Goal: Task Accomplishment & Management: Manage account settings

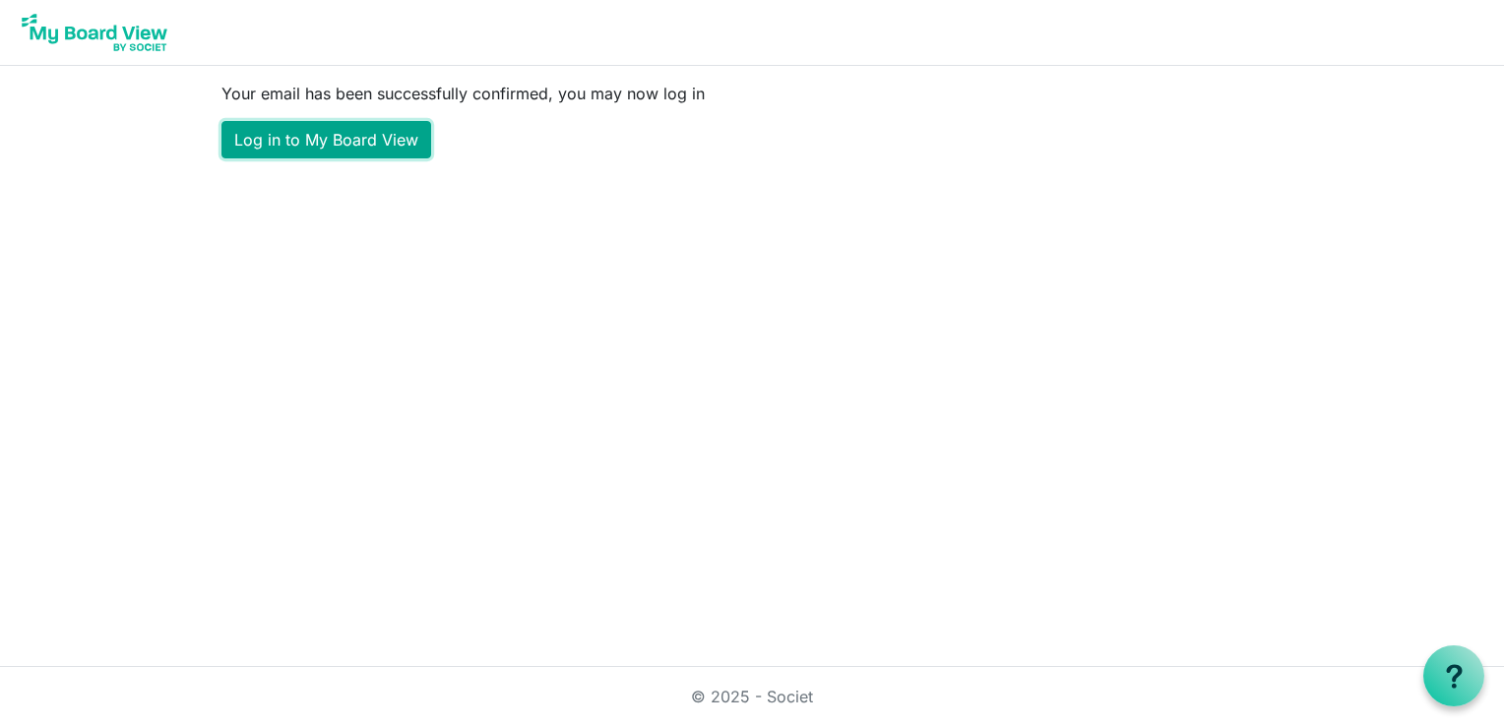
click at [358, 142] on link "Log in to My Board View" at bounding box center [326, 139] width 210 height 37
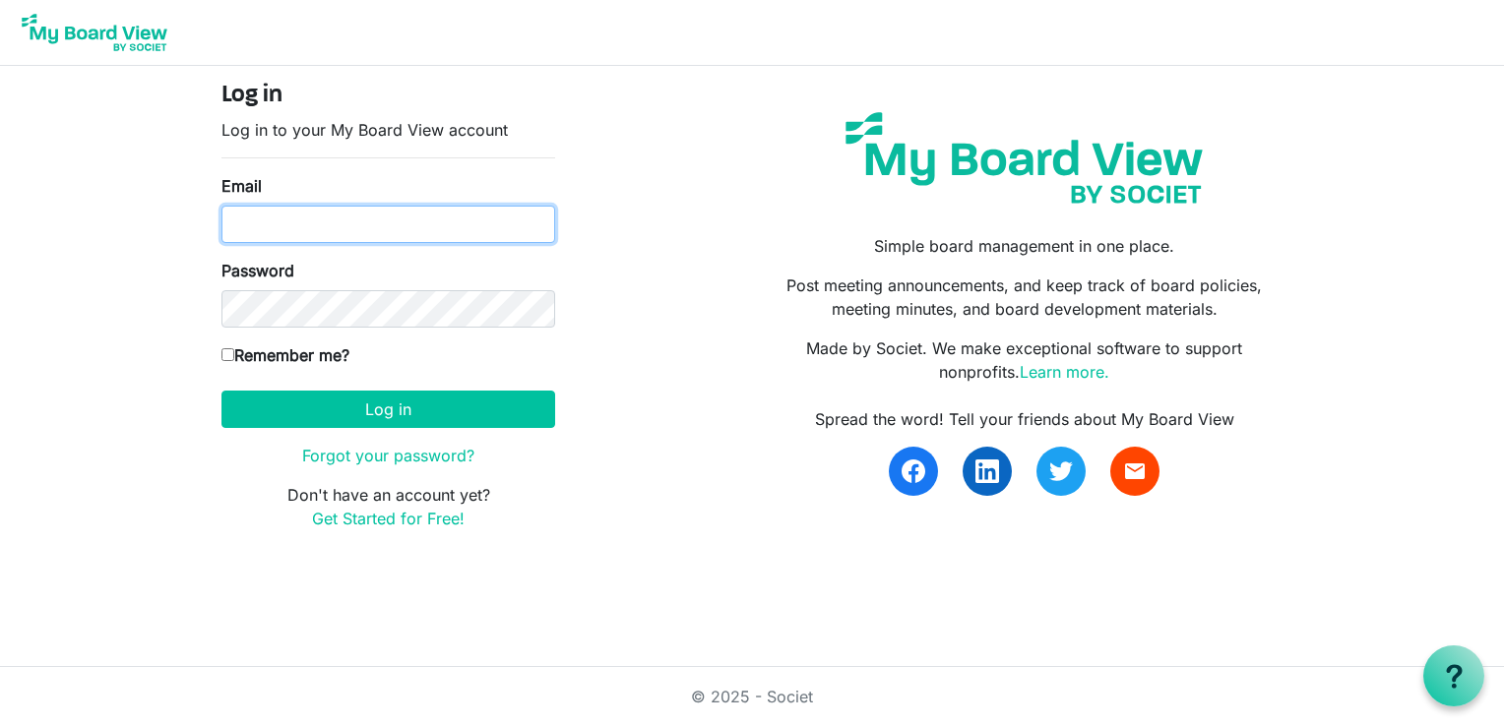
click at [359, 227] on input "Email" at bounding box center [388, 224] width 334 height 37
drag, startPoint x: 429, startPoint y: 223, endPoint x: 377, endPoint y: 223, distance: 52.2
click at [377, 223] on input "toninye@keystagehousing.co.uk" at bounding box center [388, 224] width 334 height 37
type input "toninye@keystagecic.co.uk"
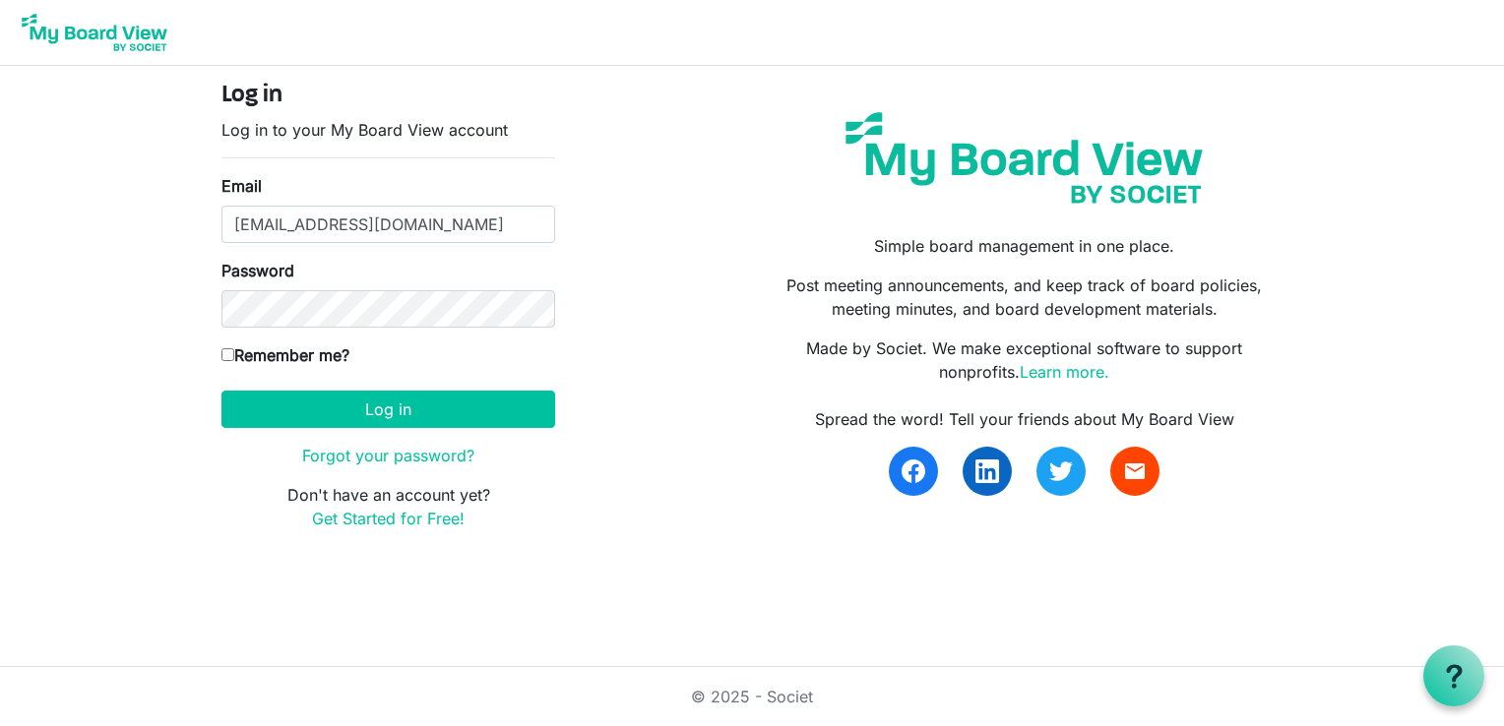
click at [390, 281] on div "Password" at bounding box center [388, 293] width 334 height 69
click at [390, 286] on div "Password" at bounding box center [388, 293] width 334 height 69
click at [223, 358] on input "Remember me?" at bounding box center [227, 354] width 13 height 13
checkbox input "true"
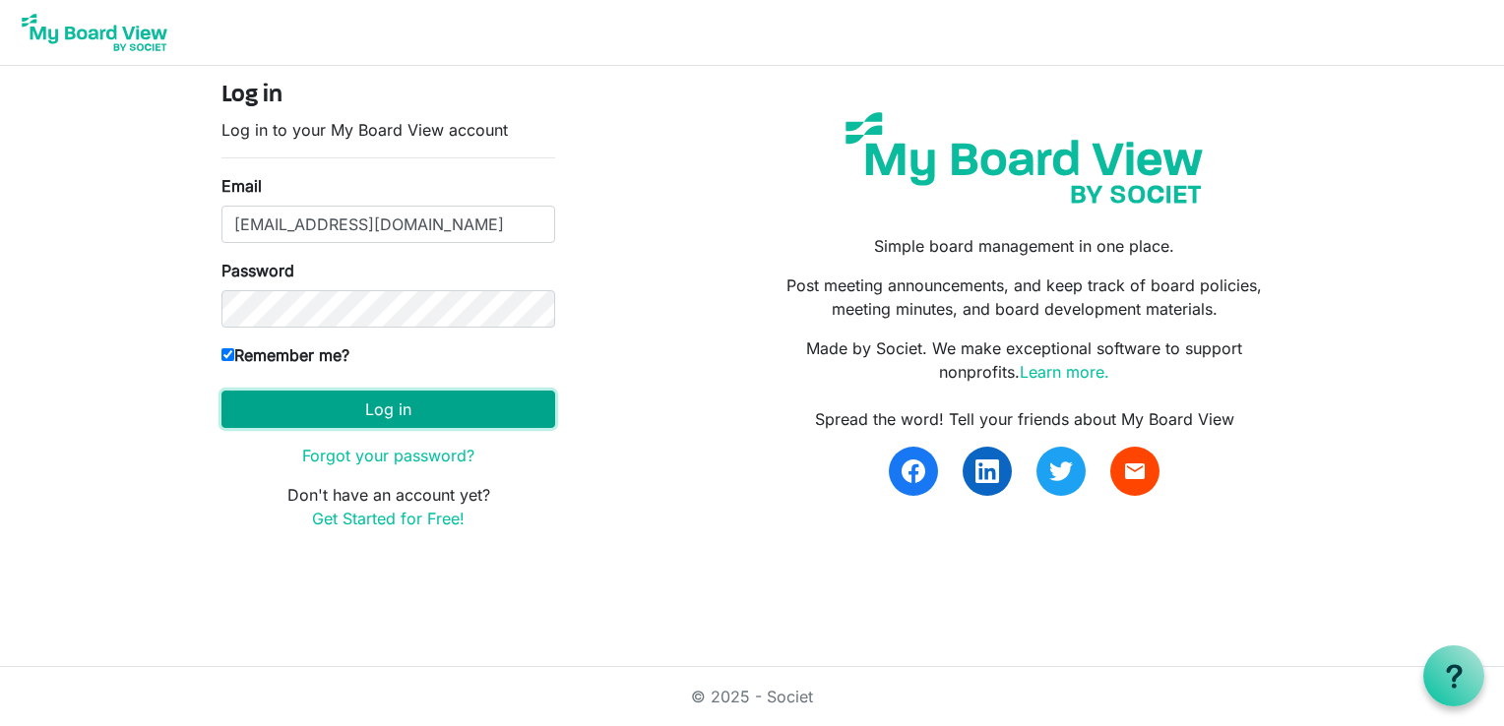
click at [347, 423] on button "Log in" at bounding box center [388, 409] width 334 height 37
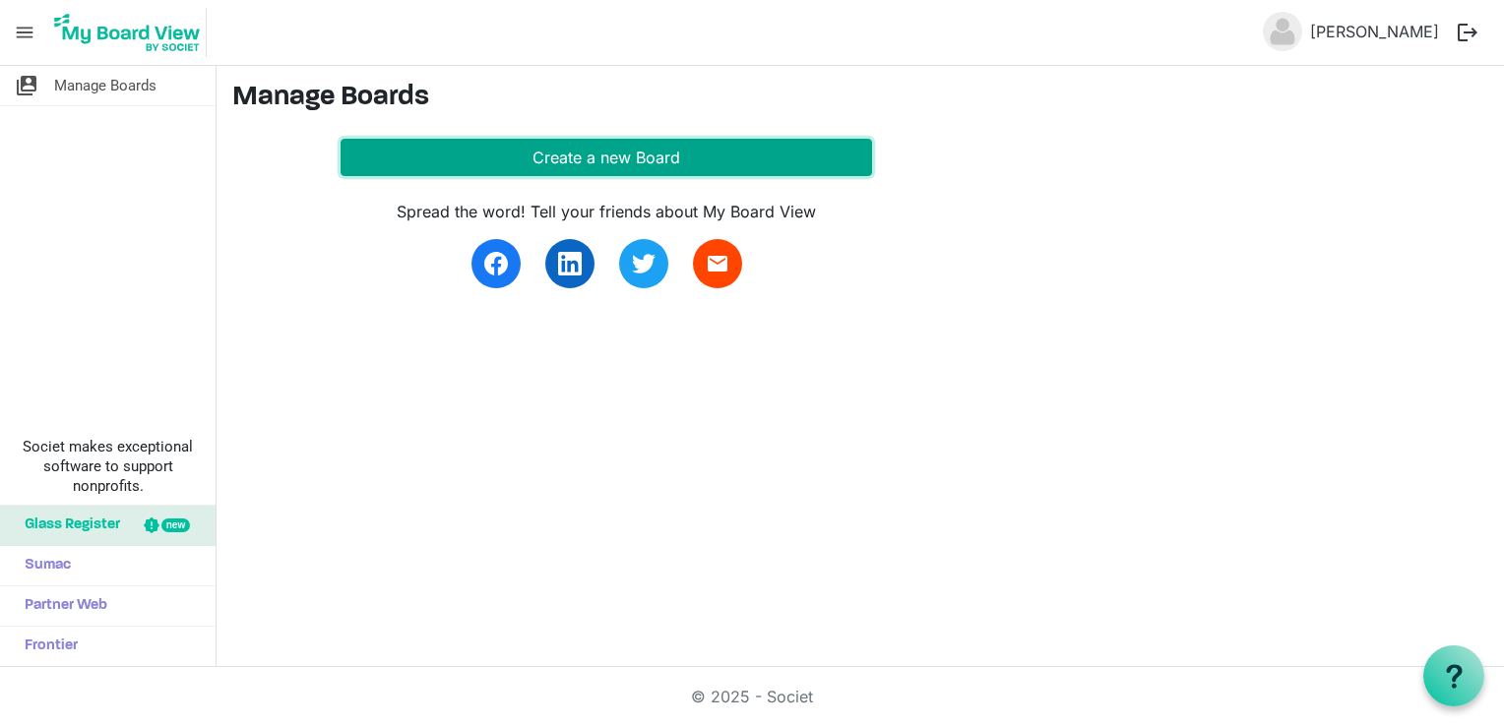
click at [531, 152] on button "Create a new Board" at bounding box center [606, 157] width 531 height 37
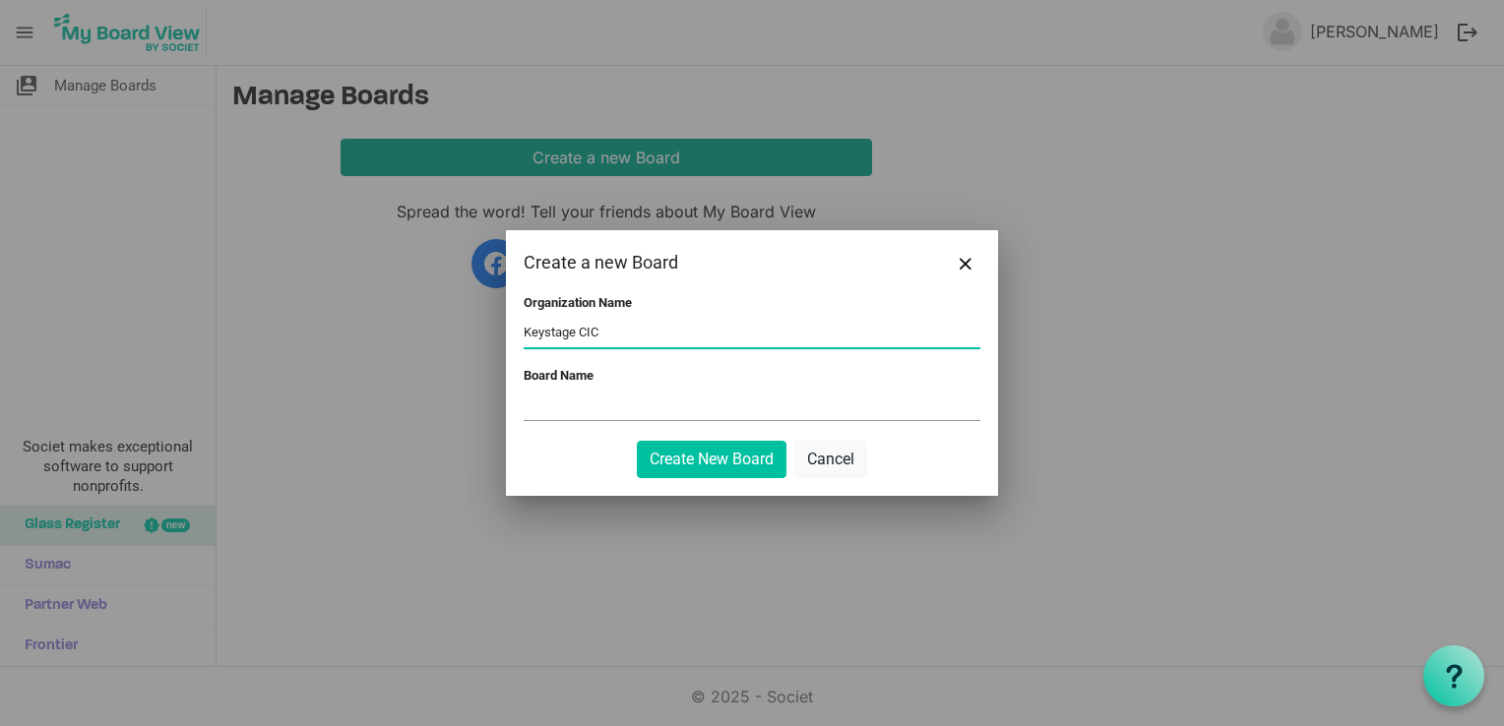
type input "Keystage CIC"
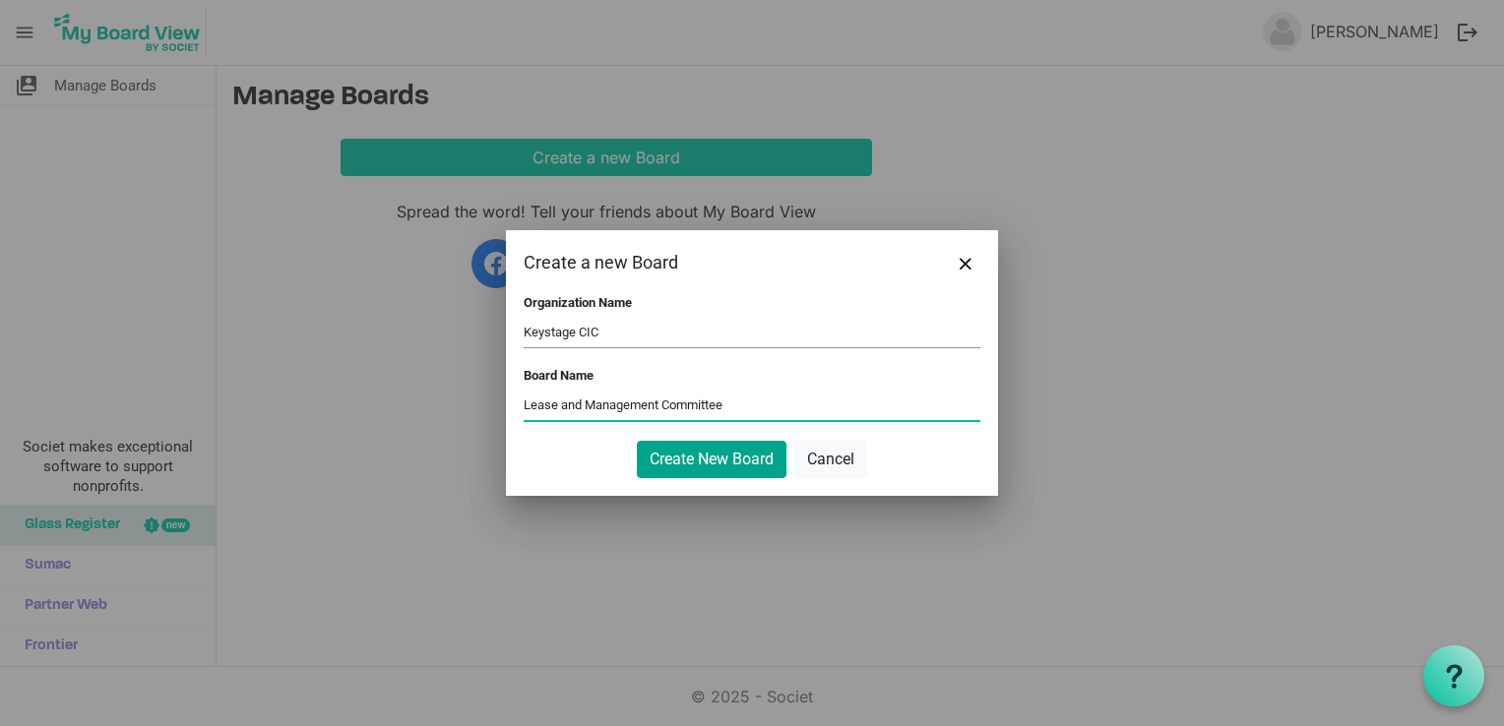
type input "Lease and Management Committee"
click at [689, 466] on button "Create New Board" at bounding box center [712, 459] width 150 height 37
click at [697, 462] on button "Create New Board" at bounding box center [712, 459] width 150 height 37
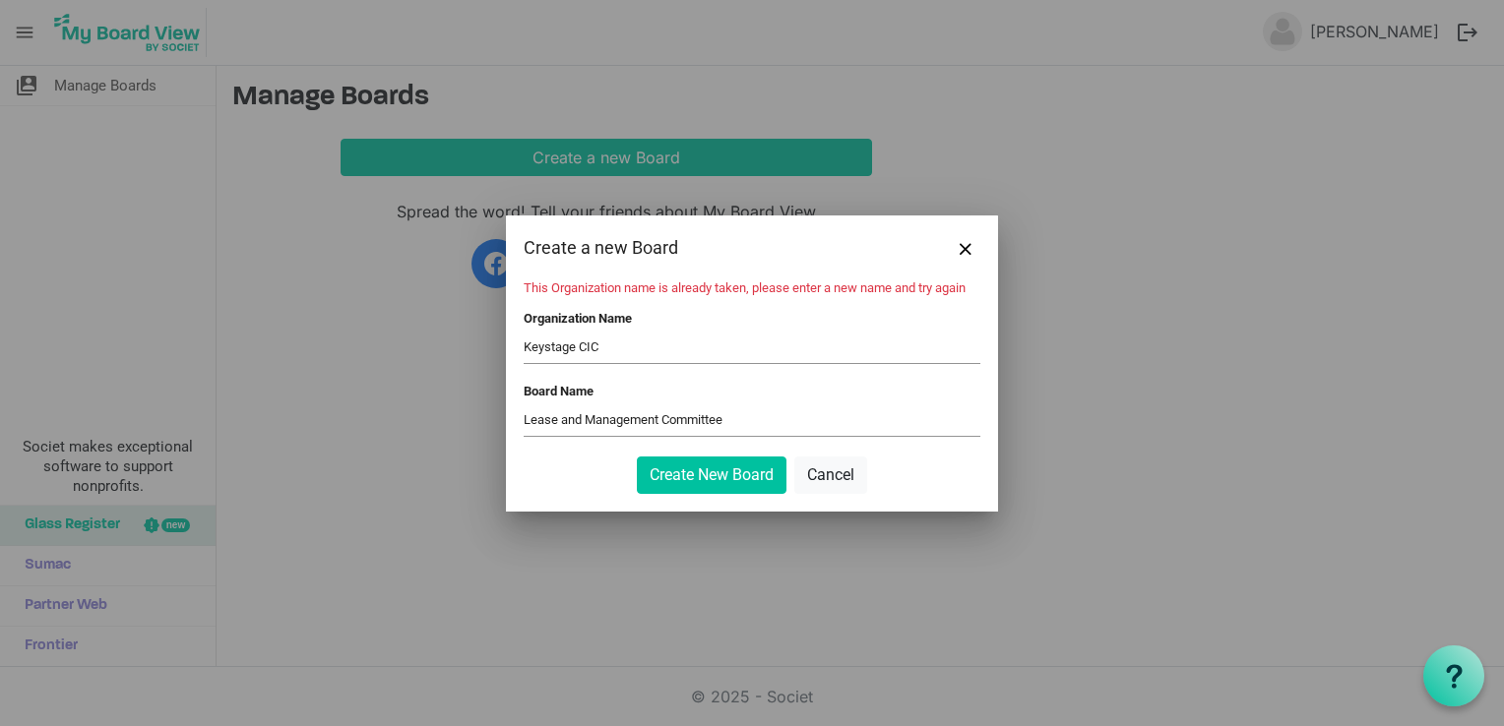
click at [624, 340] on input "Keystage CIC" at bounding box center [752, 349] width 457 height 30
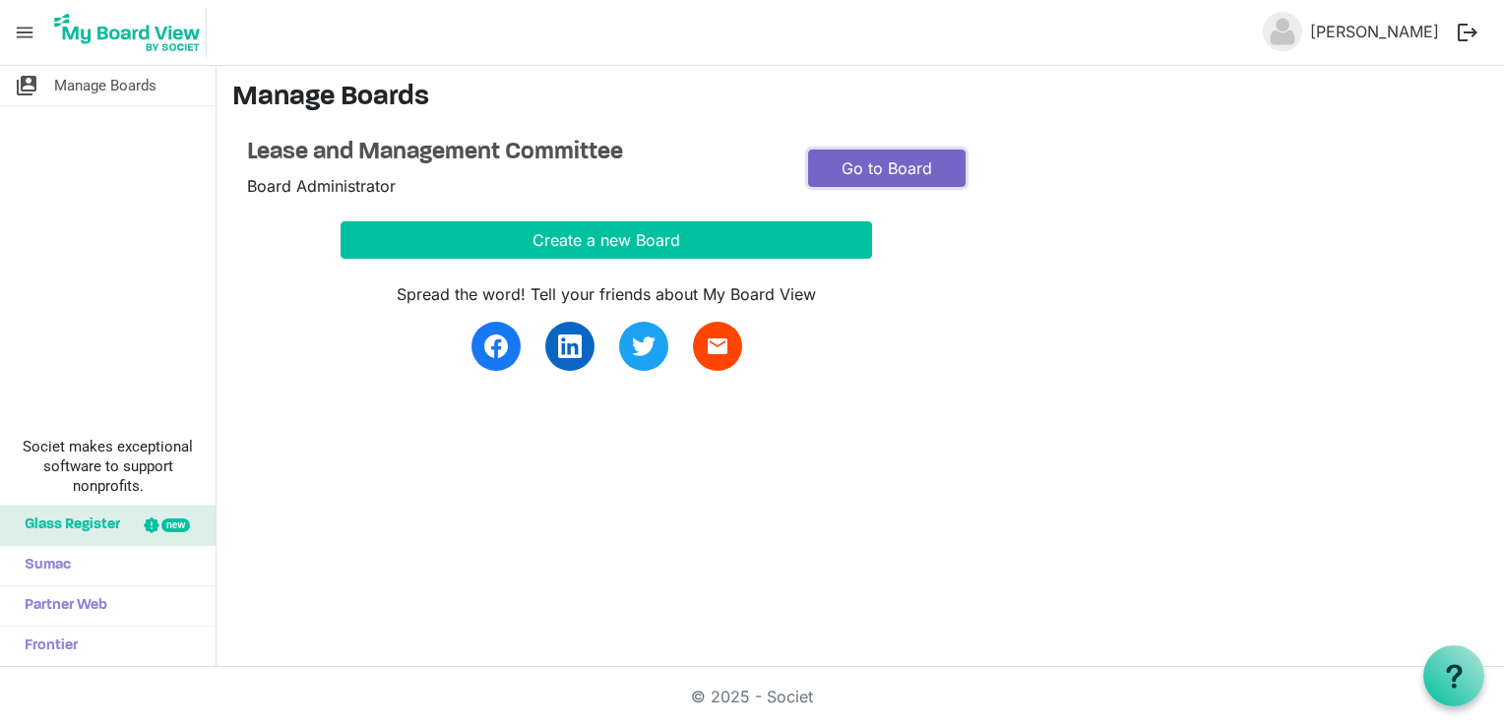
click at [858, 167] on link "Go to Board" at bounding box center [886, 168] width 157 height 37
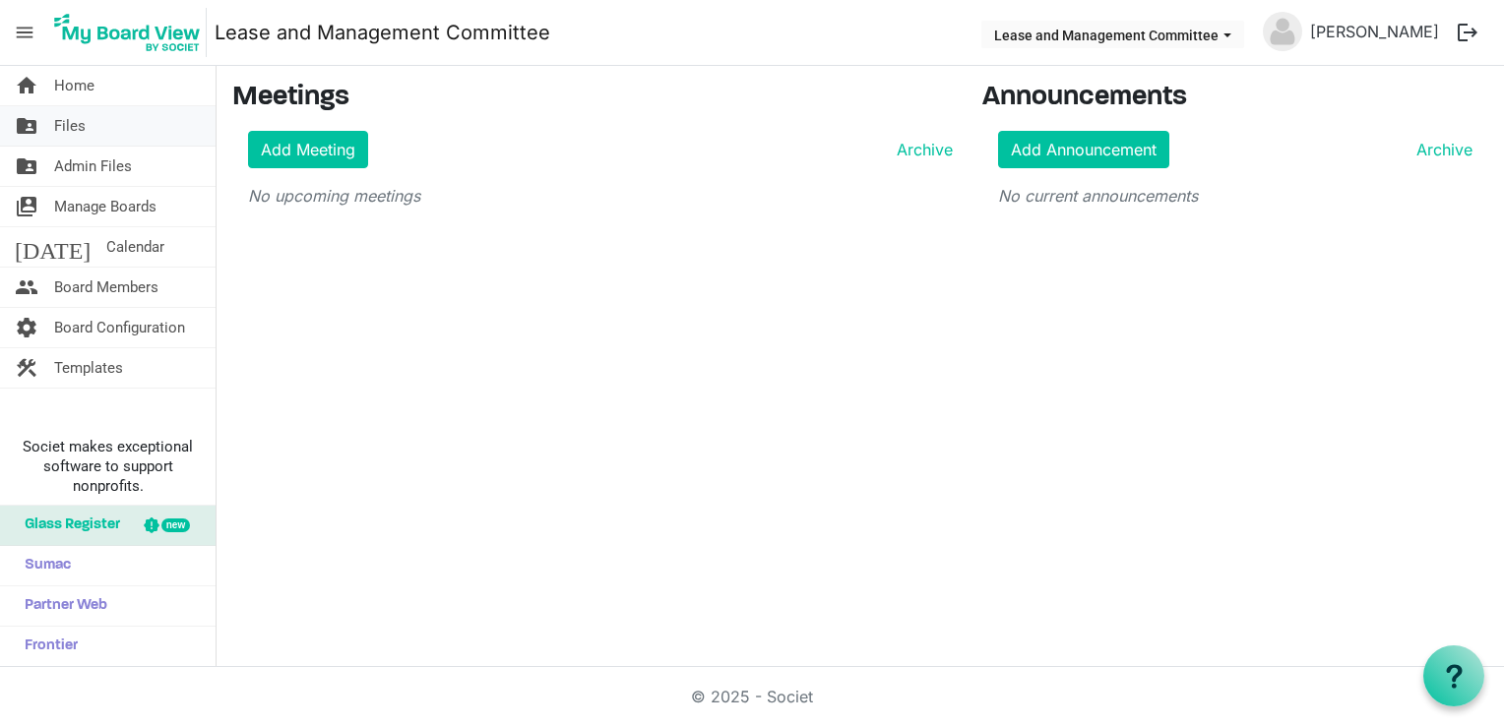
click at [93, 130] on link "folder_shared Files" at bounding box center [108, 125] width 216 height 39
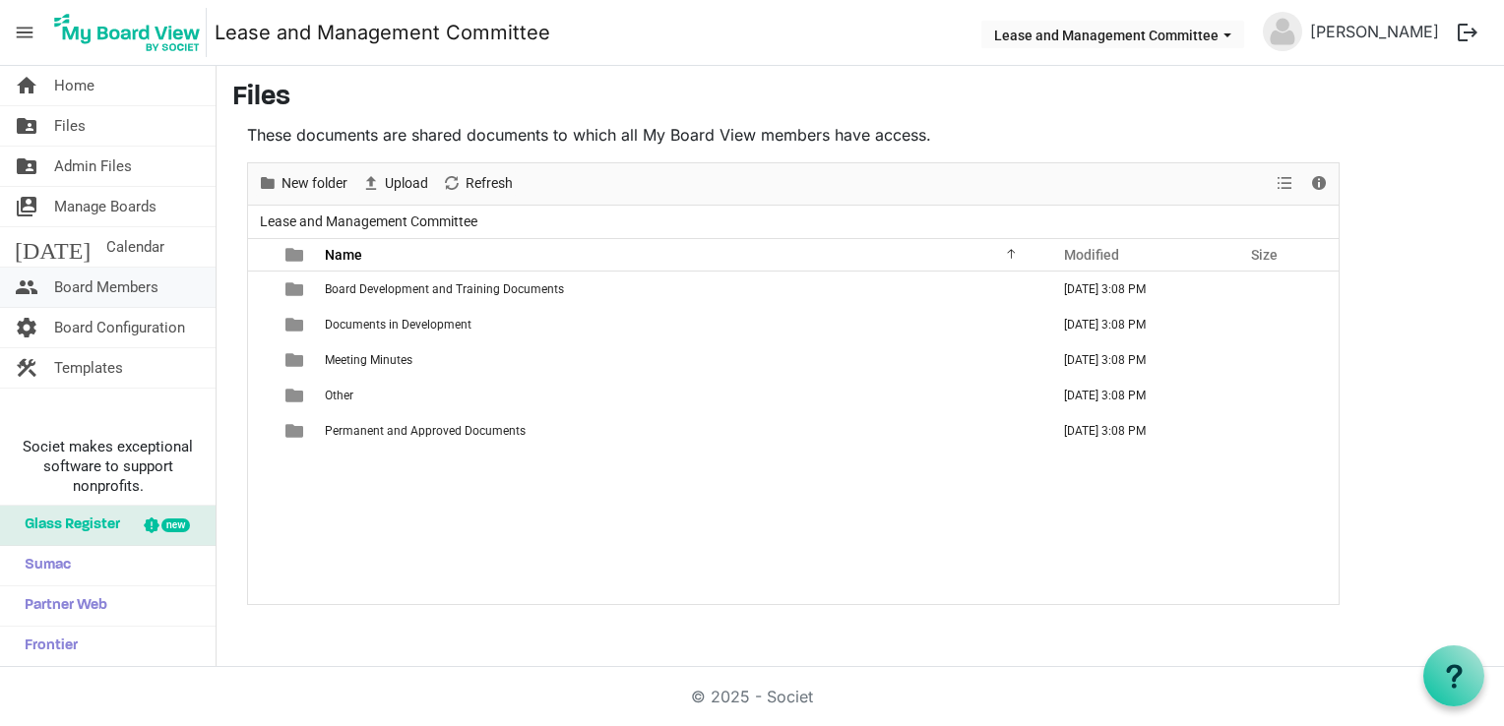
click at [75, 288] on span "Board Members" at bounding box center [106, 287] width 104 height 39
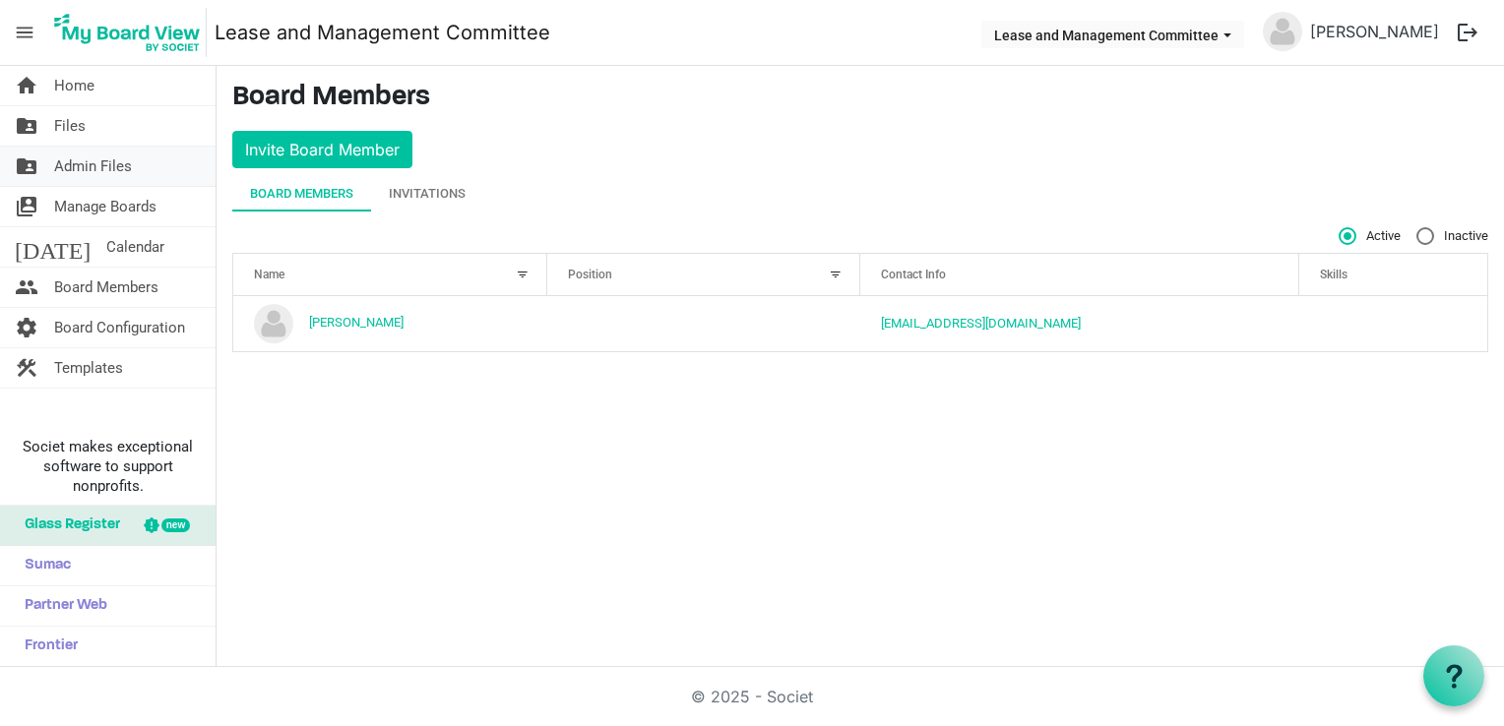
click at [81, 172] on span "Admin Files" at bounding box center [93, 166] width 78 height 39
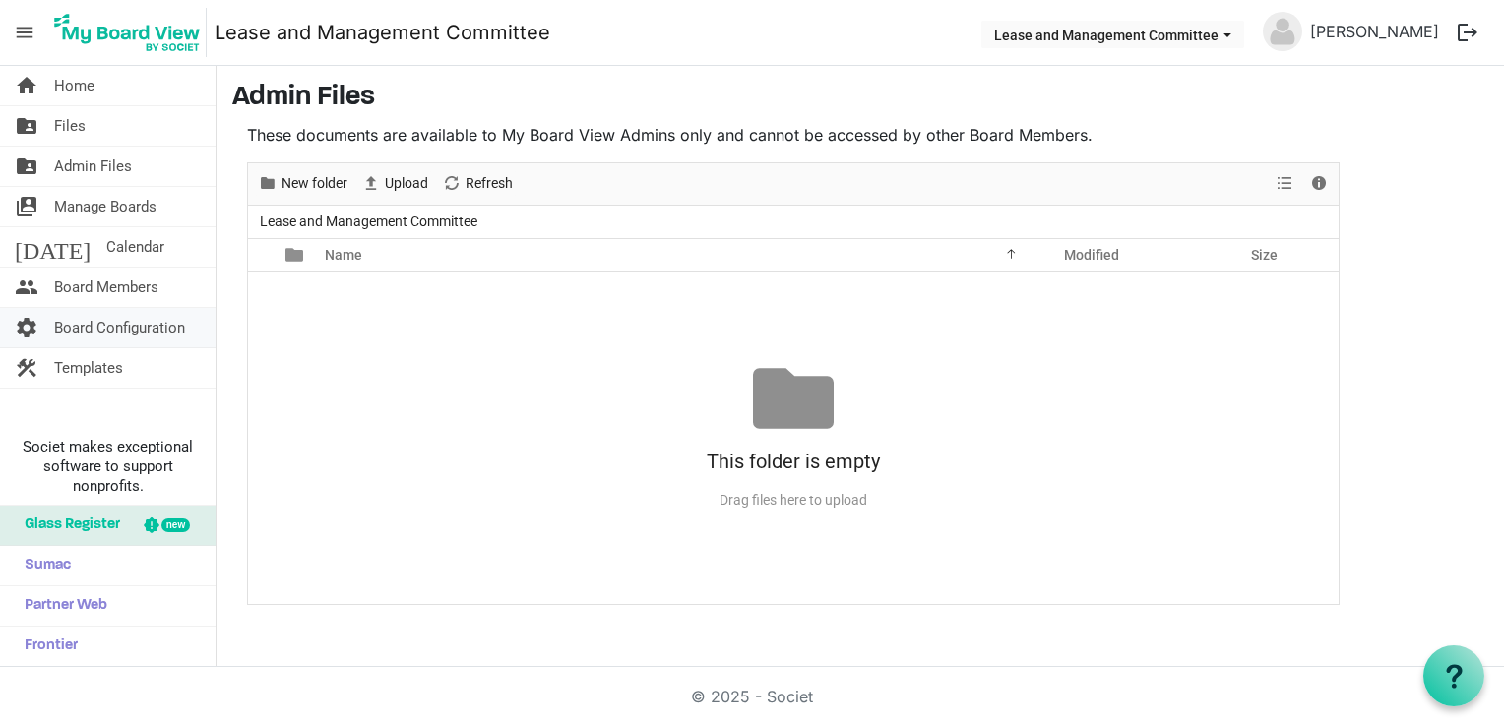
click at [106, 313] on span "Board Configuration" at bounding box center [119, 327] width 131 height 39
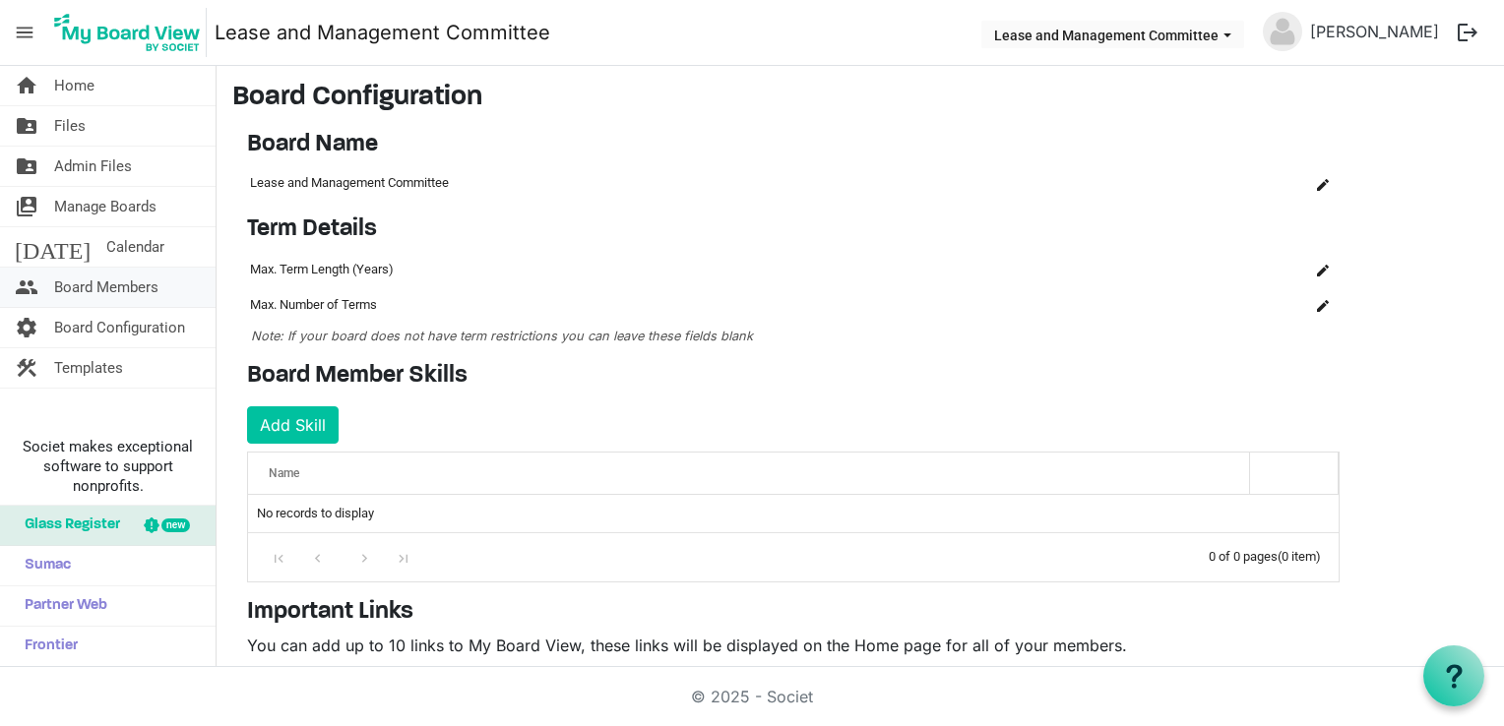
click at [109, 281] on span "Board Members" at bounding box center [106, 287] width 104 height 39
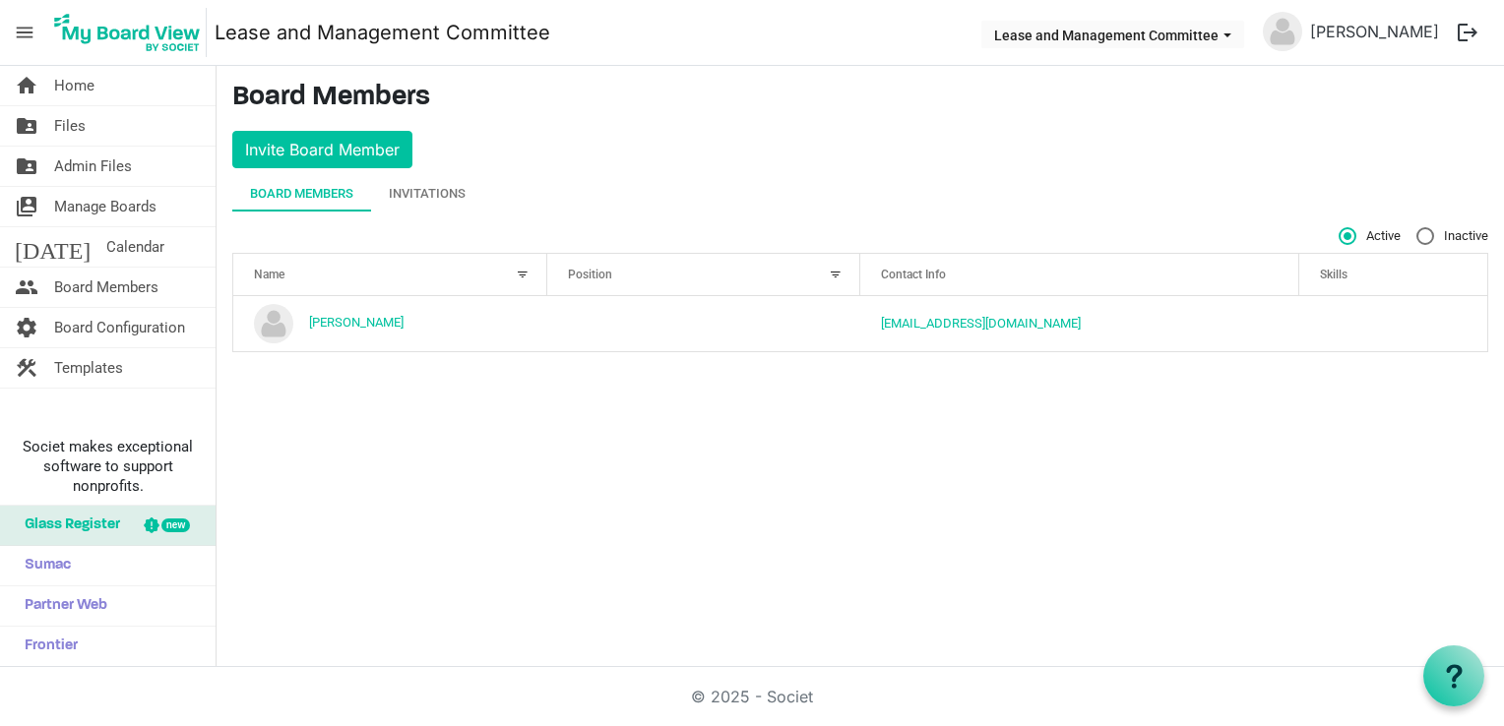
click at [119, 526] on span "Glass Register" at bounding box center [67, 525] width 105 height 39
click at [308, 147] on button "Invite Board Member" at bounding box center [322, 149] width 180 height 37
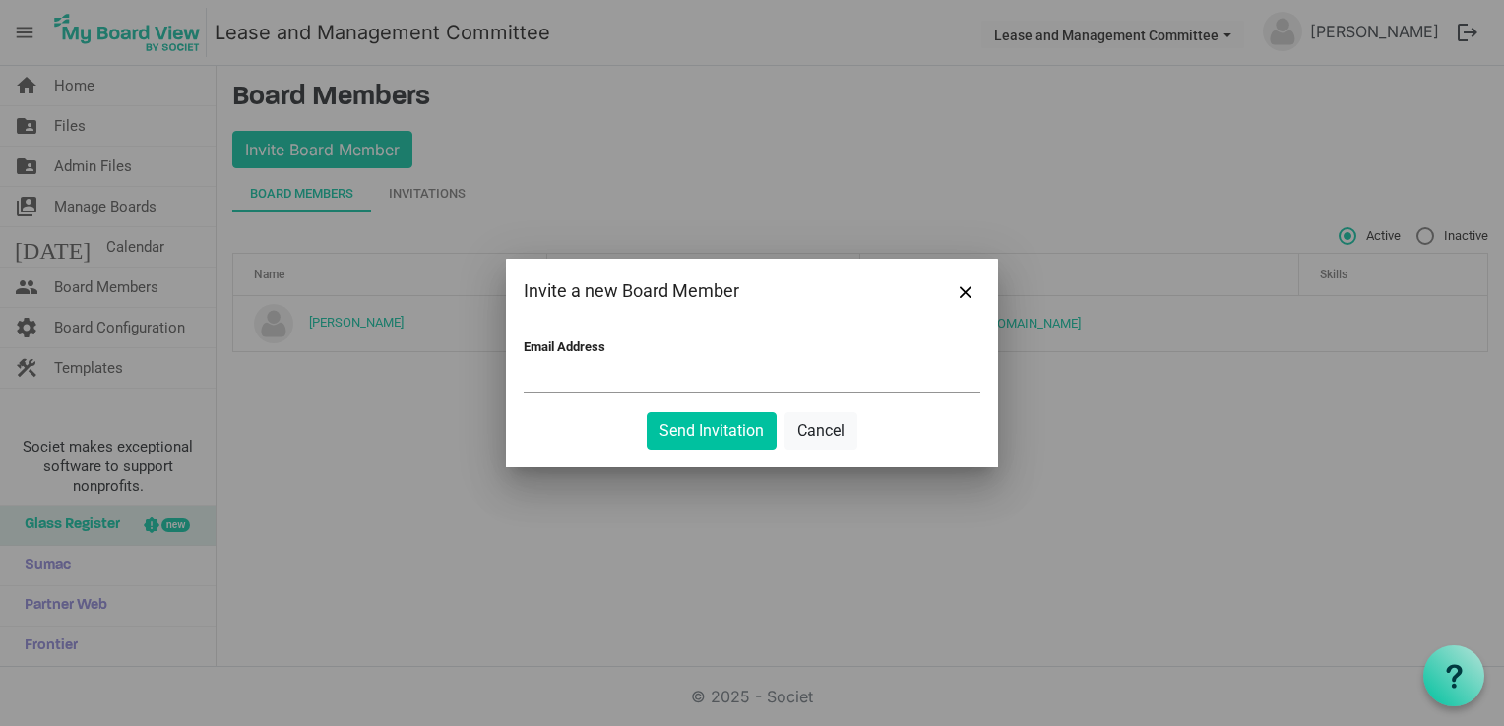
click at [592, 375] on input "Email Address" at bounding box center [752, 377] width 457 height 30
paste input "rk@tax-inn.com"
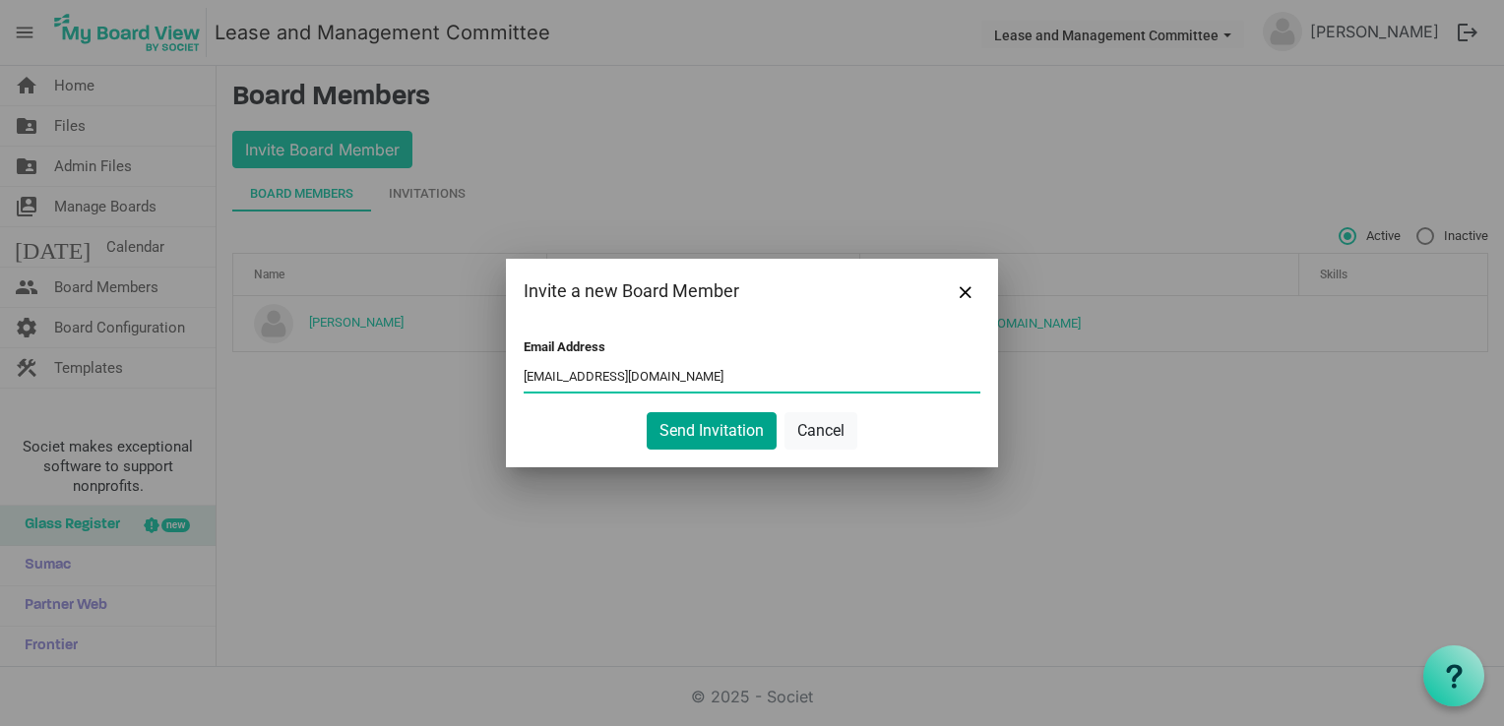
type input "rk@tax-inn.com"
click at [713, 438] on button "Send Invitation" at bounding box center [712, 430] width 130 height 37
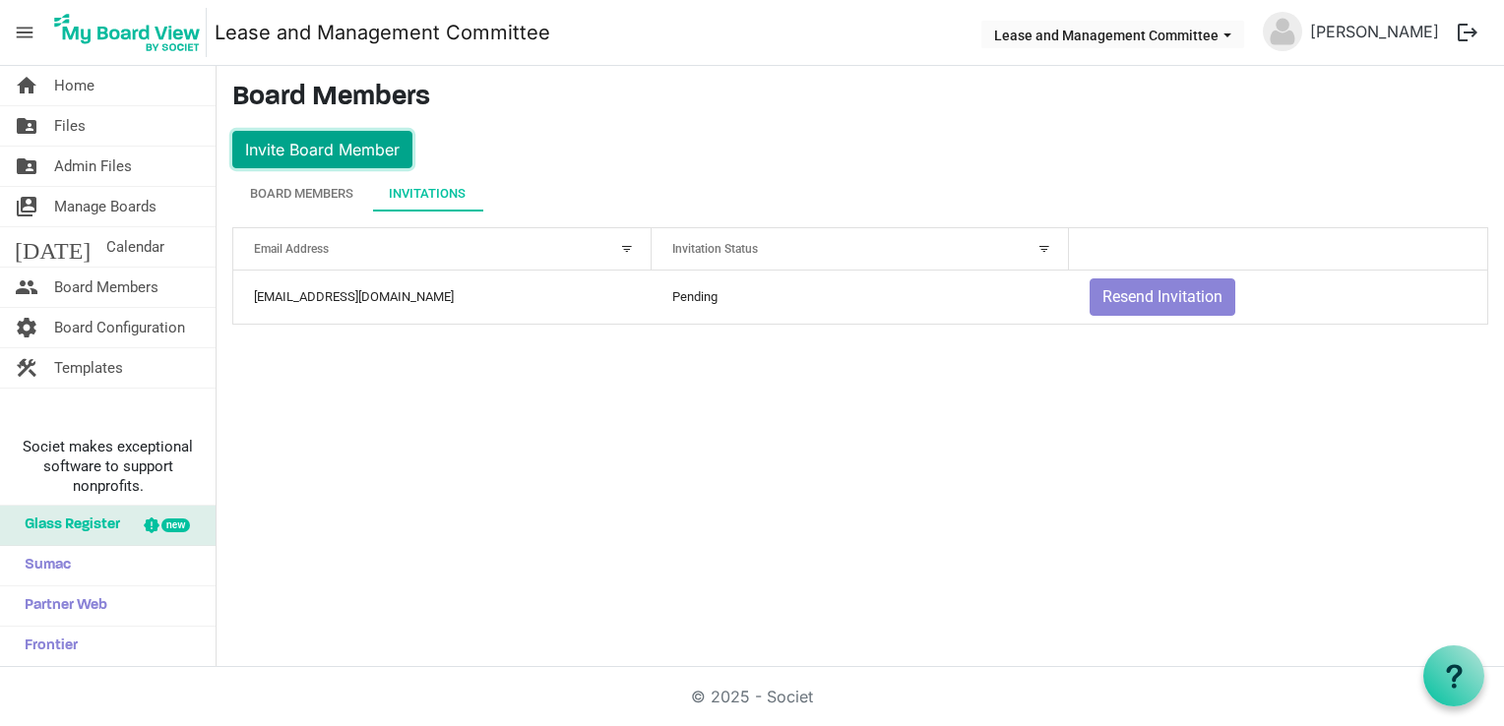
click at [275, 152] on button "Invite Board Member" at bounding box center [322, 149] width 180 height 37
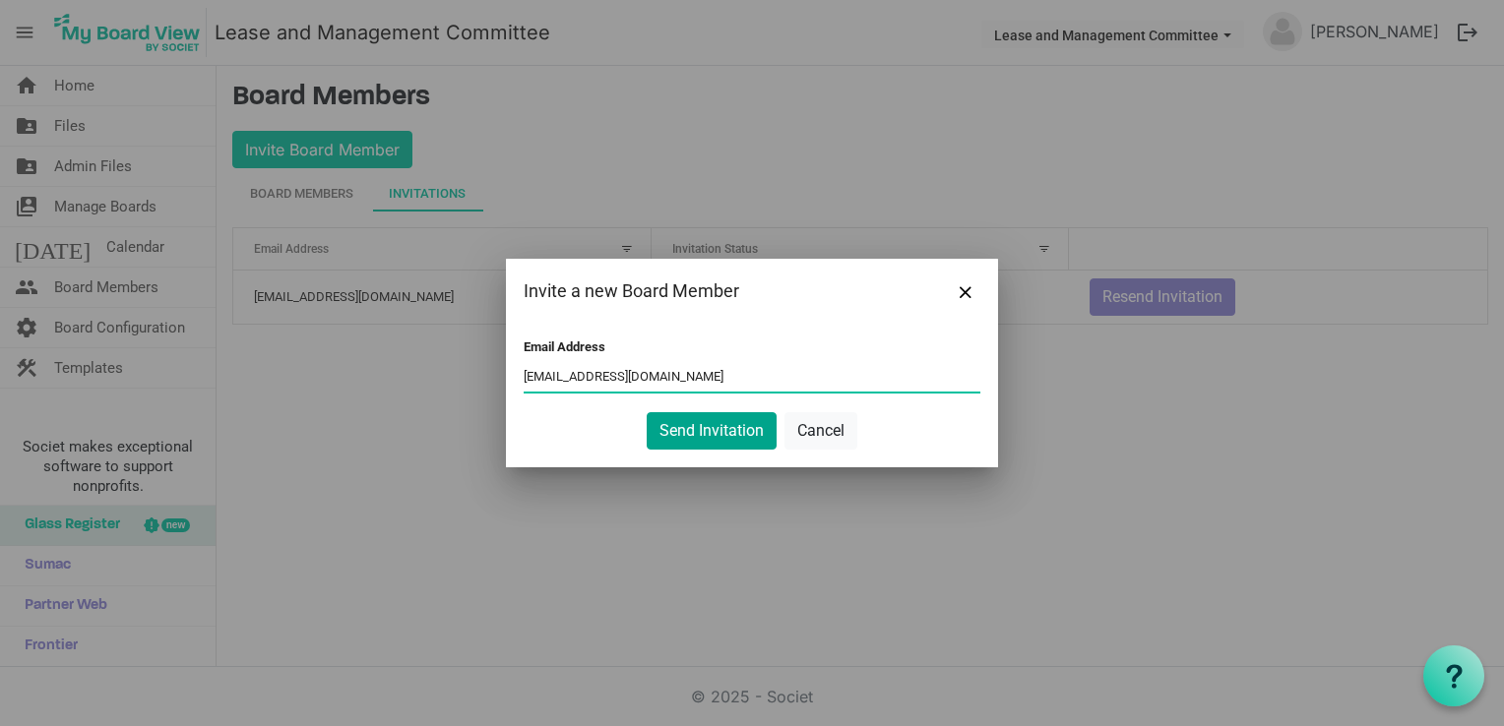
type input "wendybarber@keystagehousing.co.uk"
click at [697, 439] on button "Send Invitation" at bounding box center [712, 430] width 130 height 37
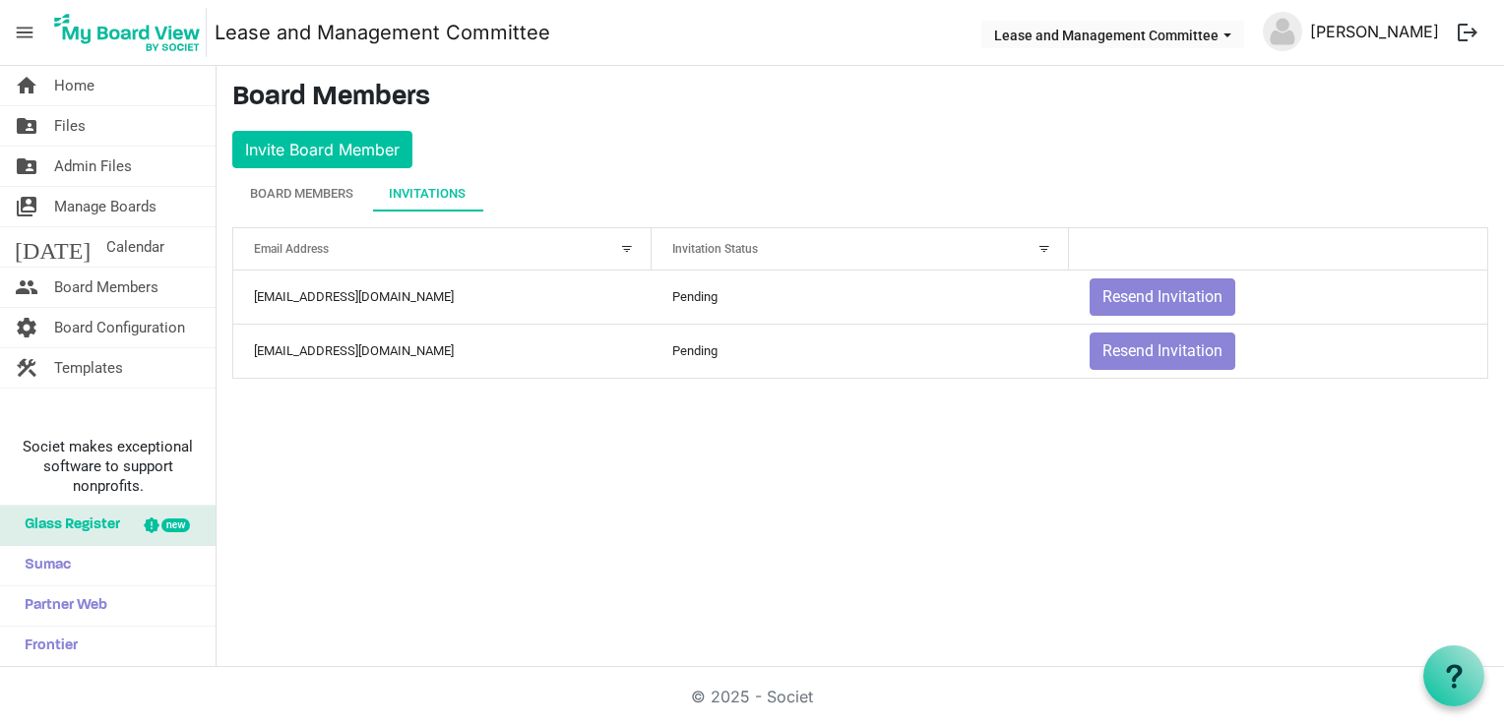
click at [1401, 31] on link "[PERSON_NAME]" at bounding box center [1374, 31] width 145 height 39
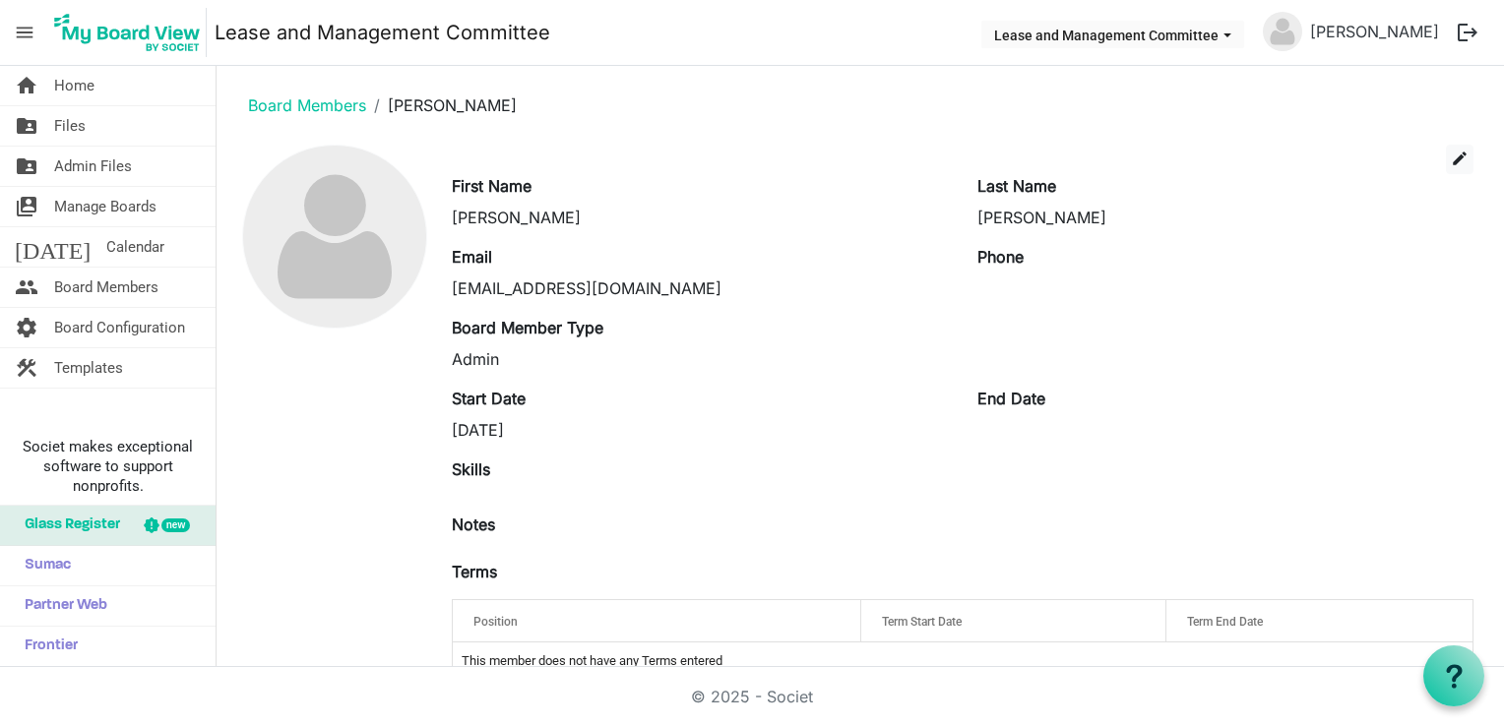
click at [363, 561] on div at bounding box center [334, 421] width 205 height 552
click at [83, 334] on span "Board Configuration" at bounding box center [119, 327] width 131 height 39
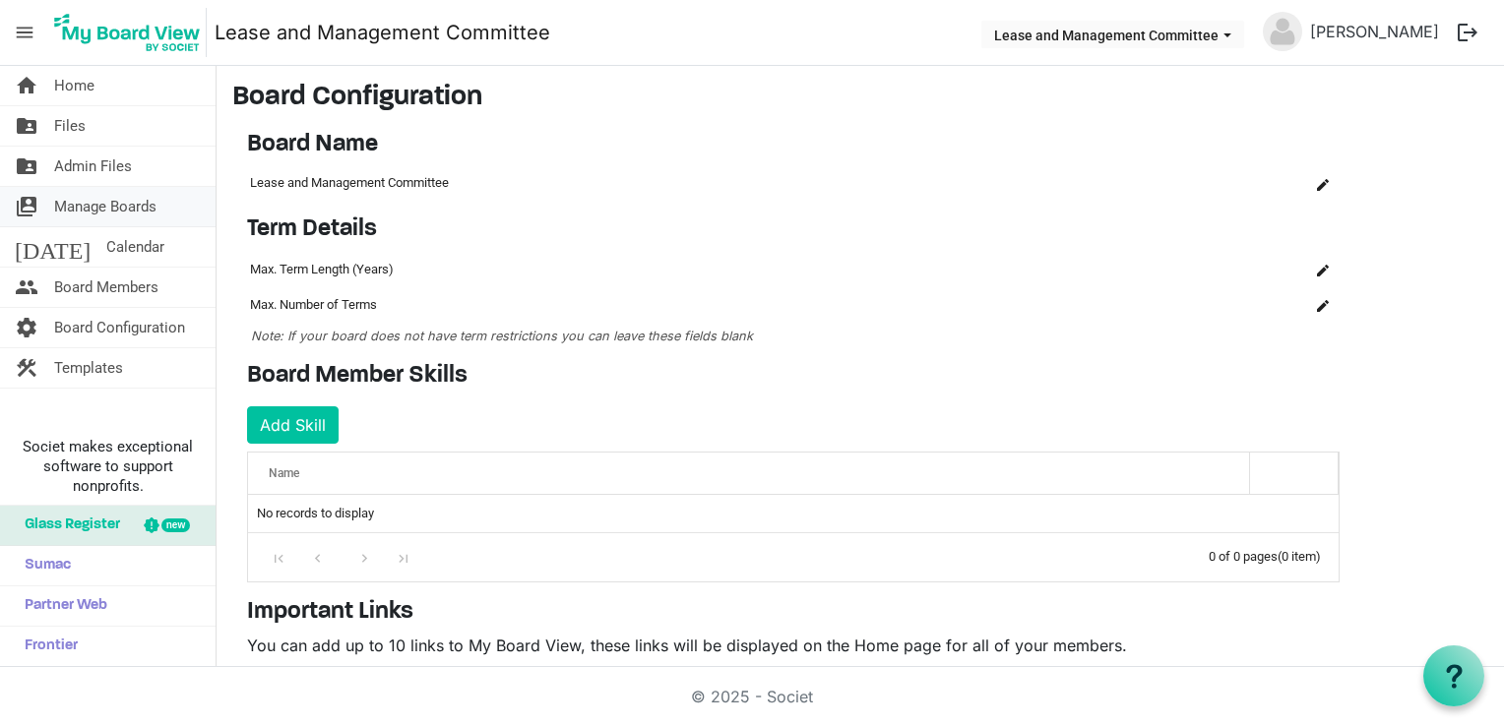
click at [133, 200] on span "Manage Boards" at bounding box center [105, 206] width 102 height 39
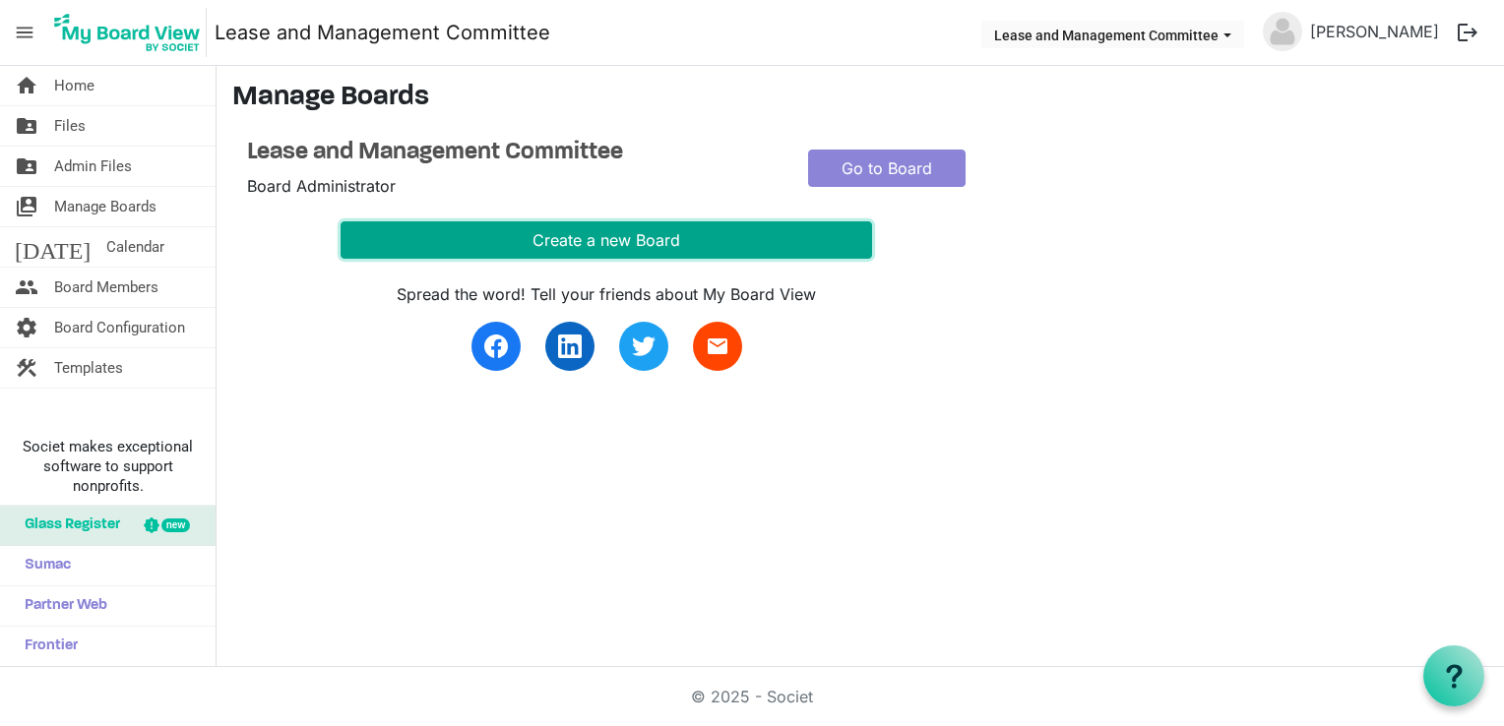
click at [701, 246] on button "Create a new Board" at bounding box center [606, 239] width 531 height 37
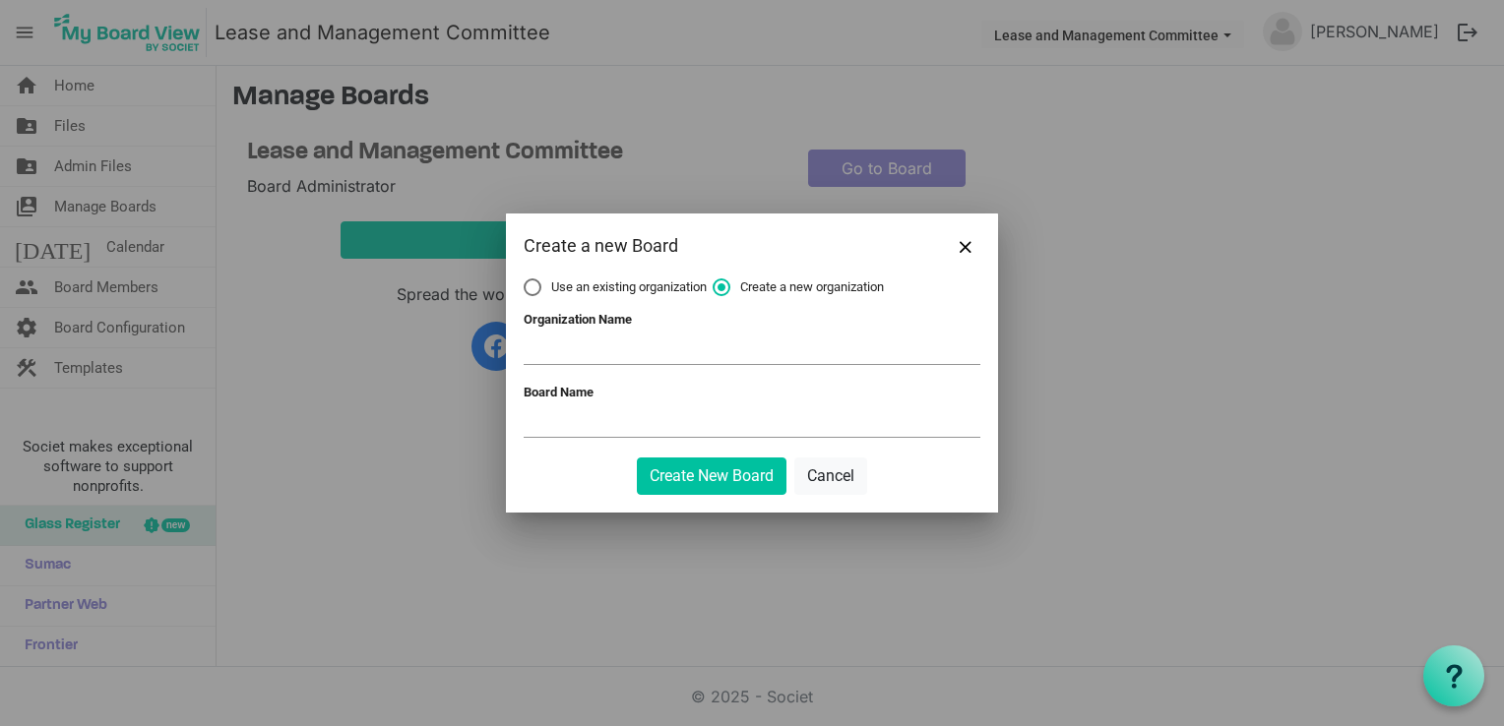
click at [593, 272] on div "Create a new Board" at bounding box center [752, 246] width 492 height 65
click at [560, 286] on span "Use an existing organization" at bounding box center [615, 288] width 183 height 18
click at [525, 280] on input "Use an existing organization" at bounding box center [524, 279] width 1 height 1
radio input "true"
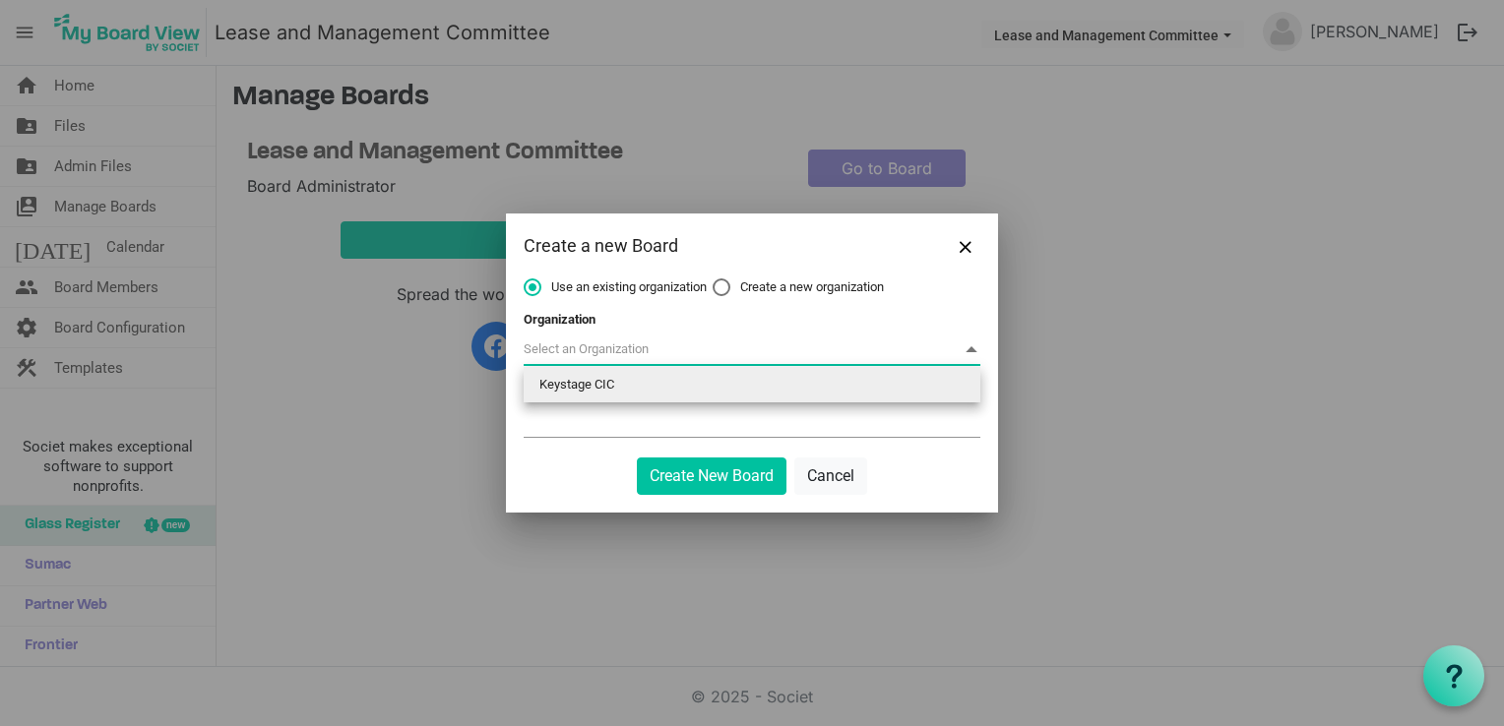
click at [629, 341] on span at bounding box center [752, 350] width 457 height 31
click at [626, 391] on li "Keystage CIC" at bounding box center [752, 384] width 457 height 35
type input "Keystage CIC"
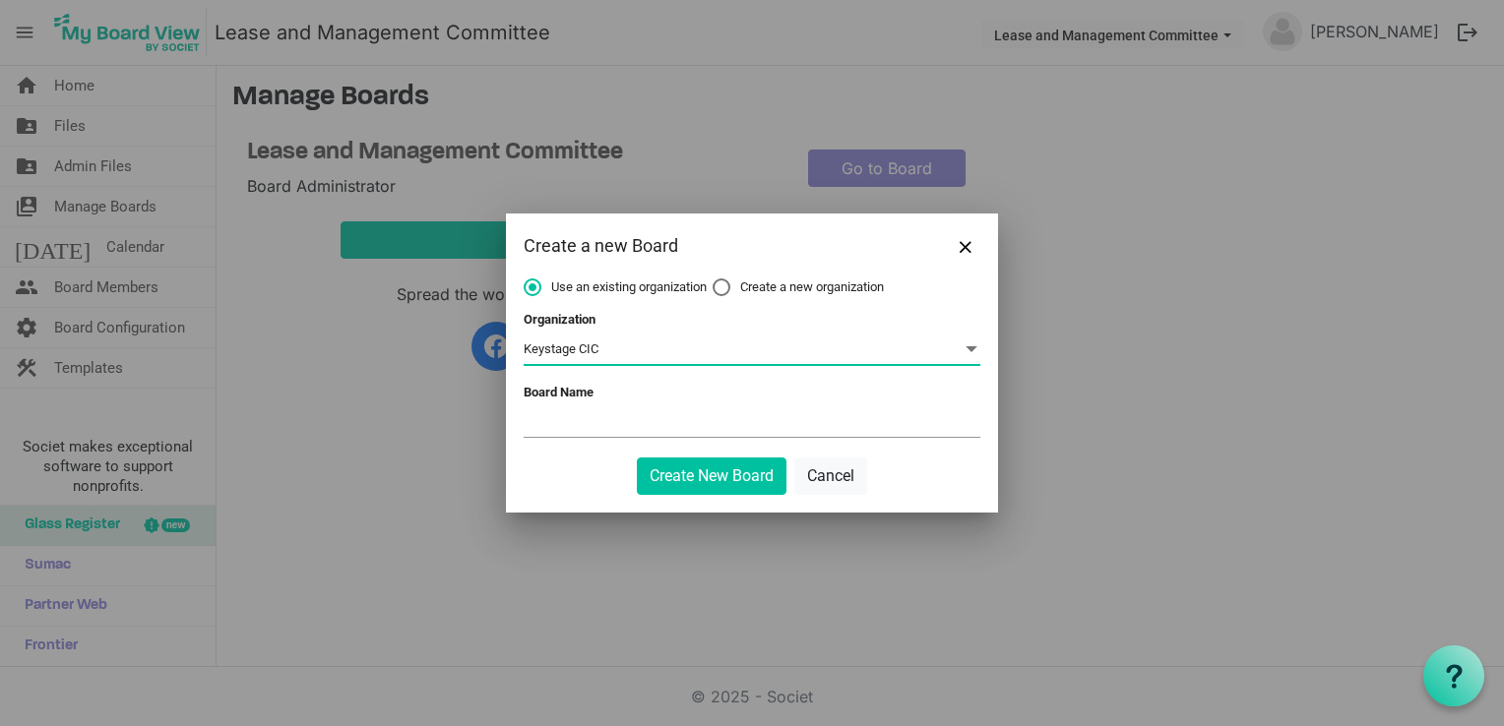
click at [609, 425] on input "Board Name" at bounding box center [752, 422] width 457 height 30
type input "A"
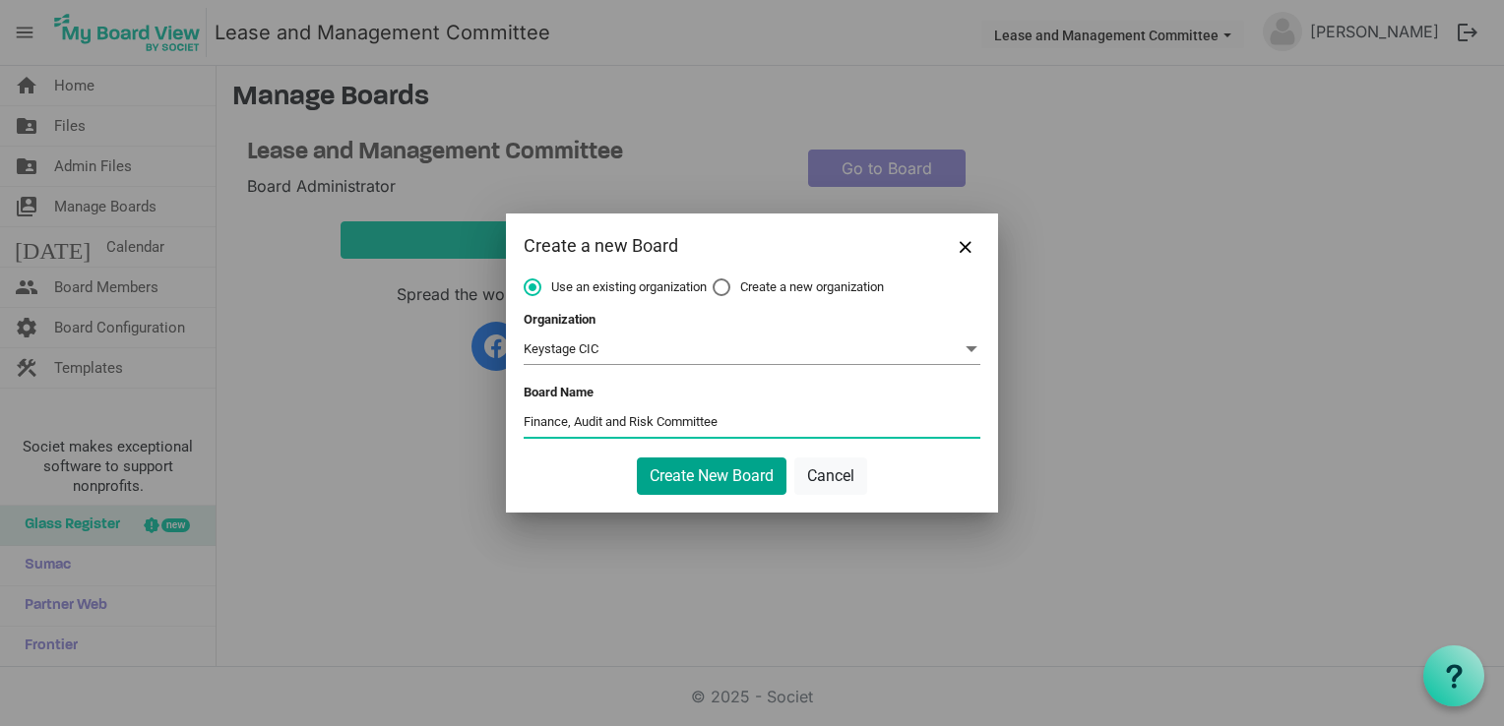
type input "Finance, Audit and Risk Committee"
click at [716, 473] on button "Create New Board" at bounding box center [712, 476] width 150 height 37
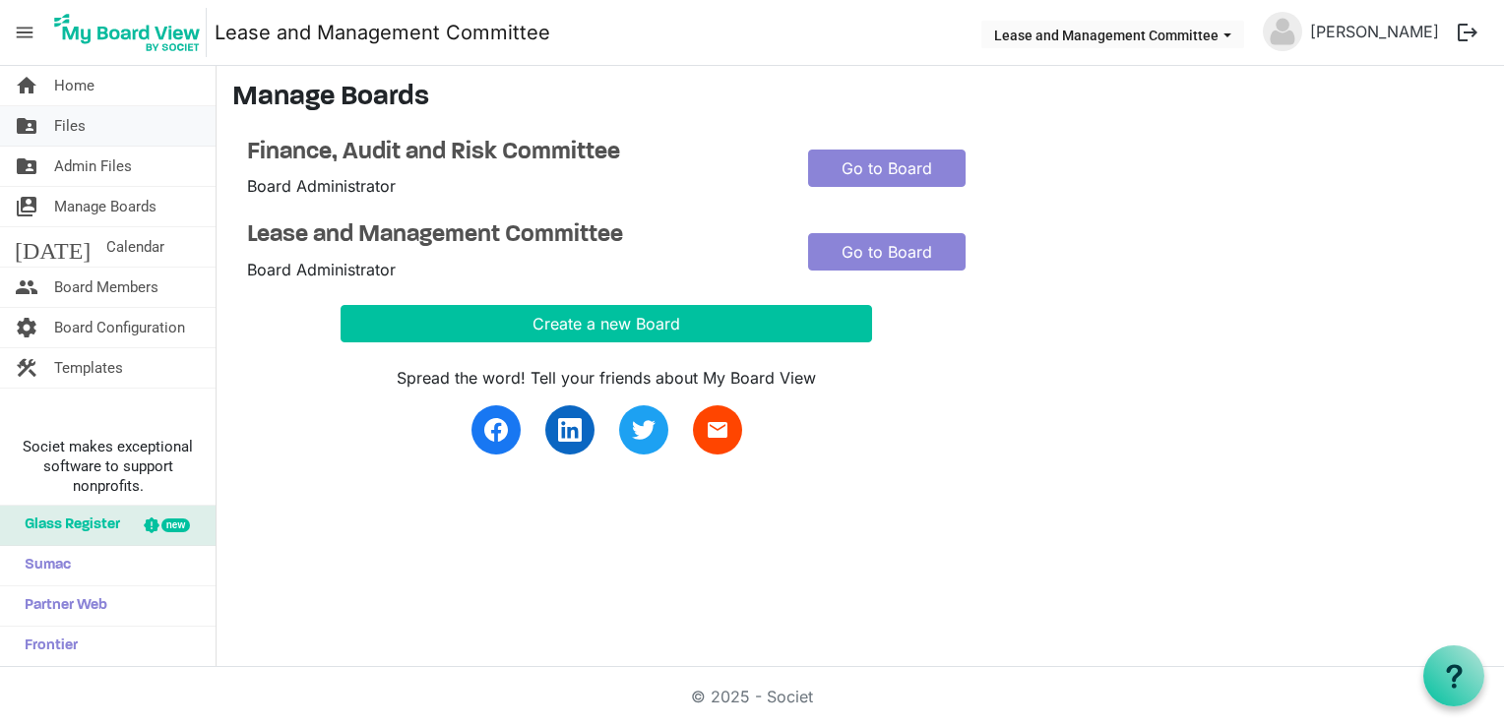
click at [70, 124] on span "Files" at bounding box center [69, 125] width 31 height 39
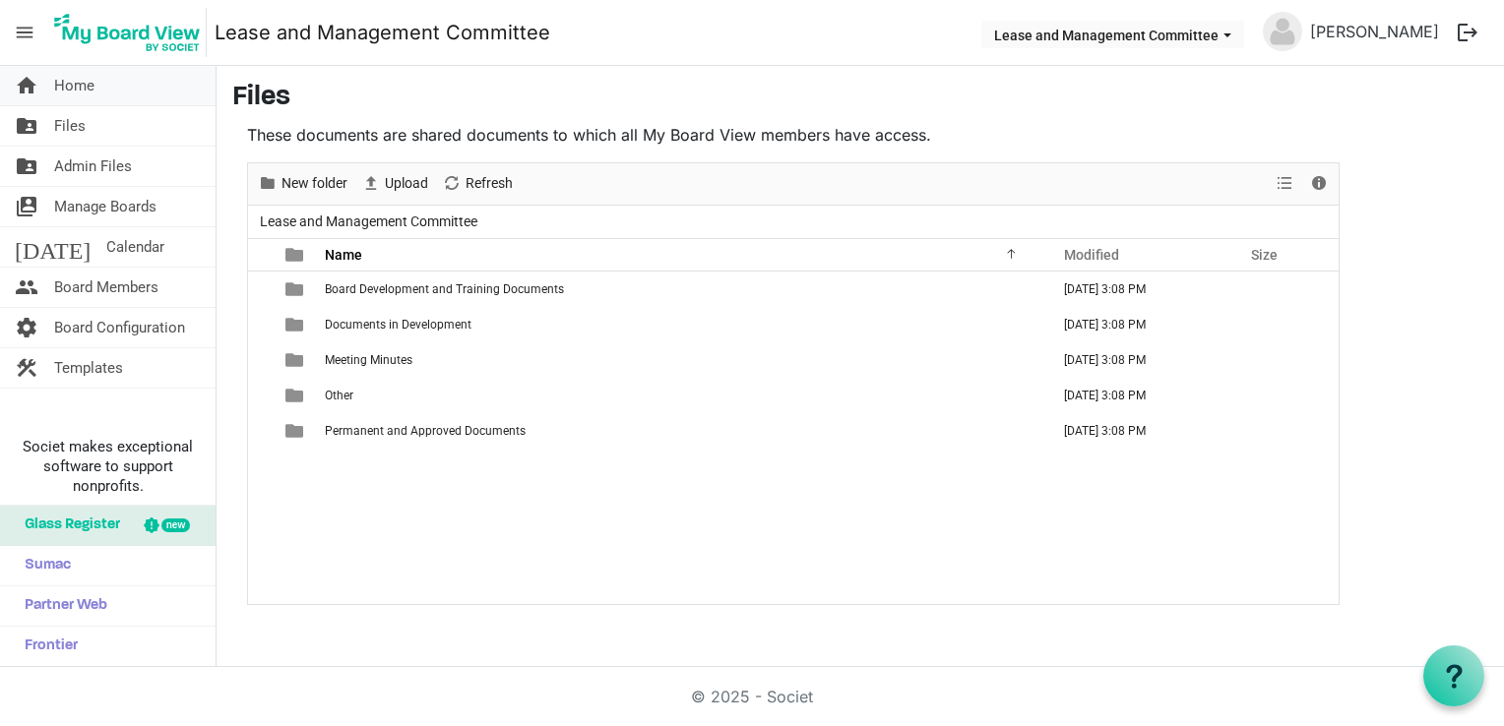
click at [68, 81] on span "Home" at bounding box center [74, 85] width 40 height 39
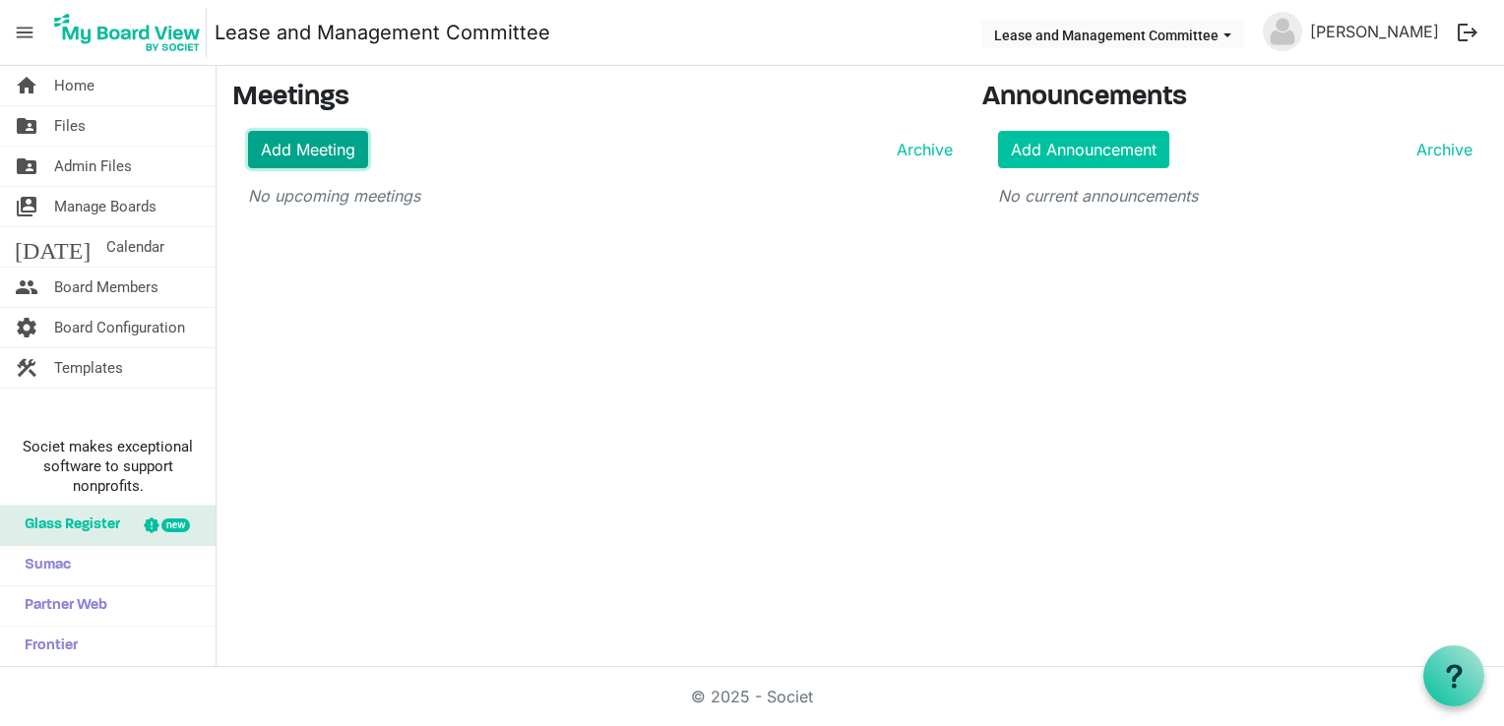
click at [309, 153] on link "Add Meeting" at bounding box center [308, 149] width 120 height 37
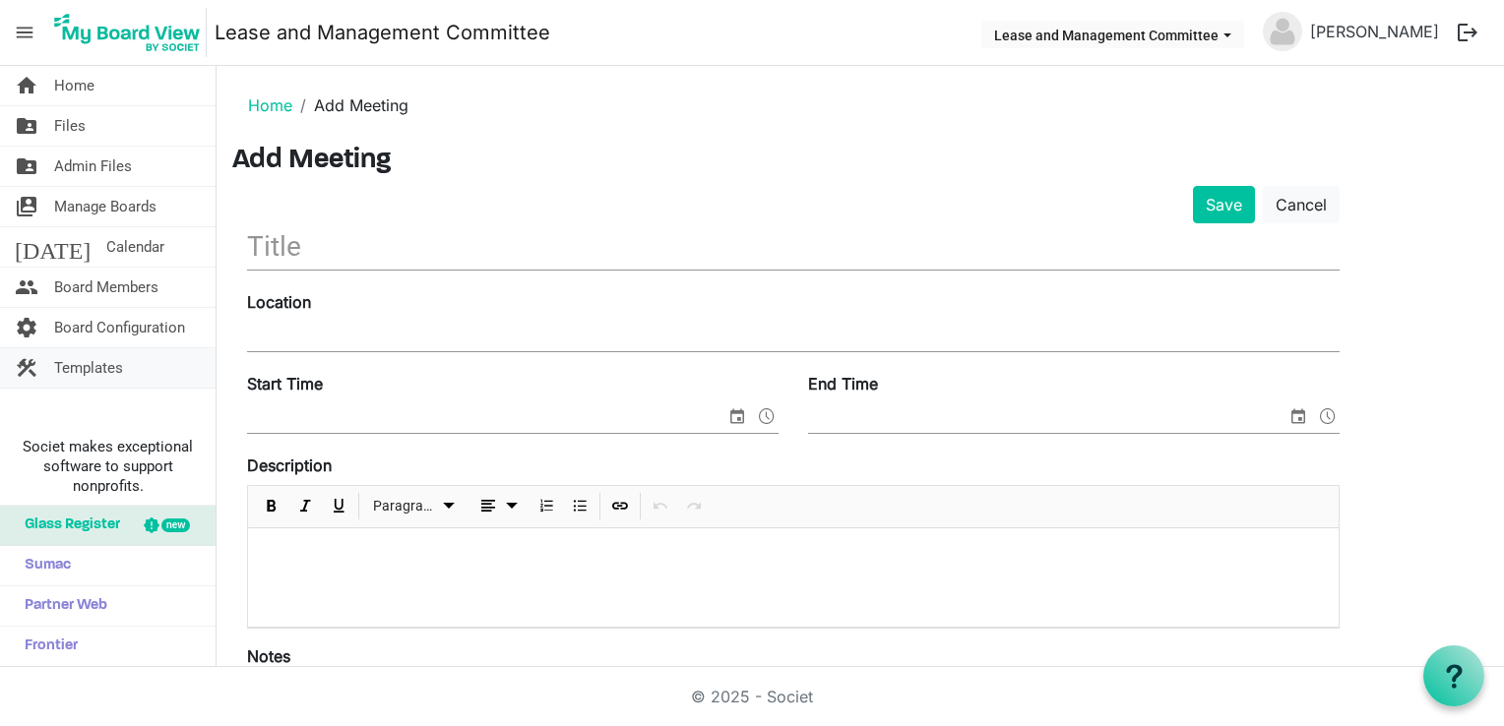
click at [130, 368] on link "construction Templates" at bounding box center [108, 367] width 216 height 39
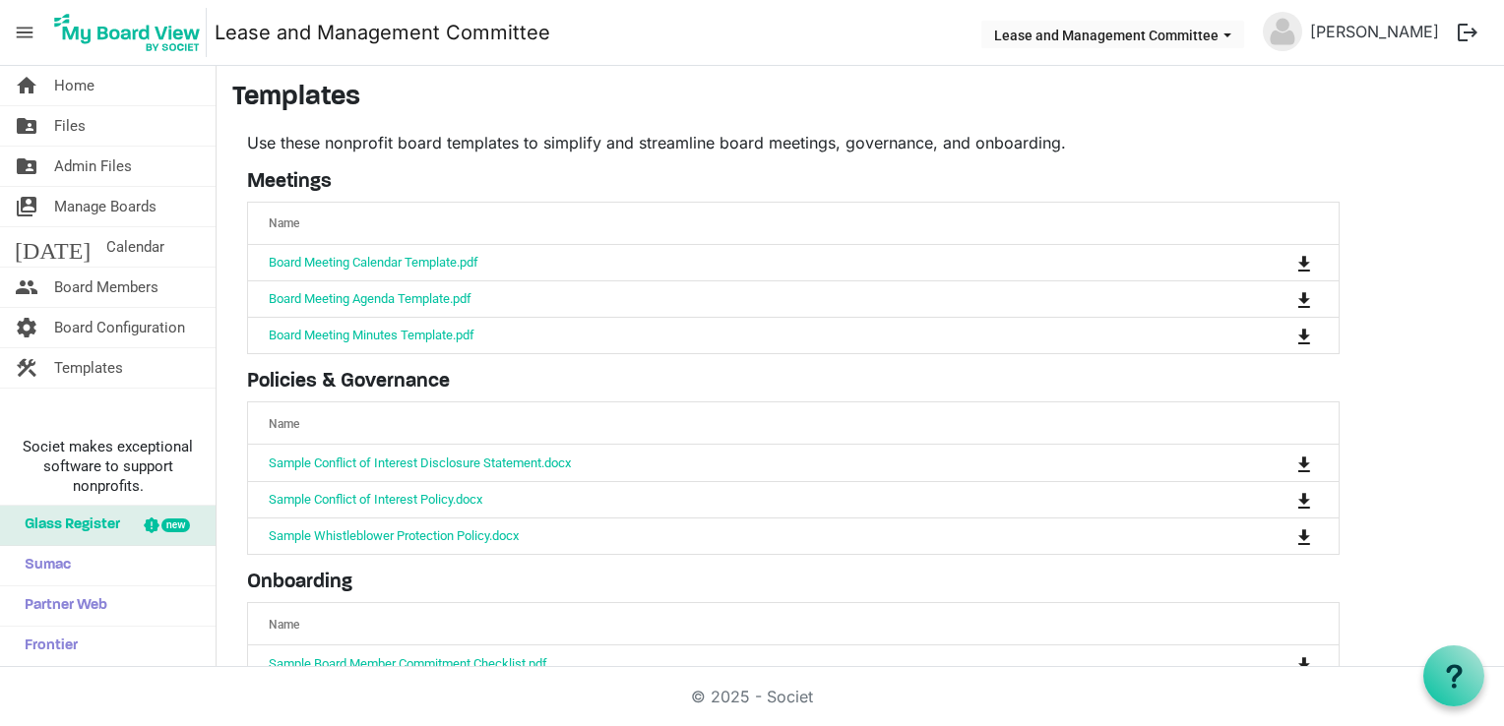
click at [8, 34] on span "menu" at bounding box center [24, 32] width 37 height 37
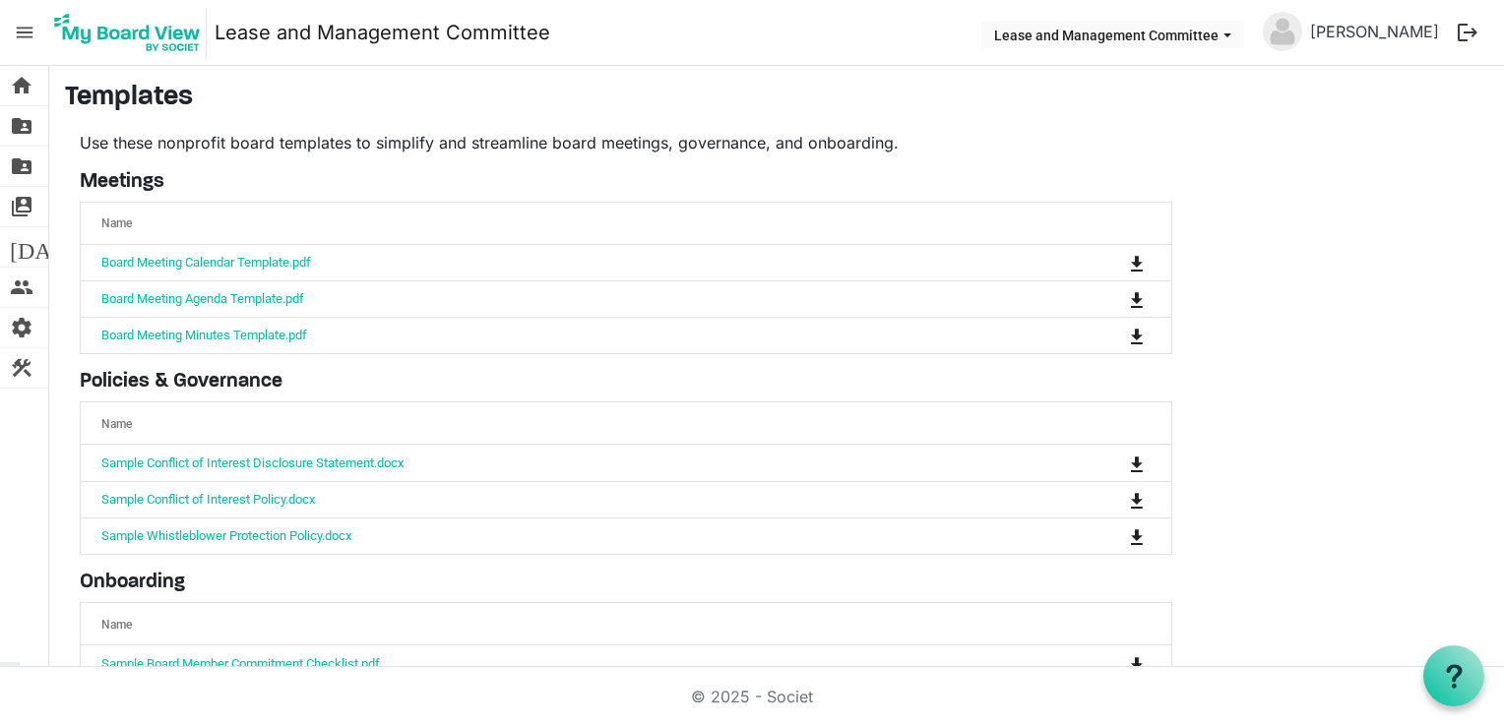
click at [19, 34] on span "menu" at bounding box center [24, 32] width 37 height 37
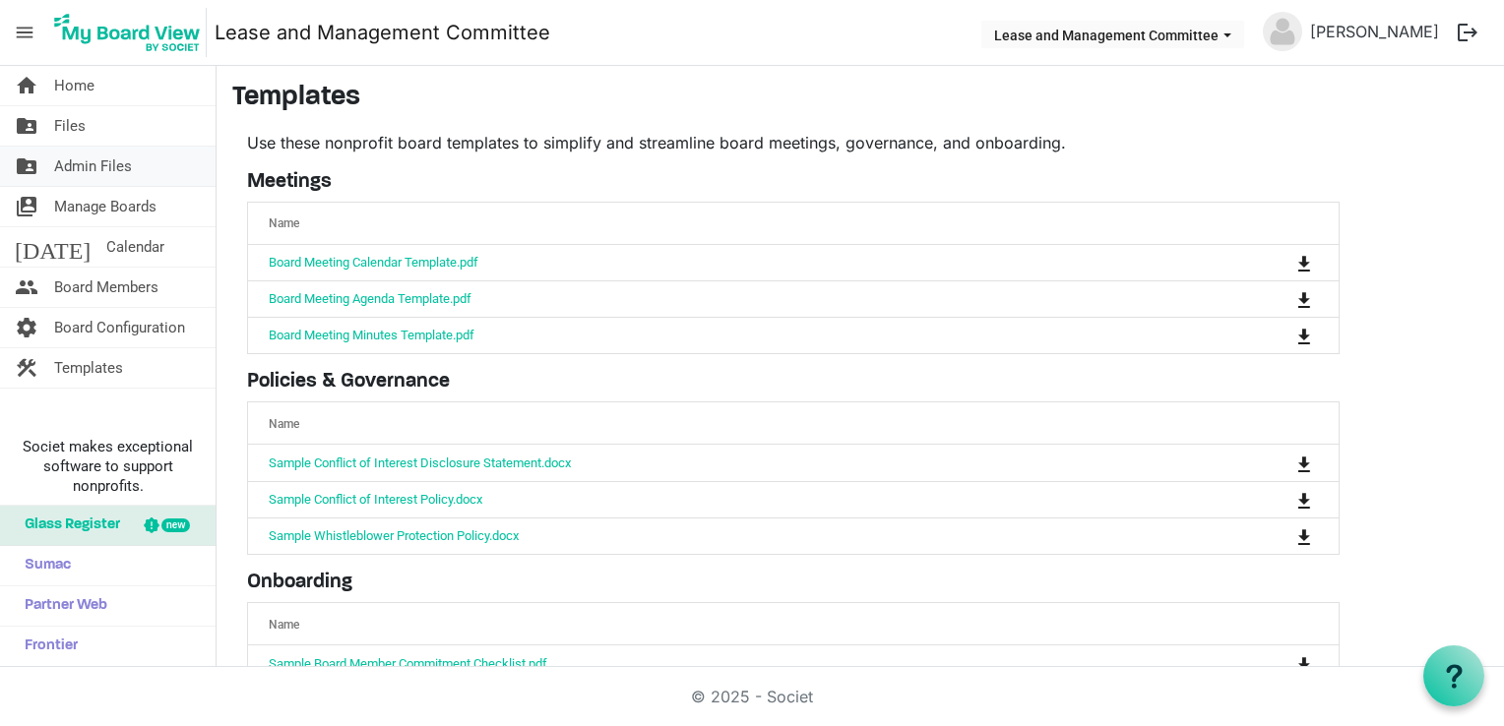
click at [100, 164] on span "Admin Files" at bounding box center [93, 166] width 78 height 39
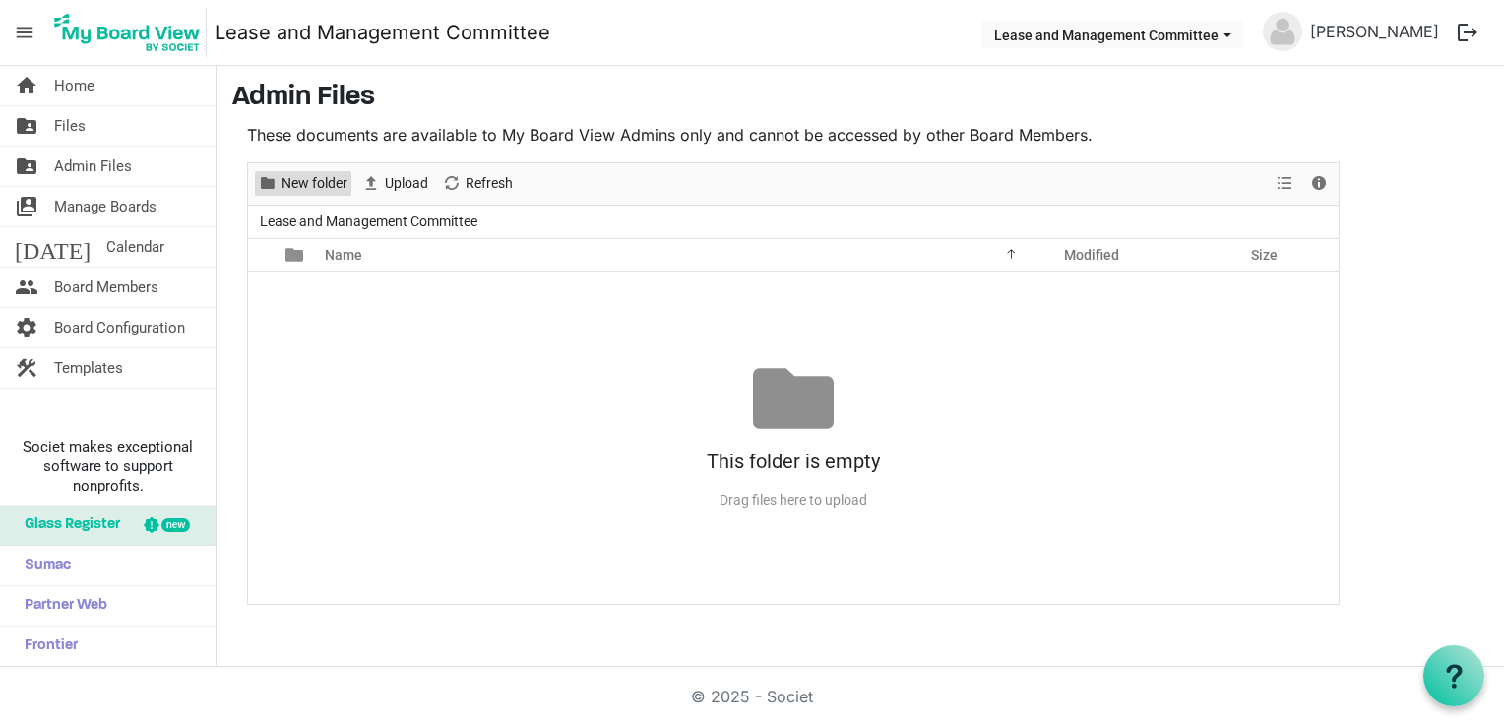
click at [321, 187] on span "New folder" at bounding box center [315, 183] width 70 height 25
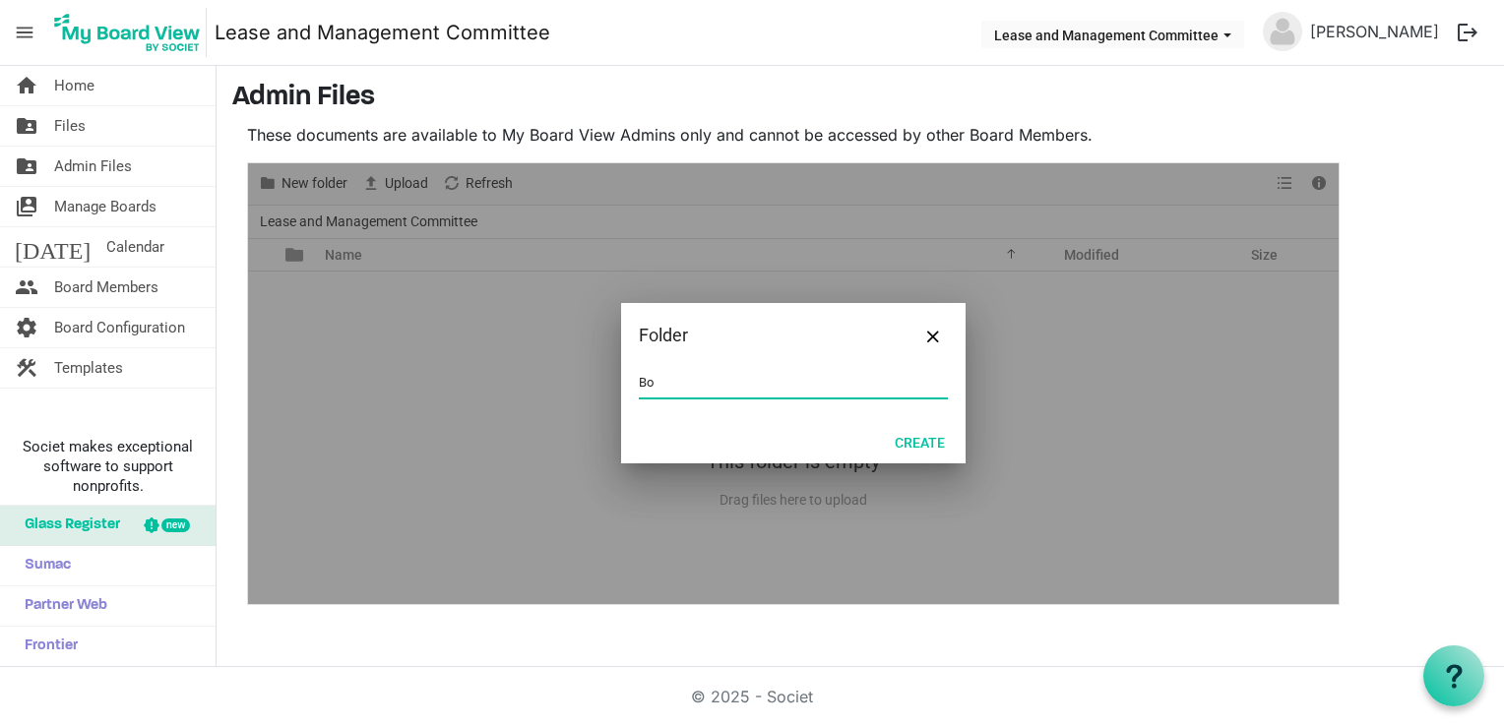
type input "B"
type input "Terms of Reference 2024-2025"
click at [940, 451] on button "Create" at bounding box center [920, 442] width 76 height 28
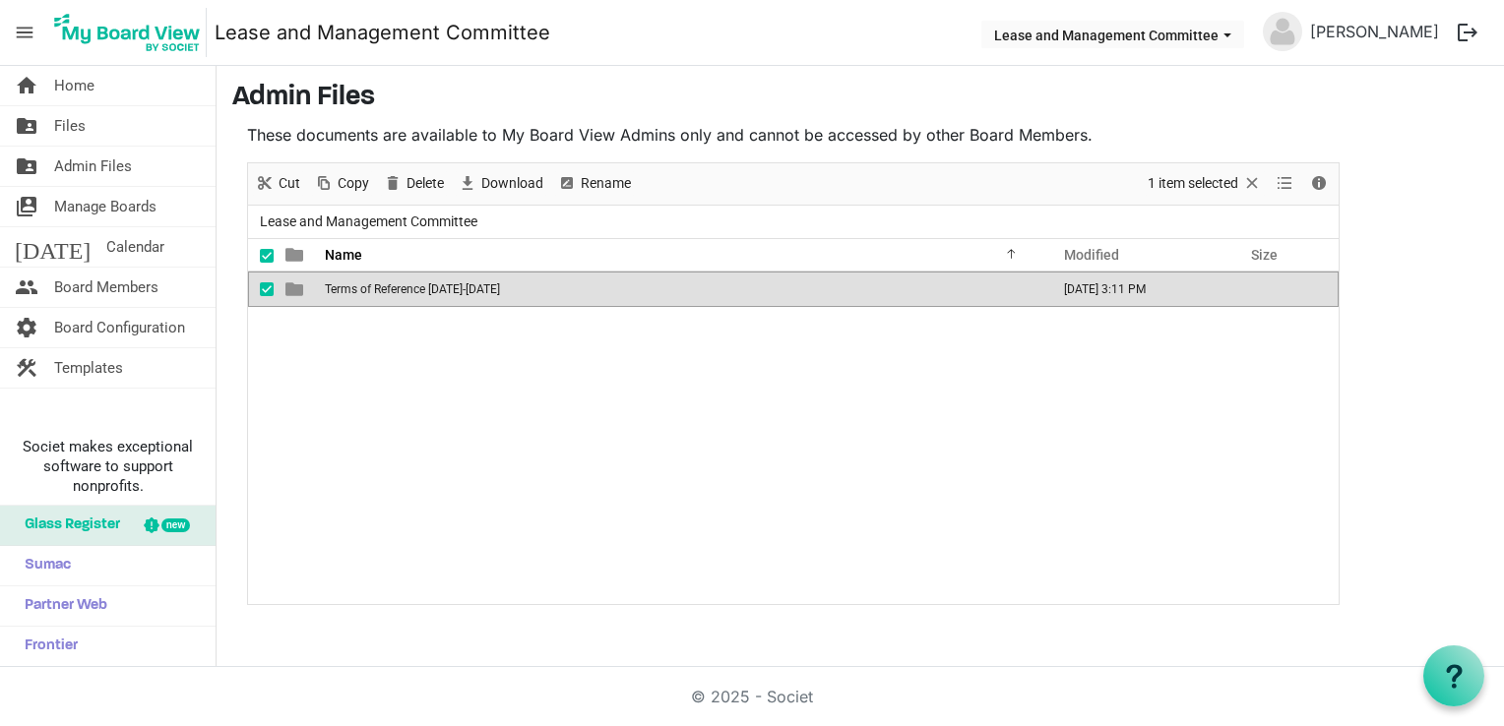
click at [396, 285] on span "Terms of Reference 2024-2025" at bounding box center [412, 289] width 175 height 14
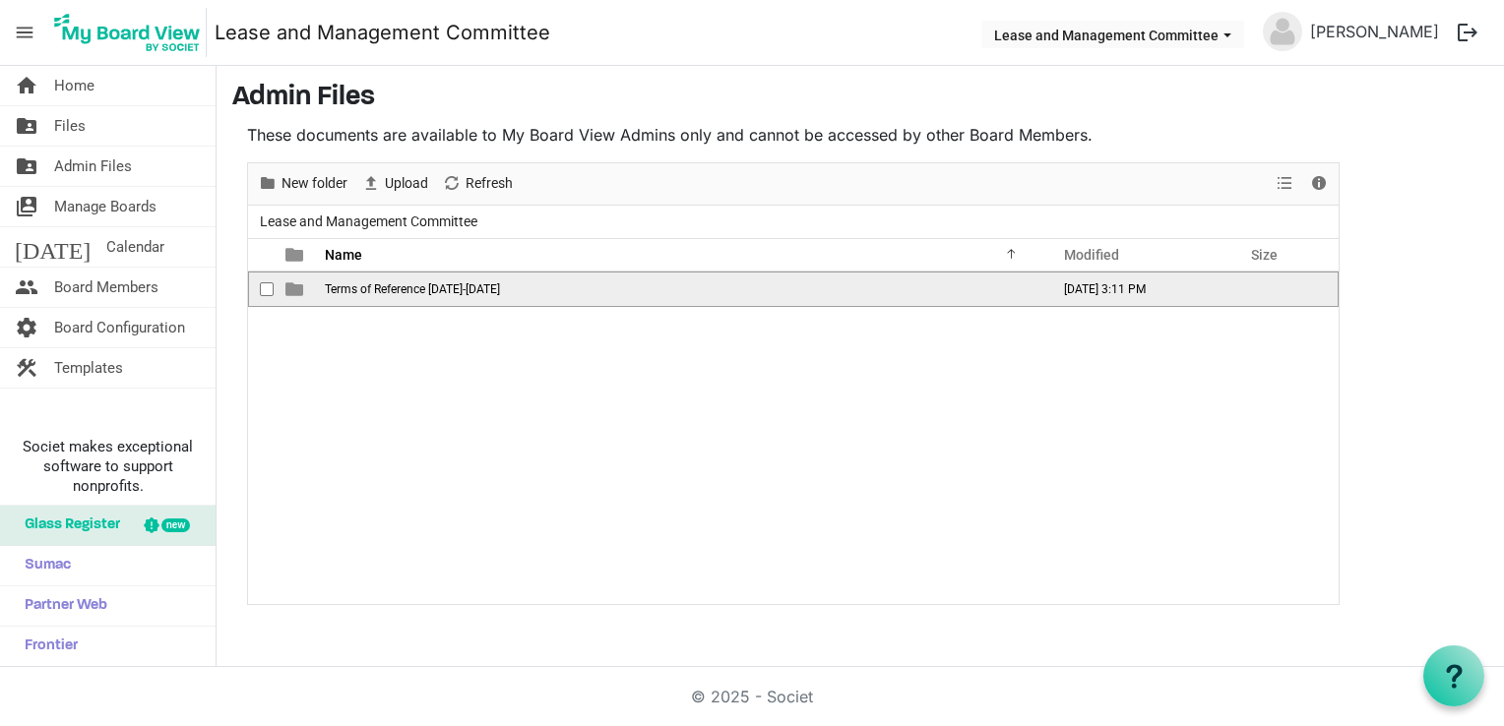
click at [396, 285] on span "Terms of Reference 2024-2025" at bounding box center [412, 289] width 175 height 14
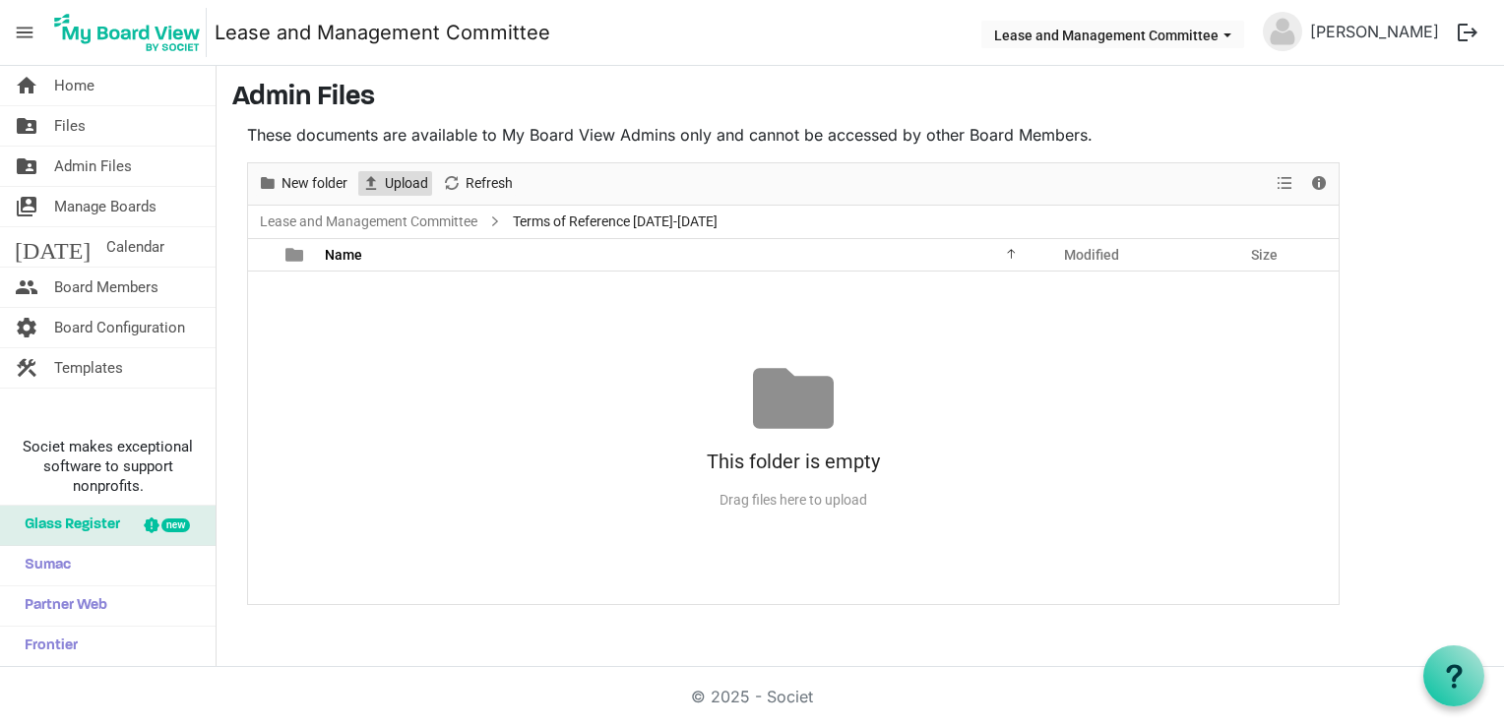
click at [390, 182] on span "Upload" at bounding box center [406, 183] width 47 height 25
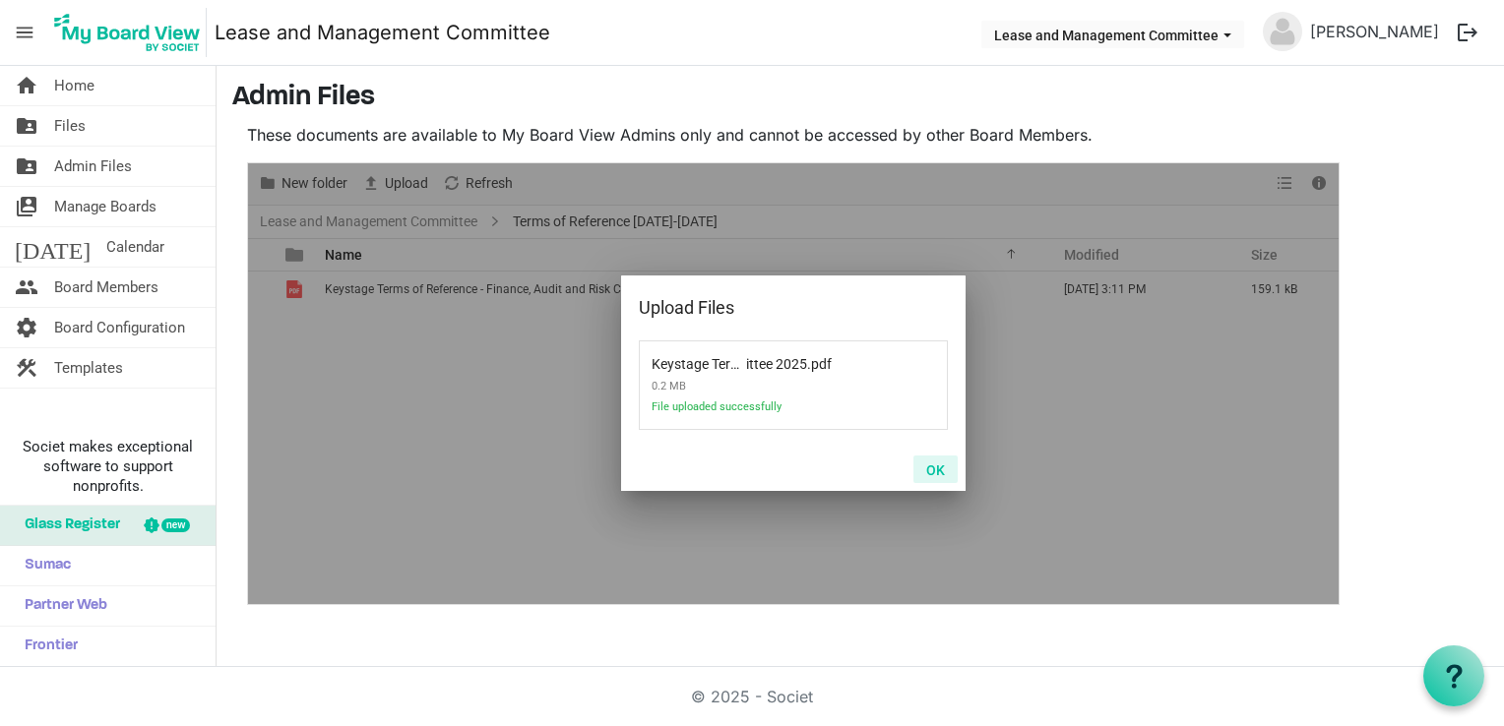
click at [935, 471] on button "OK" at bounding box center [935, 470] width 44 height 28
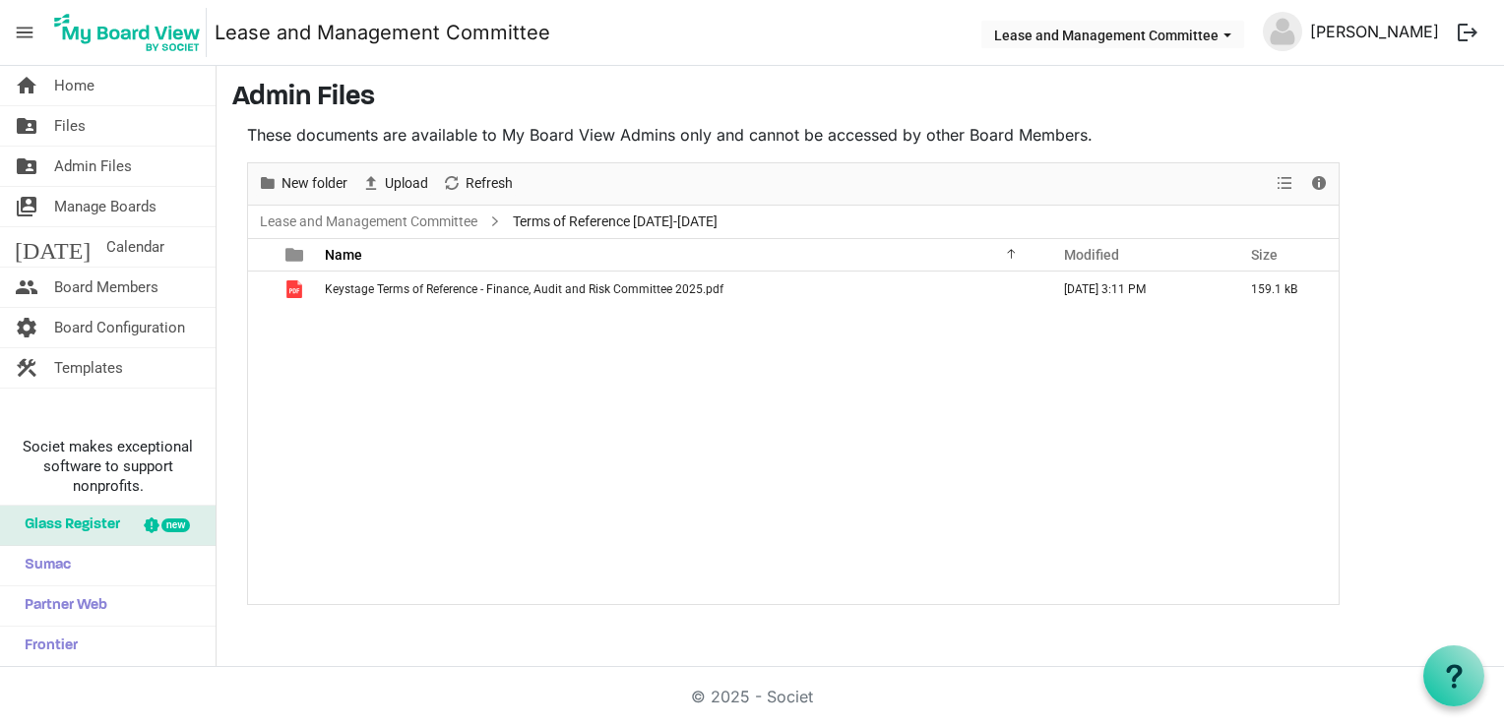
click at [1358, 28] on link "[PERSON_NAME]" at bounding box center [1374, 31] width 145 height 39
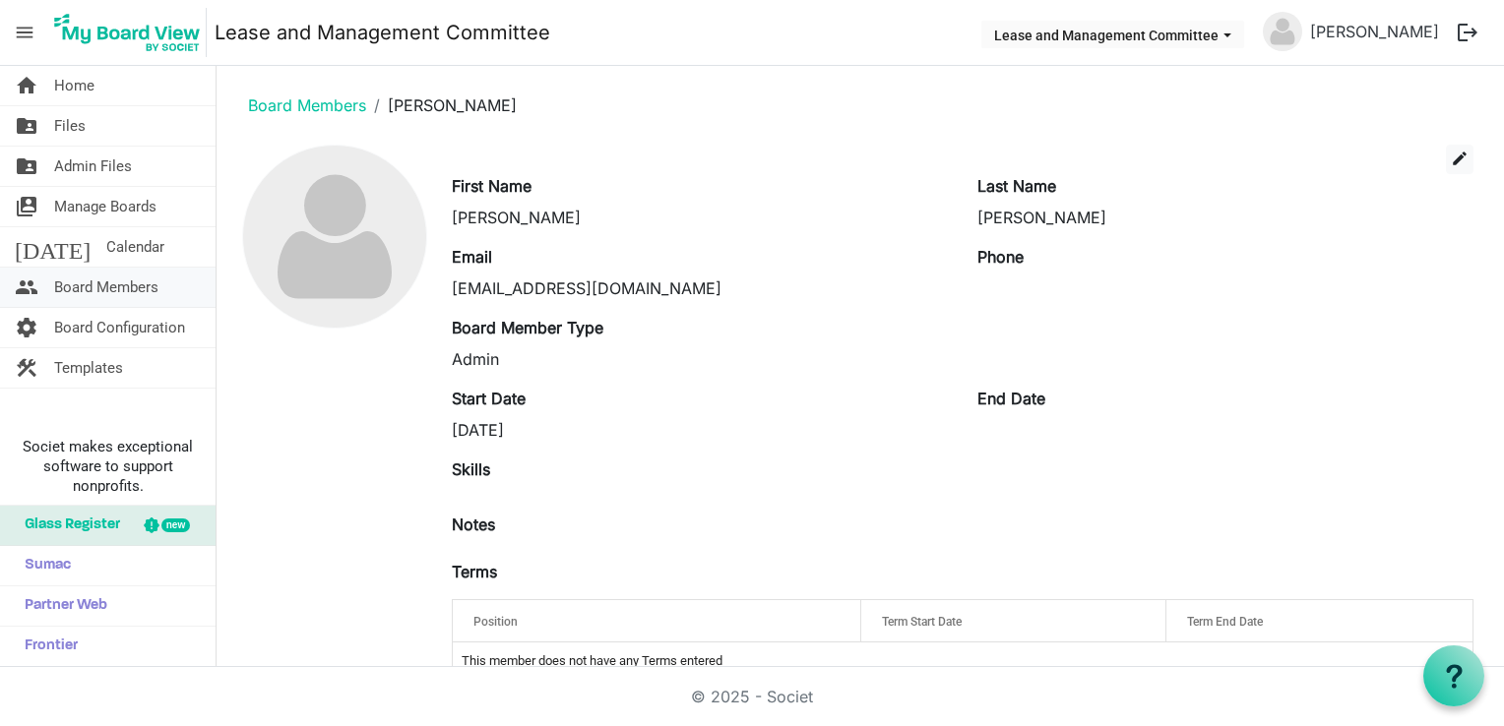
click at [68, 277] on span "Board Members" at bounding box center [106, 287] width 104 height 39
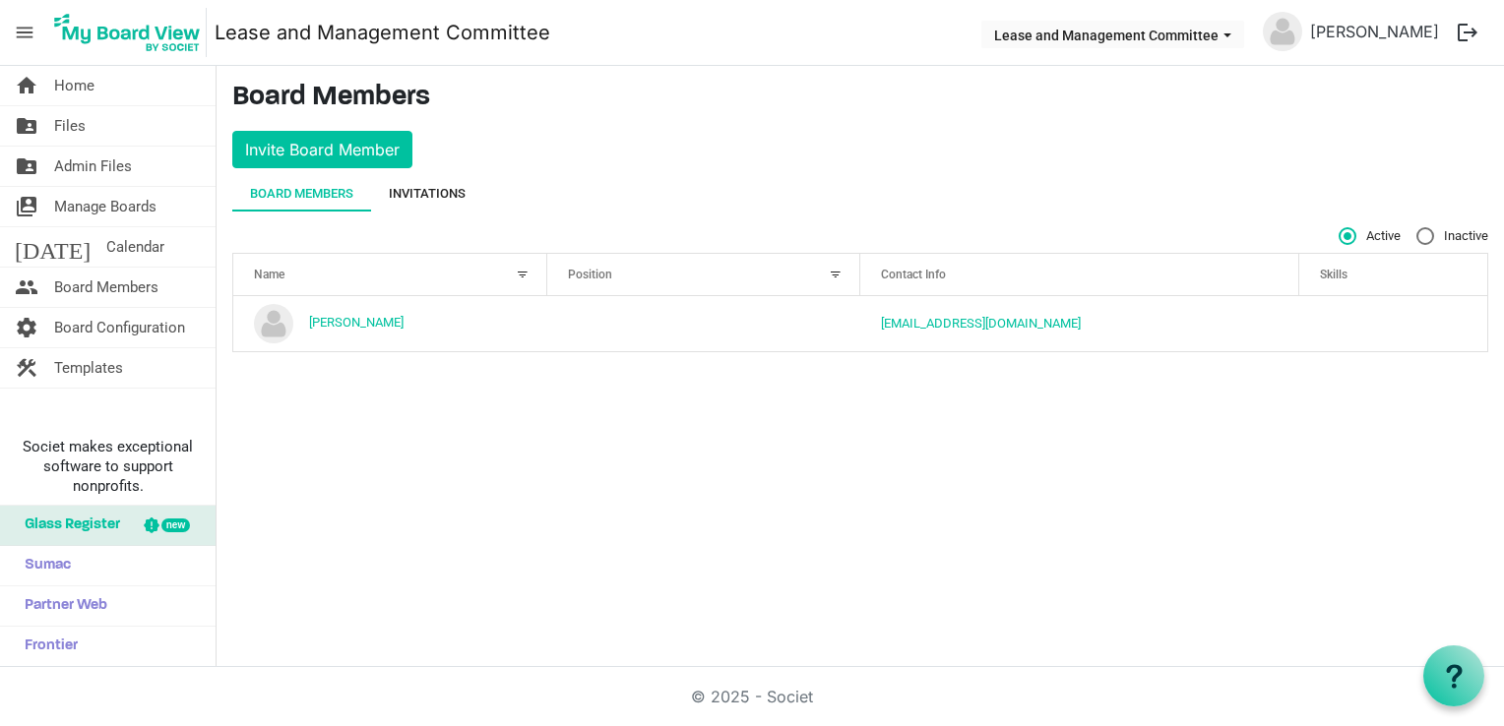
click at [418, 198] on div "Invitations" at bounding box center [427, 194] width 77 height 20
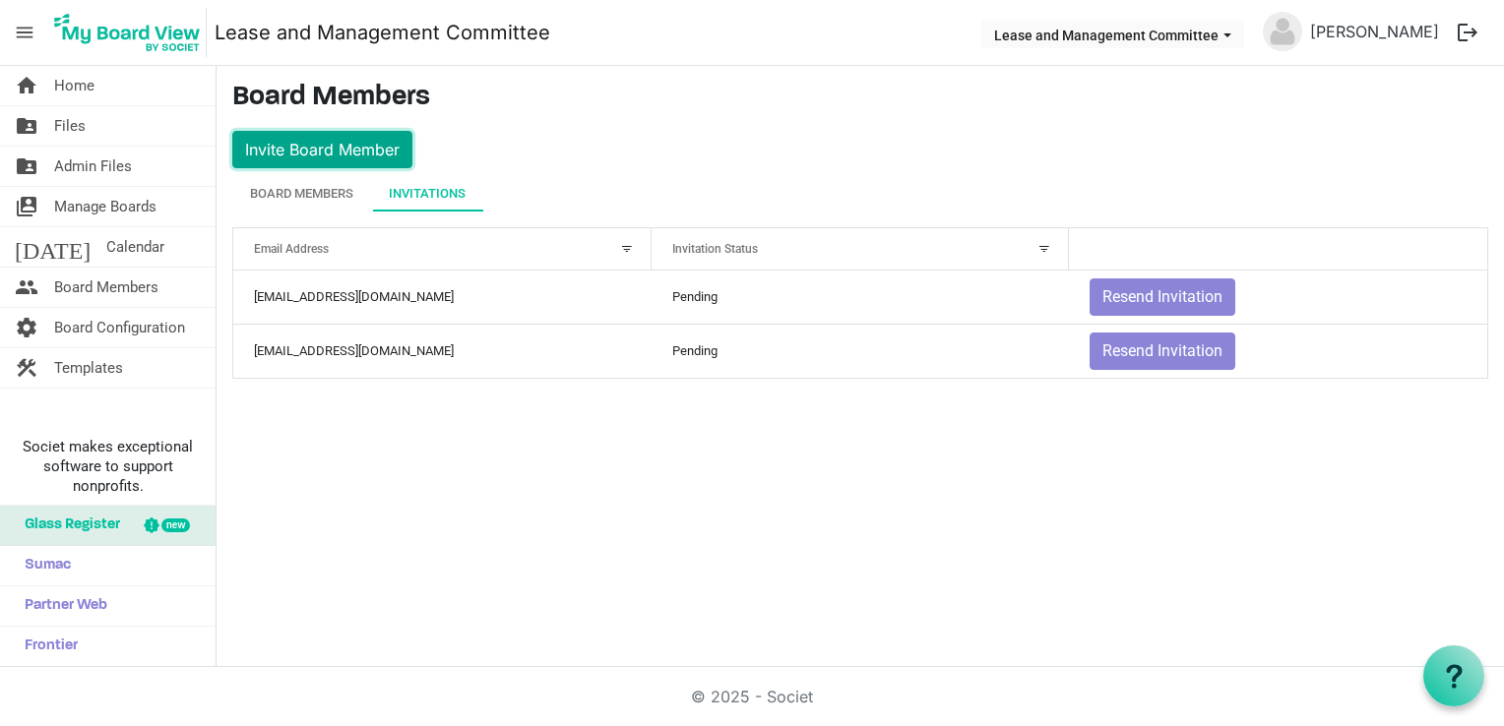
click at [356, 150] on button "Invite Board Member" at bounding box center [322, 149] width 180 height 37
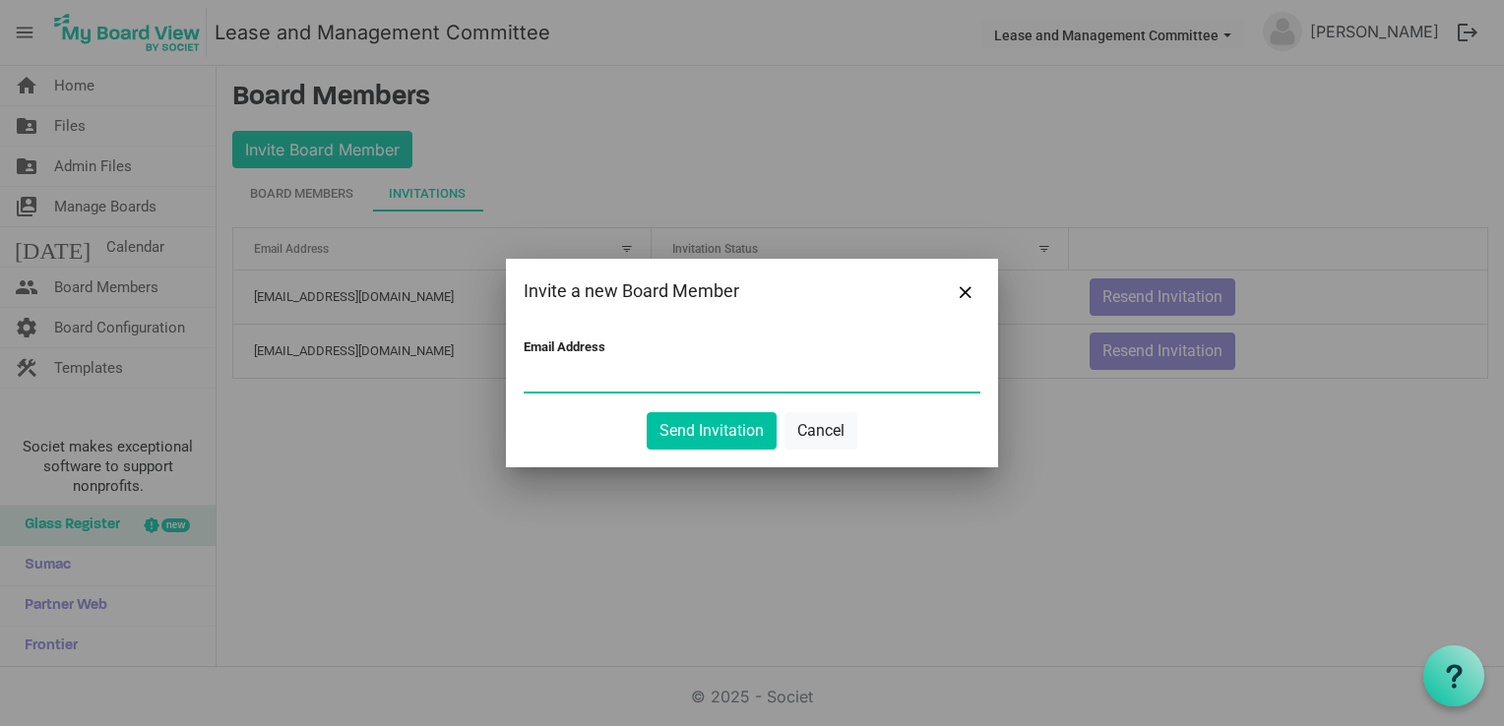
click at [404, 441] on div at bounding box center [752, 363] width 1504 height 726
click at [841, 419] on button "Cancel" at bounding box center [820, 430] width 73 height 37
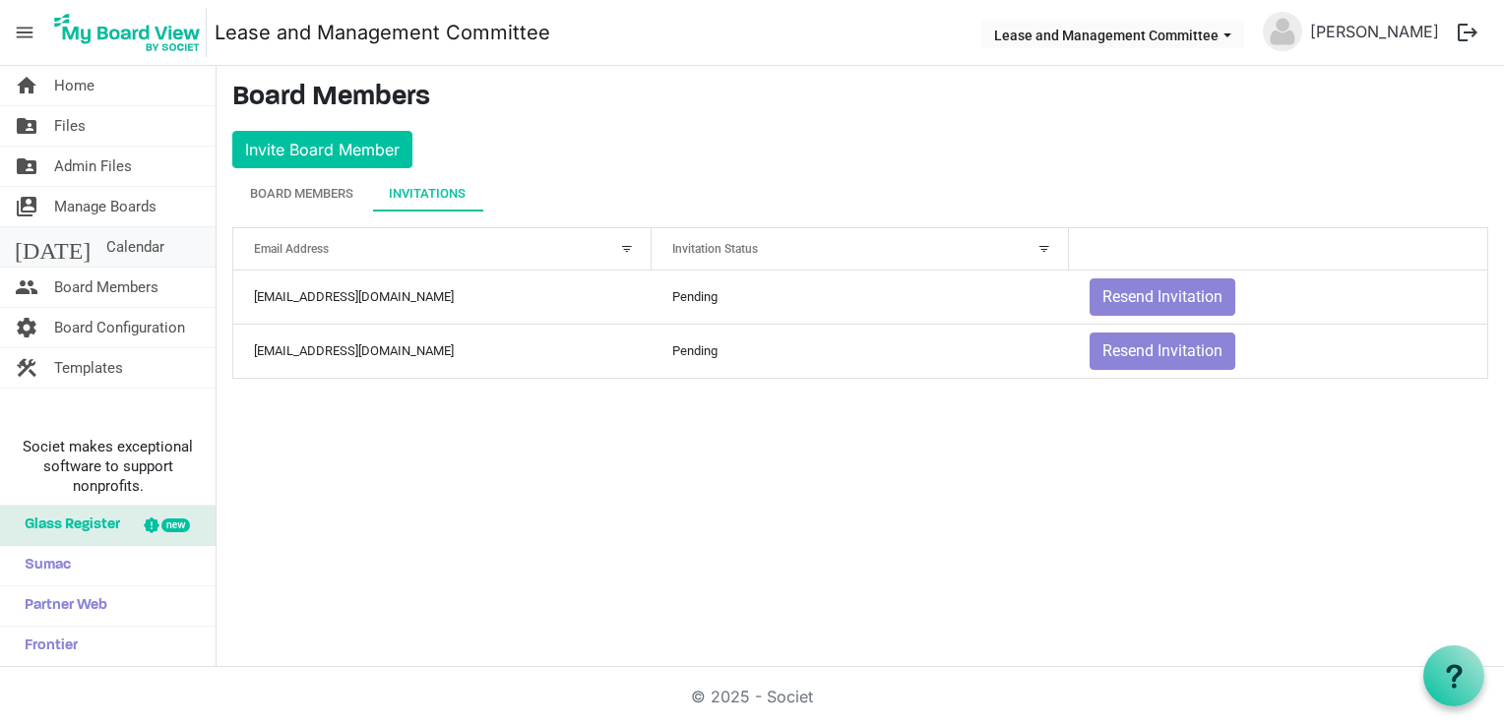
click at [107, 253] on span "Calendar" at bounding box center [135, 246] width 58 height 39
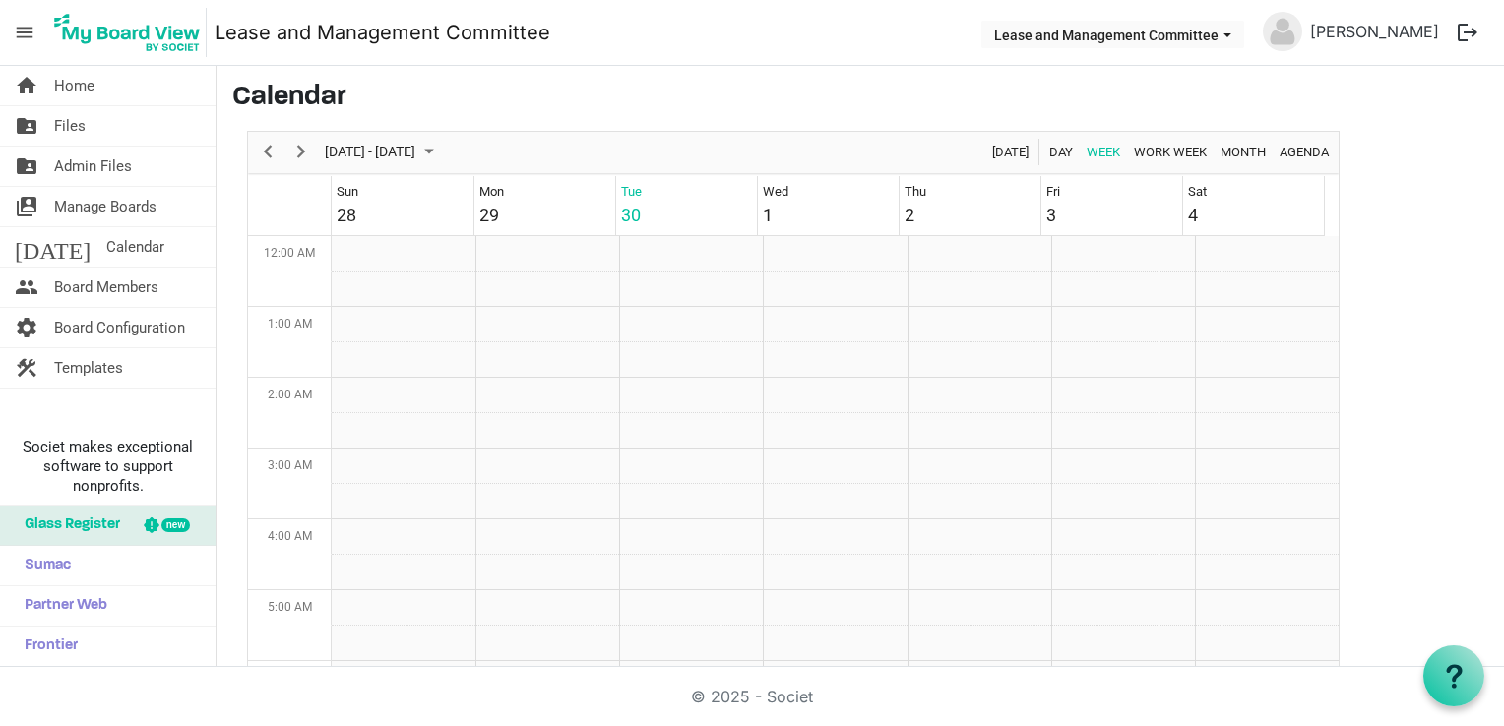
scroll to position [638, 0]
click at [122, 203] on span "Manage Boards" at bounding box center [105, 206] width 102 height 39
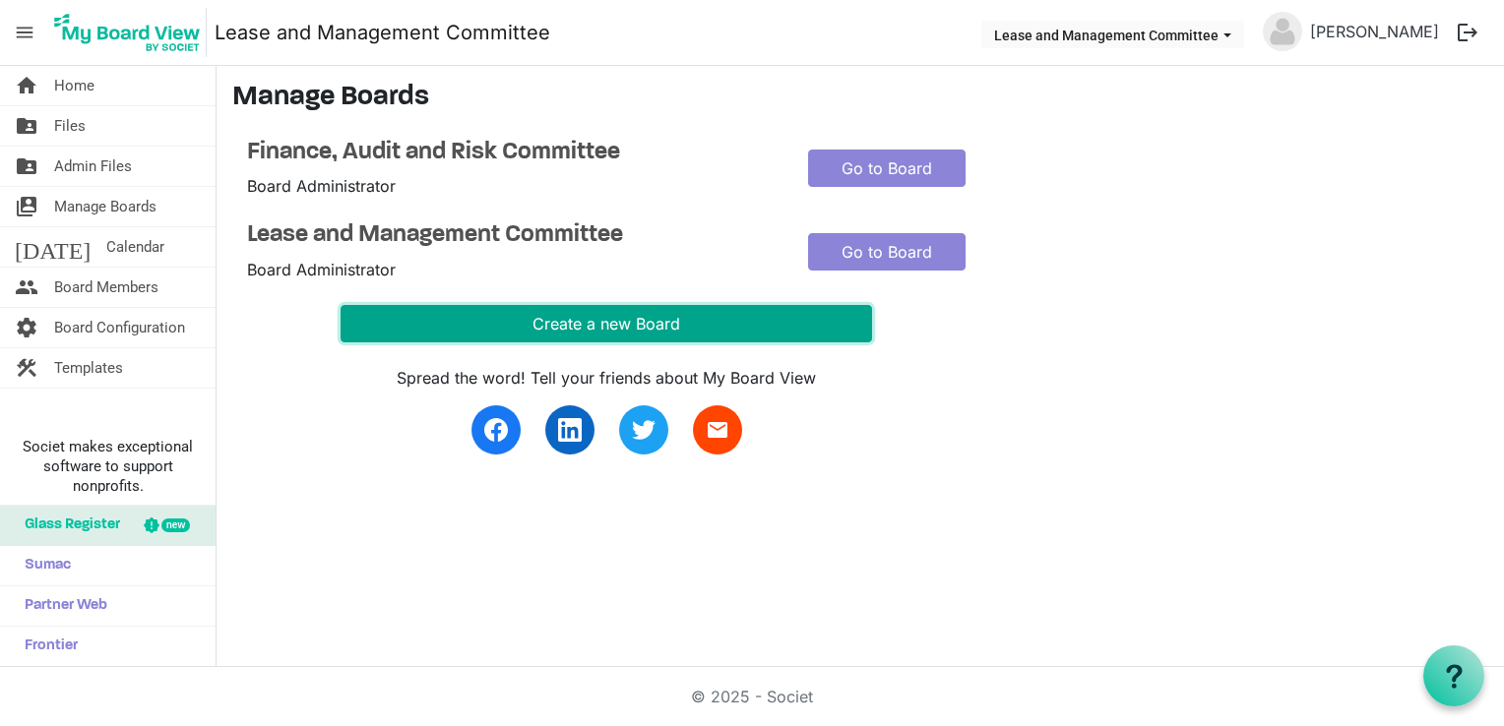
click at [646, 329] on button "Create a new Board" at bounding box center [606, 323] width 531 height 37
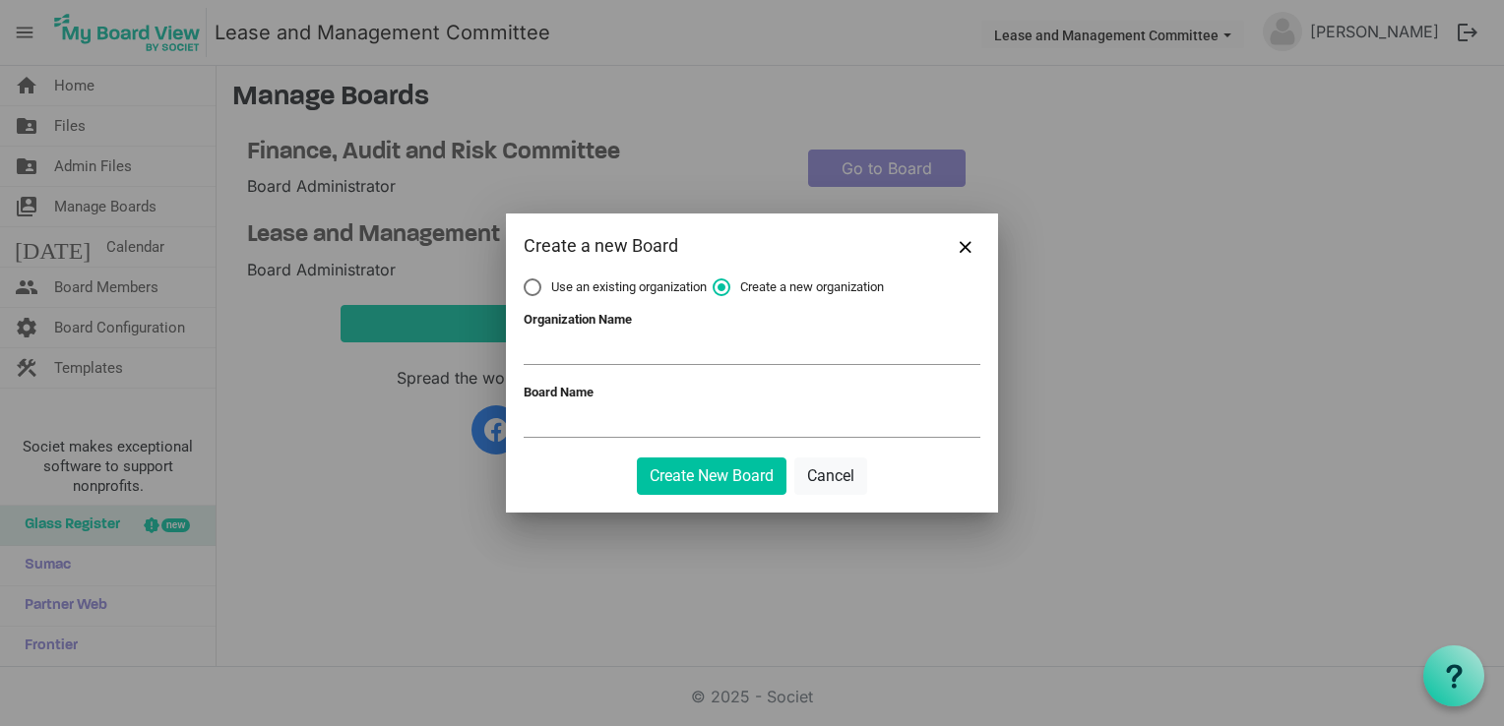
click at [603, 356] on input "Organization Name" at bounding box center [752, 350] width 457 height 30
type input "L"
type input "Keystage Housing"
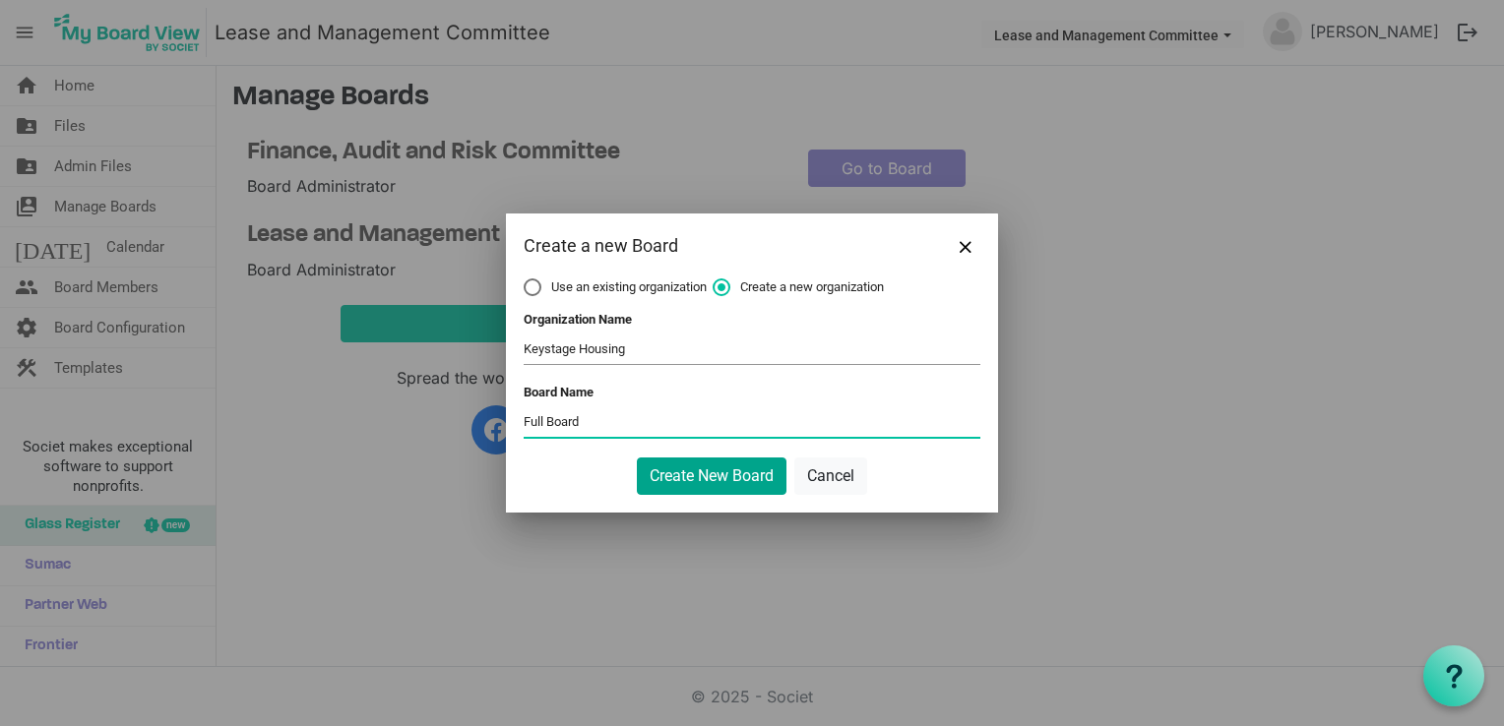
type input "Full Board"
click at [715, 485] on button "Create New Board" at bounding box center [712, 476] width 150 height 37
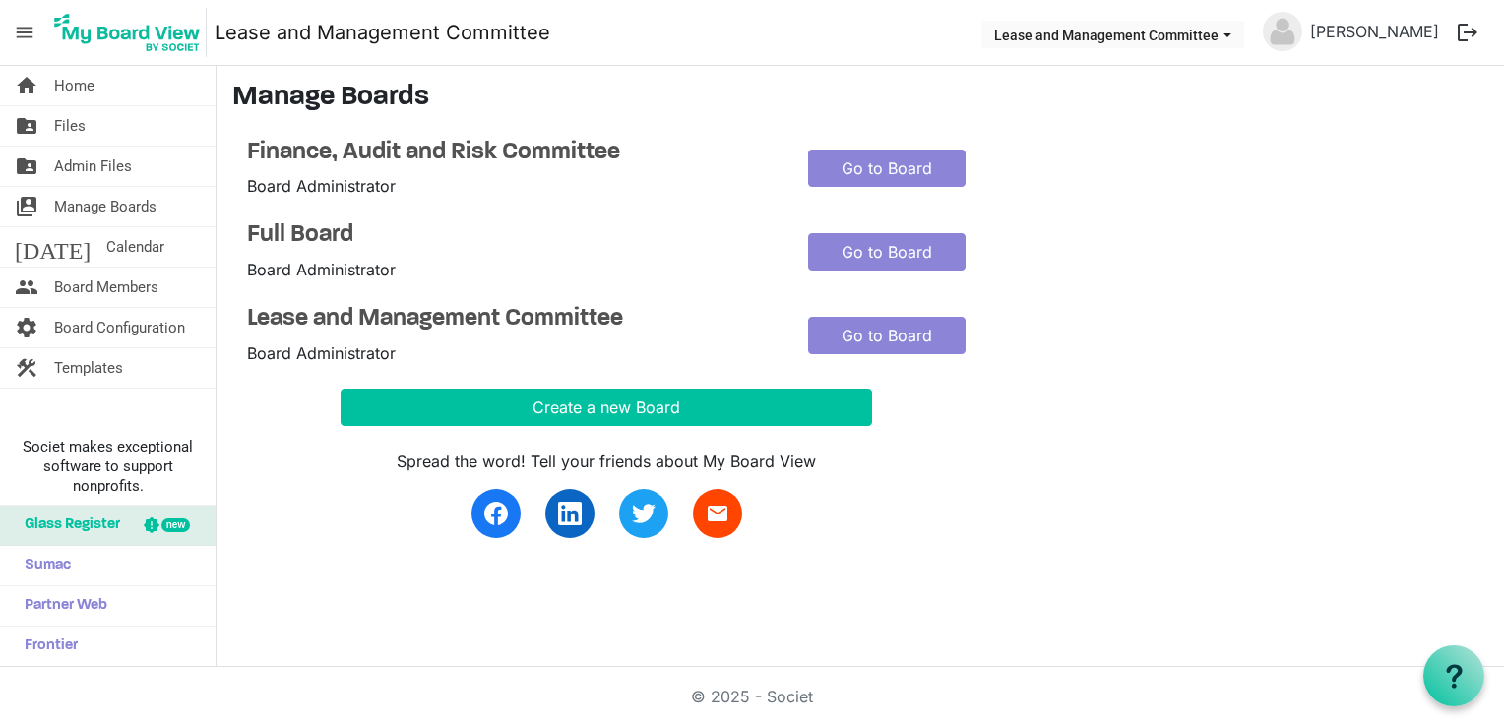
click at [465, 24] on link "Lease and Management Committee" at bounding box center [383, 32] width 336 height 39
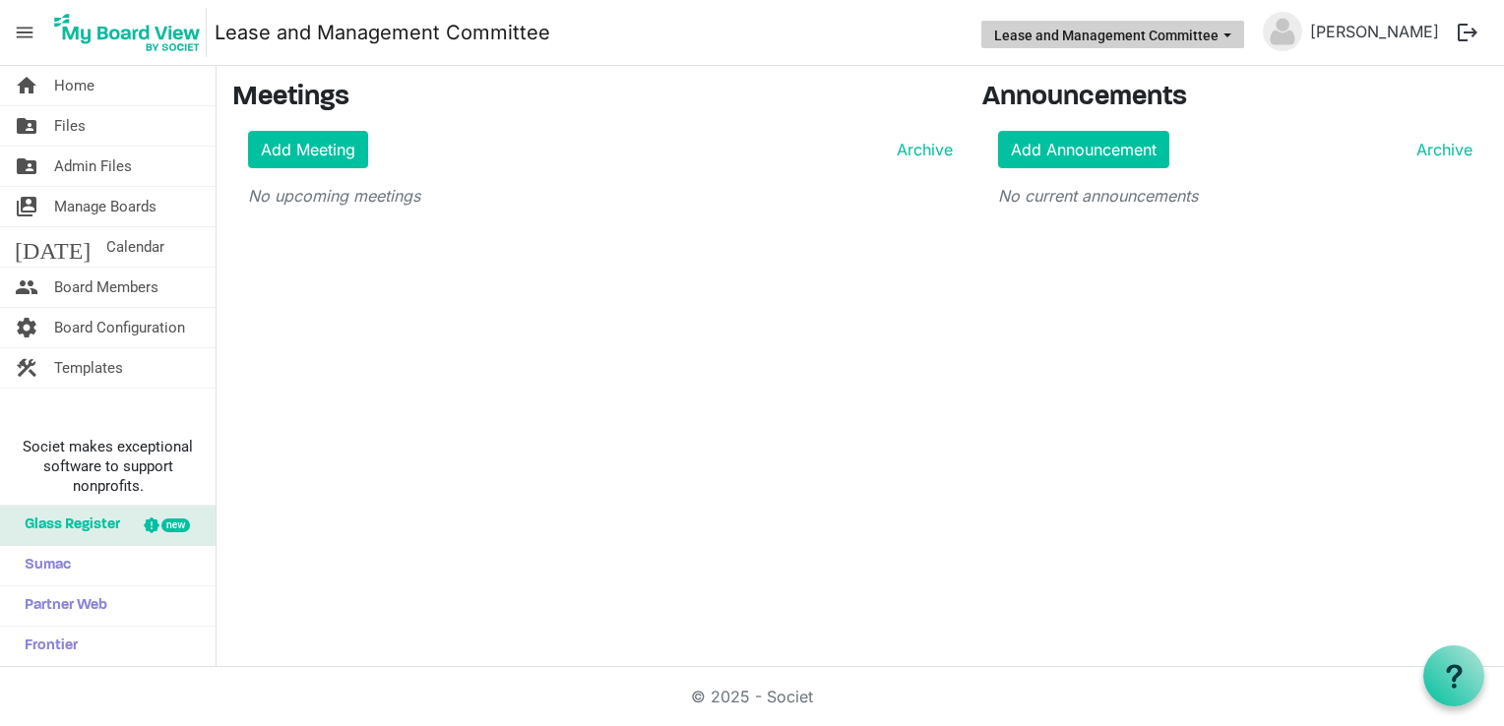
click at [1190, 44] on button "Lease and Management Committee" at bounding box center [1112, 35] width 263 height 28
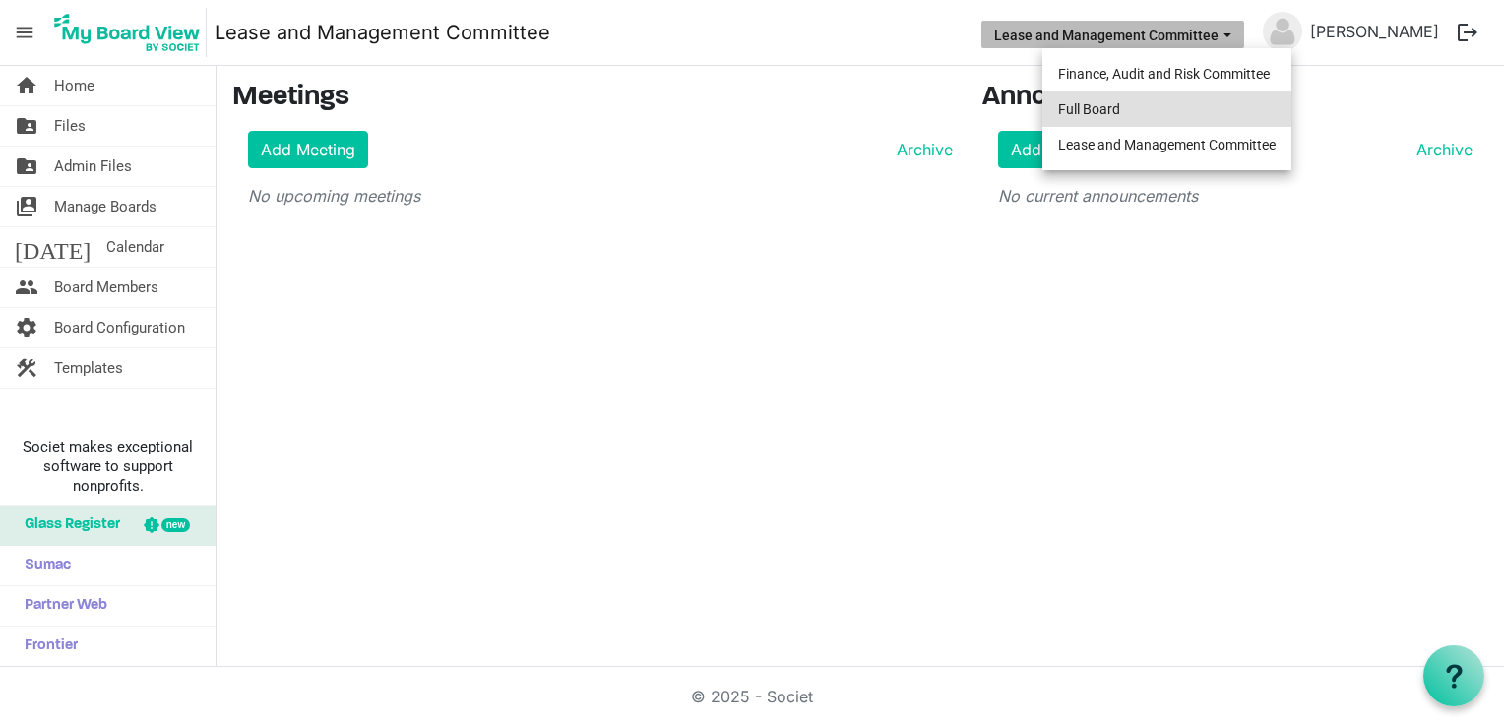
click at [1087, 108] on li "Full Board" at bounding box center [1166, 109] width 249 height 35
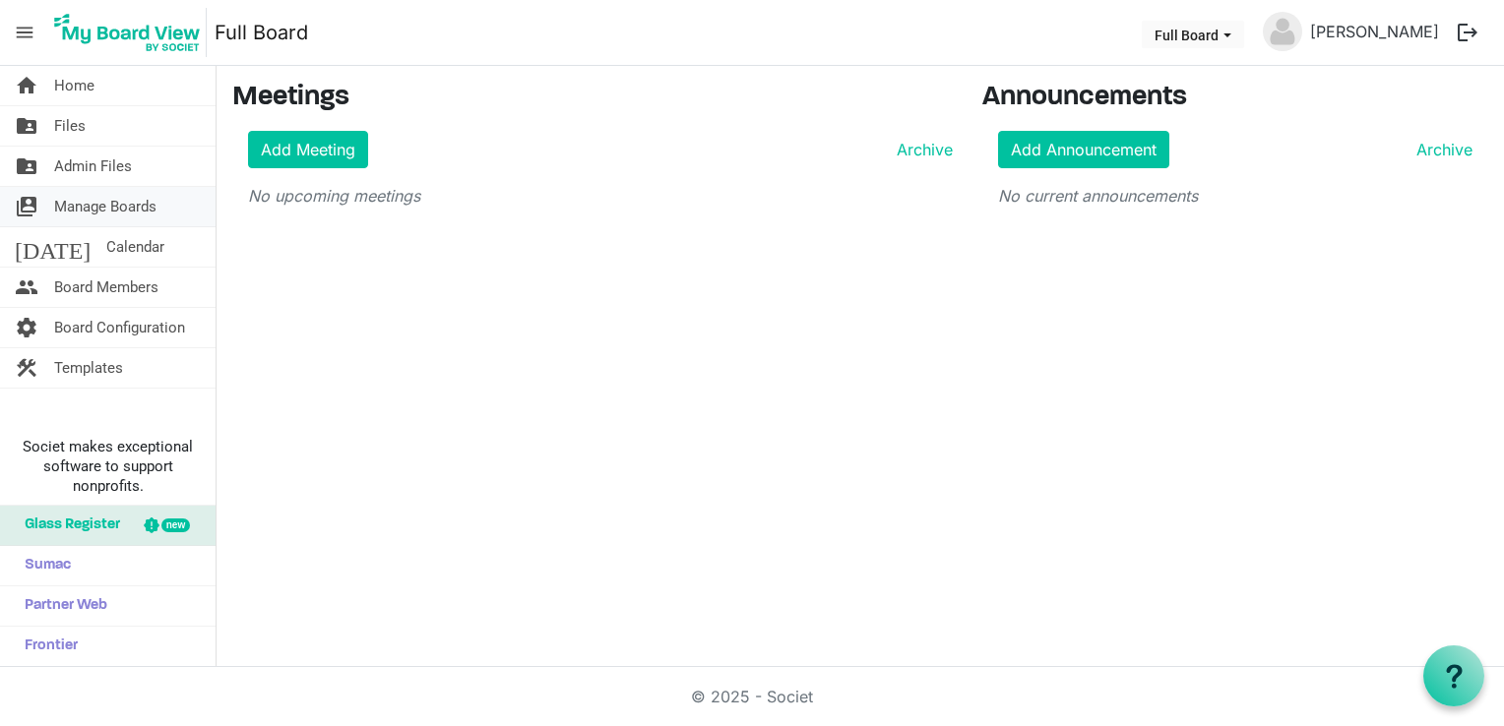
click at [97, 207] on span "Manage Boards" at bounding box center [105, 206] width 102 height 39
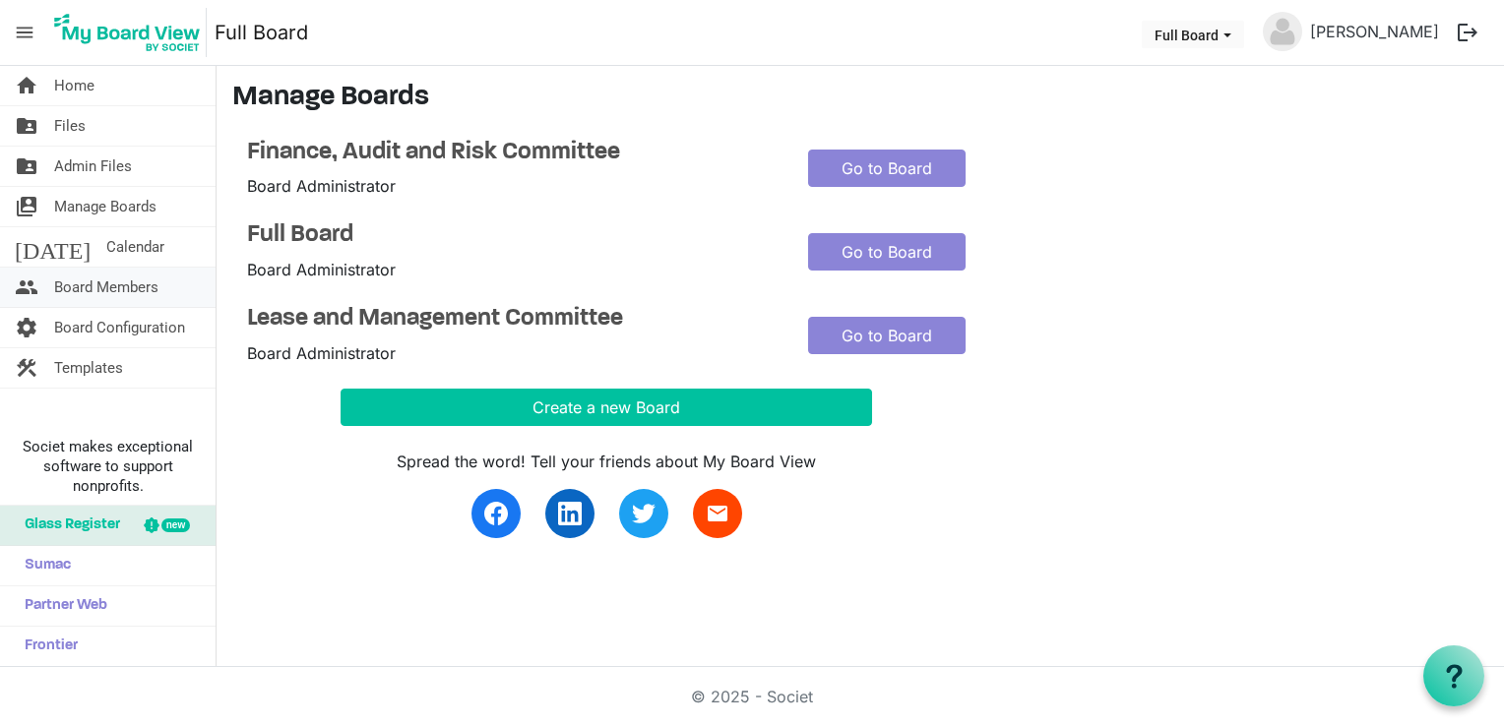
click at [65, 292] on span "Board Members" at bounding box center [106, 287] width 104 height 39
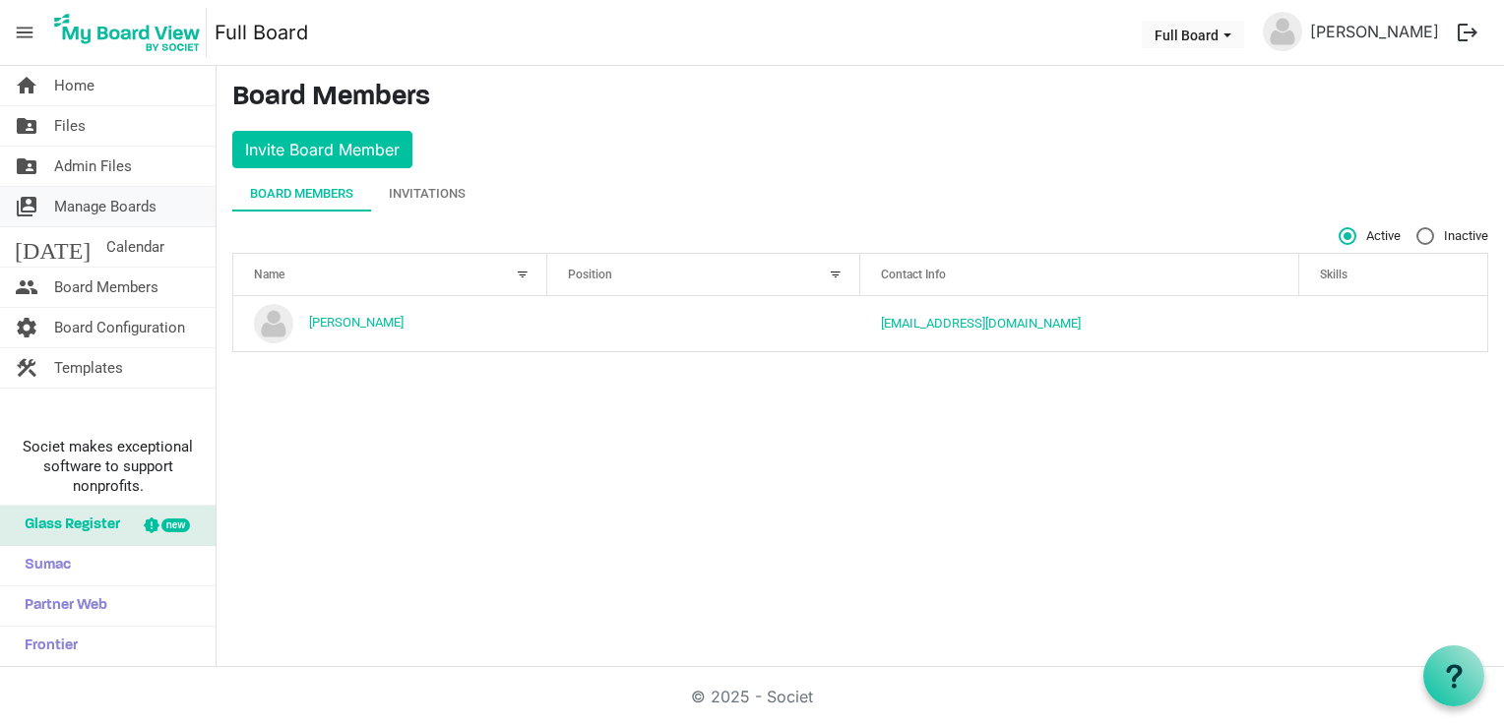
click at [108, 207] on span "Manage Boards" at bounding box center [105, 206] width 102 height 39
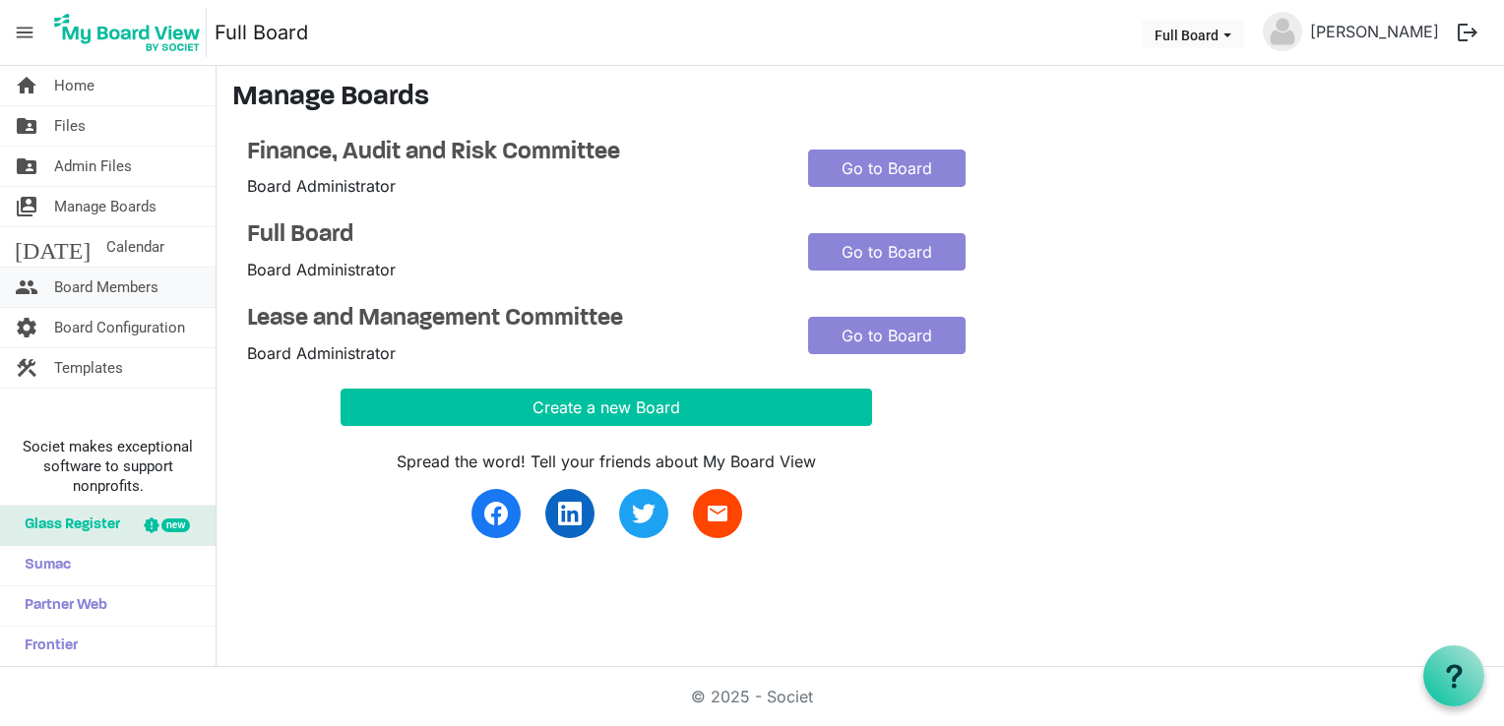
click at [87, 279] on span "Board Members" at bounding box center [106, 287] width 104 height 39
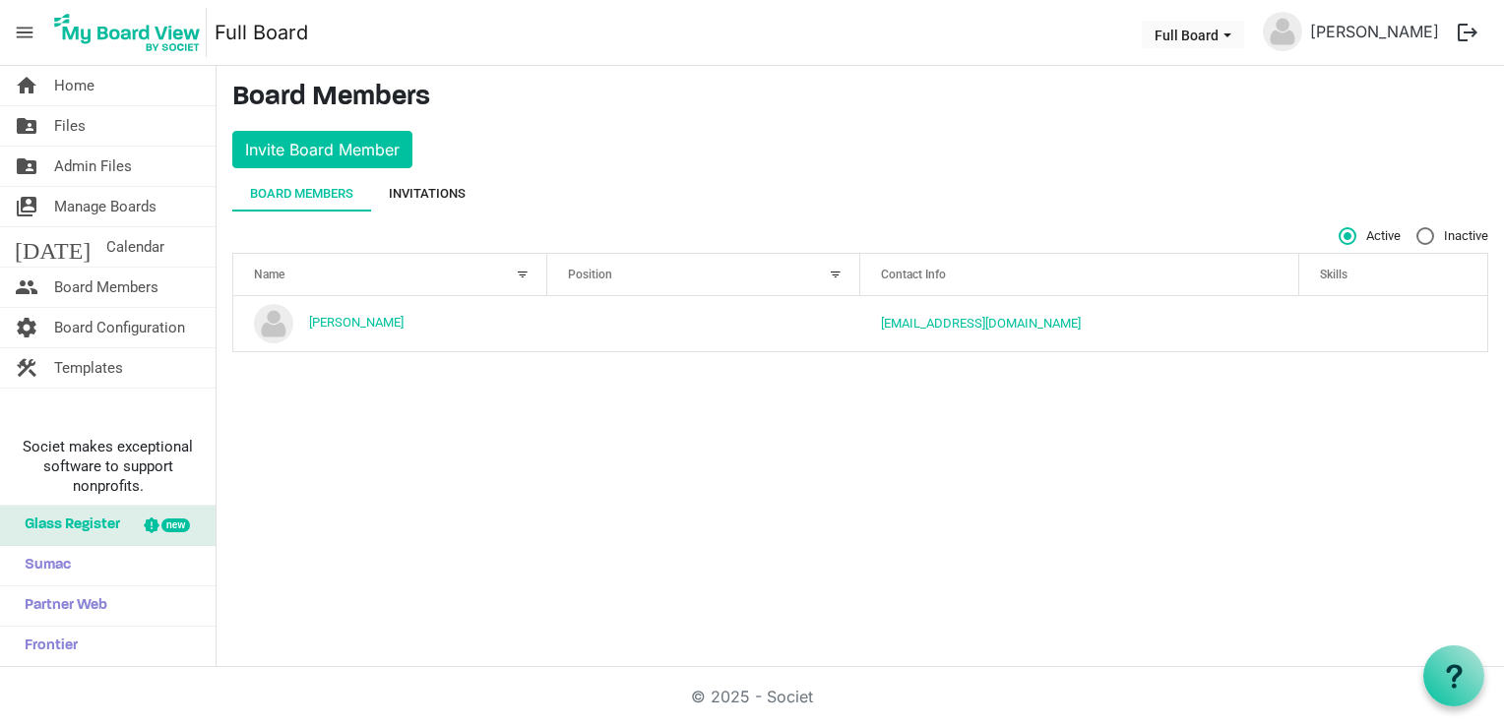
click at [455, 196] on div "Invitations" at bounding box center [427, 194] width 77 height 20
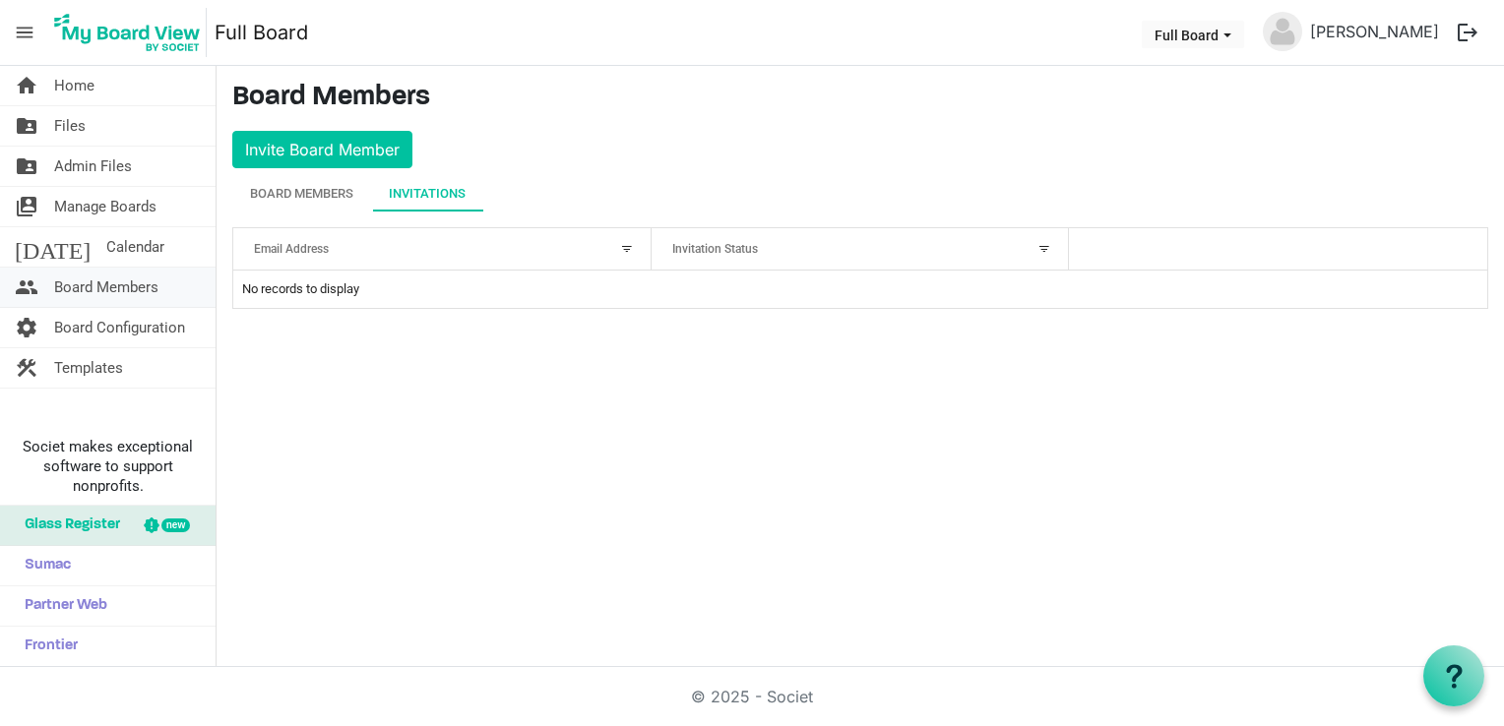
click at [55, 277] on span "Board Members" at bounding box center [106, 287] width 104 height 39
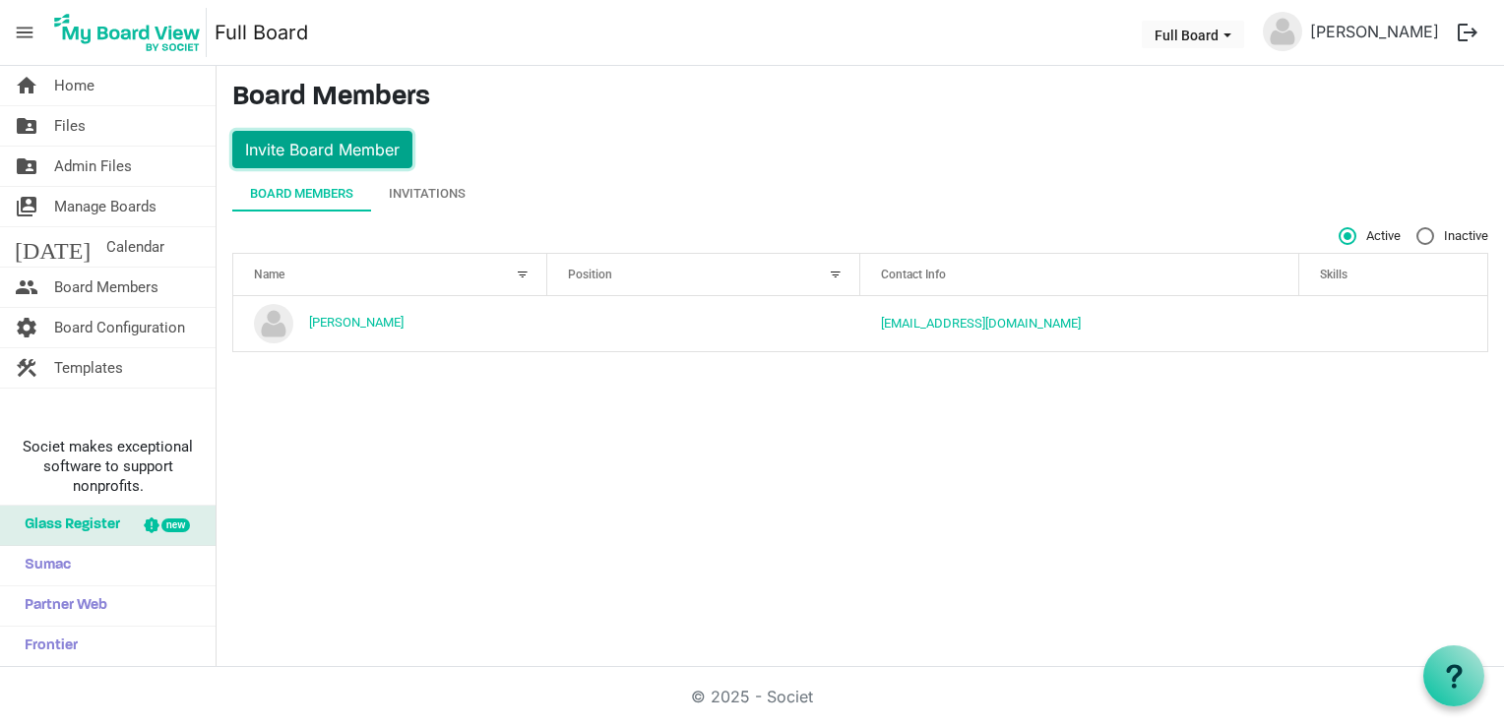
click at [276, 148] on button "Invite Board Member" at bounding box center [322, 149] width 180 height 37
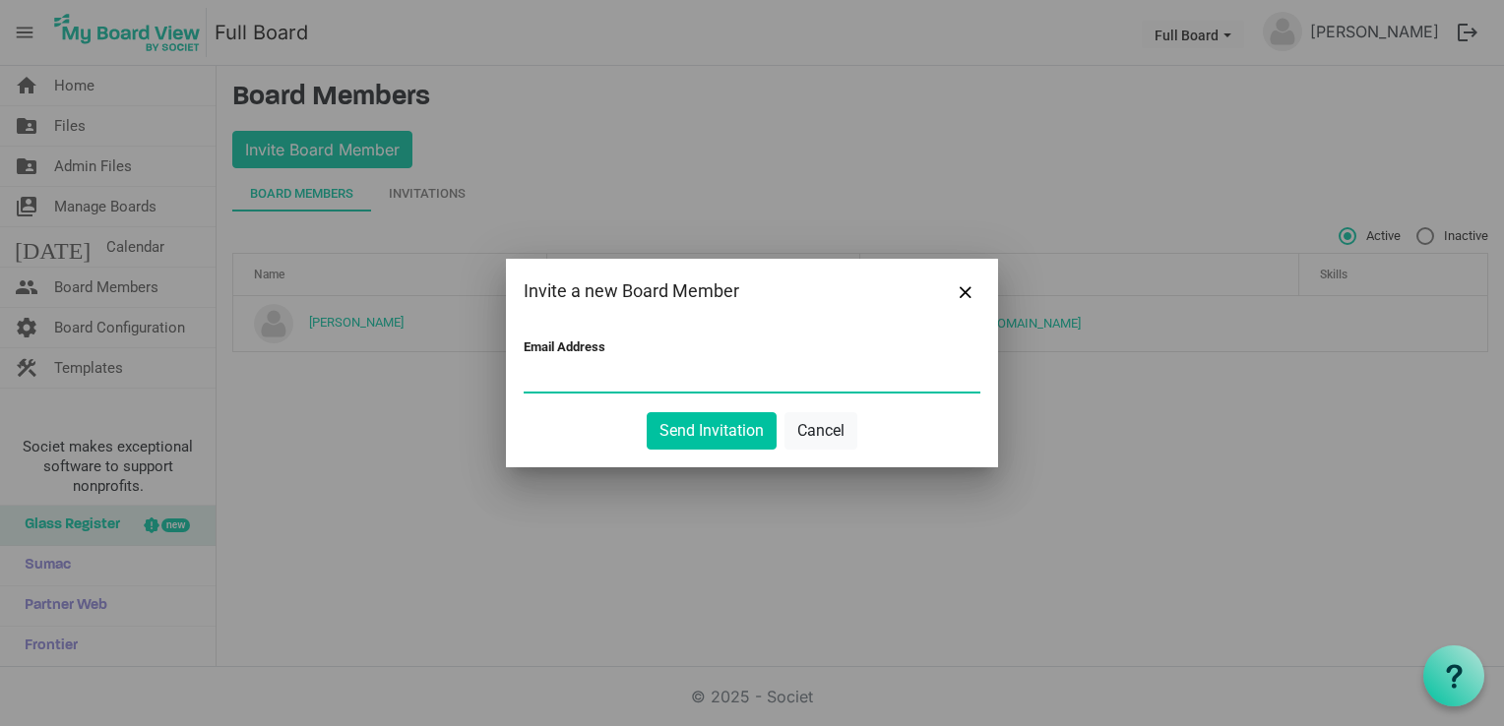
click at [571, 387] on input "Email Address" at bounding box center [752, 377] width 457 height 30
type input "wendybarber@keystagehousing.co.uk"
click at [694, 418] on button "Send Invitation" at bounding box center [712, 430] width 130 height 37
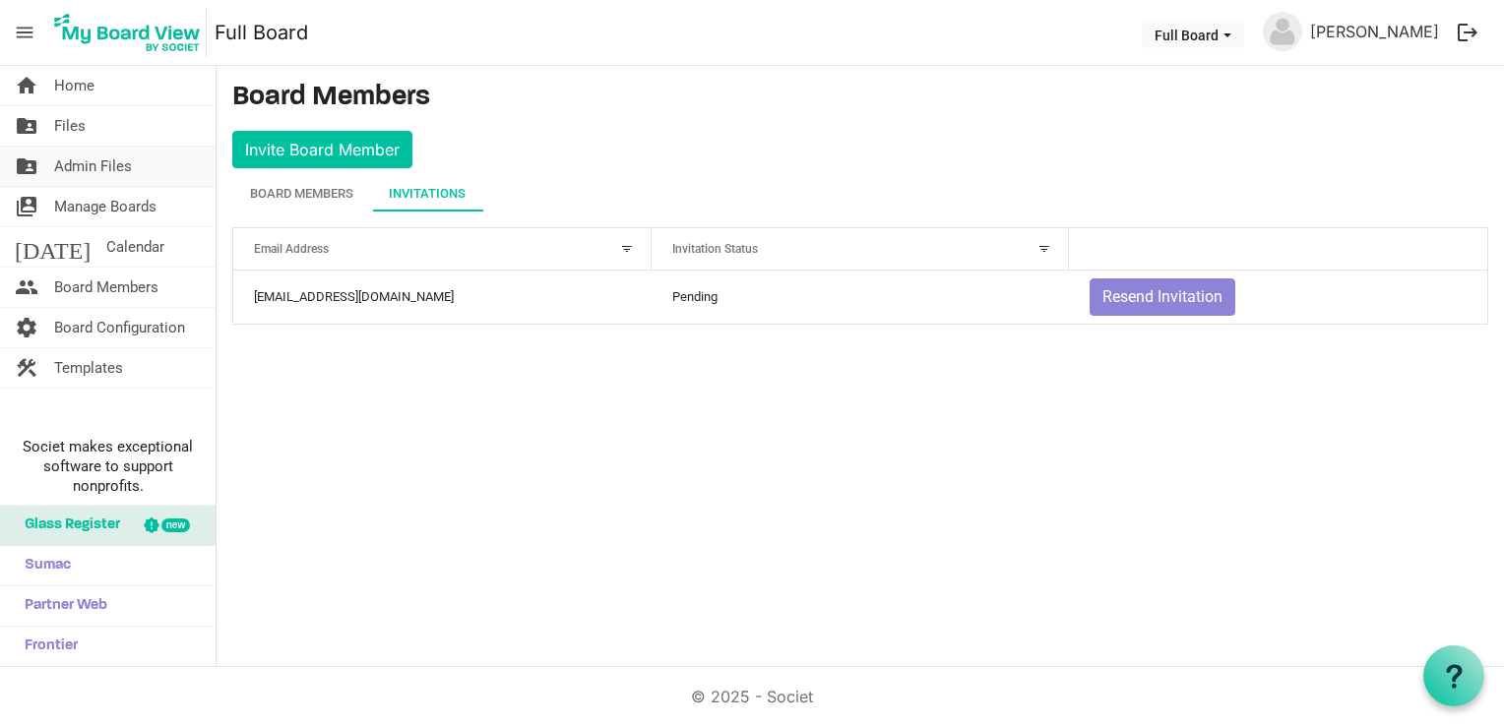
click at [114, 169] on span "Admin Files" at bounding box center [93, 166] width 78 height 39
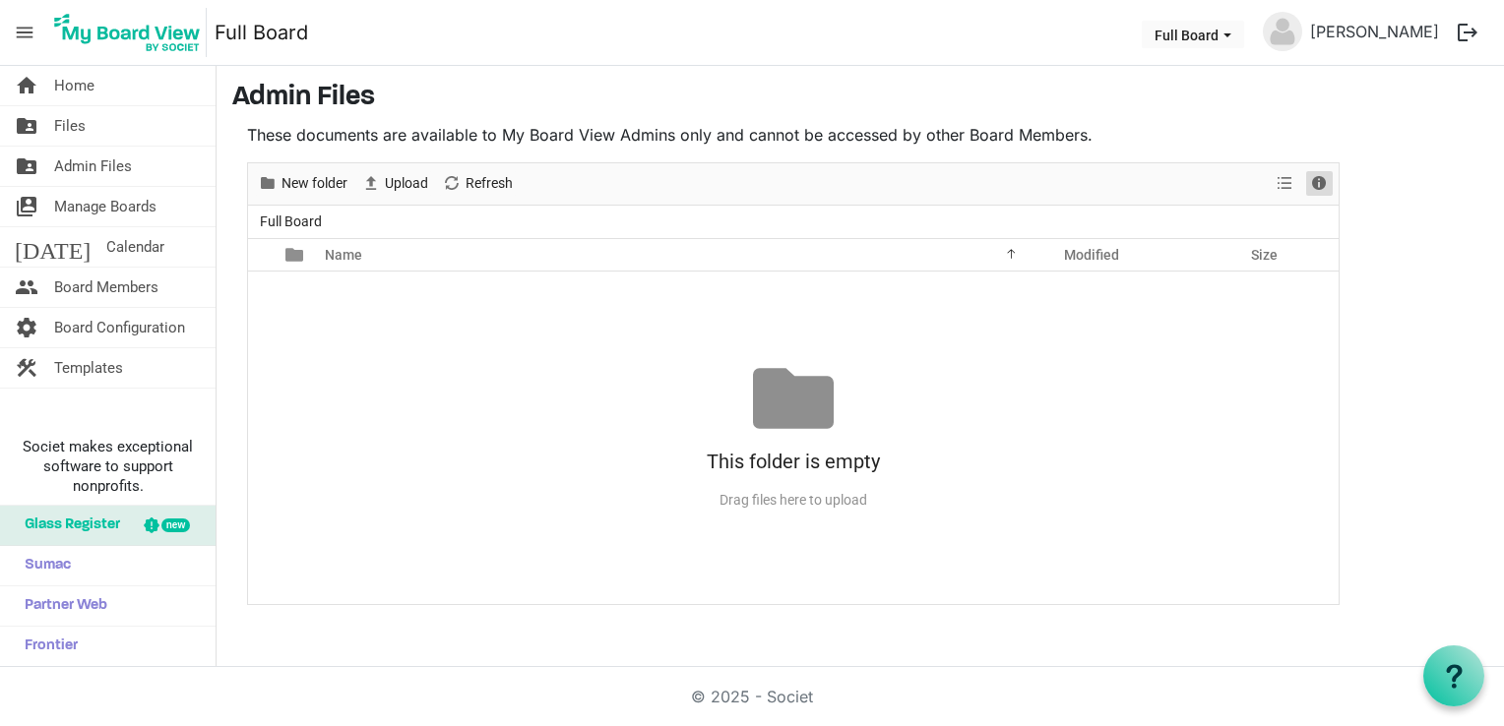
click at [1323, 181] on span "Details" at bounding box center [1319, 183] width 24 height 25
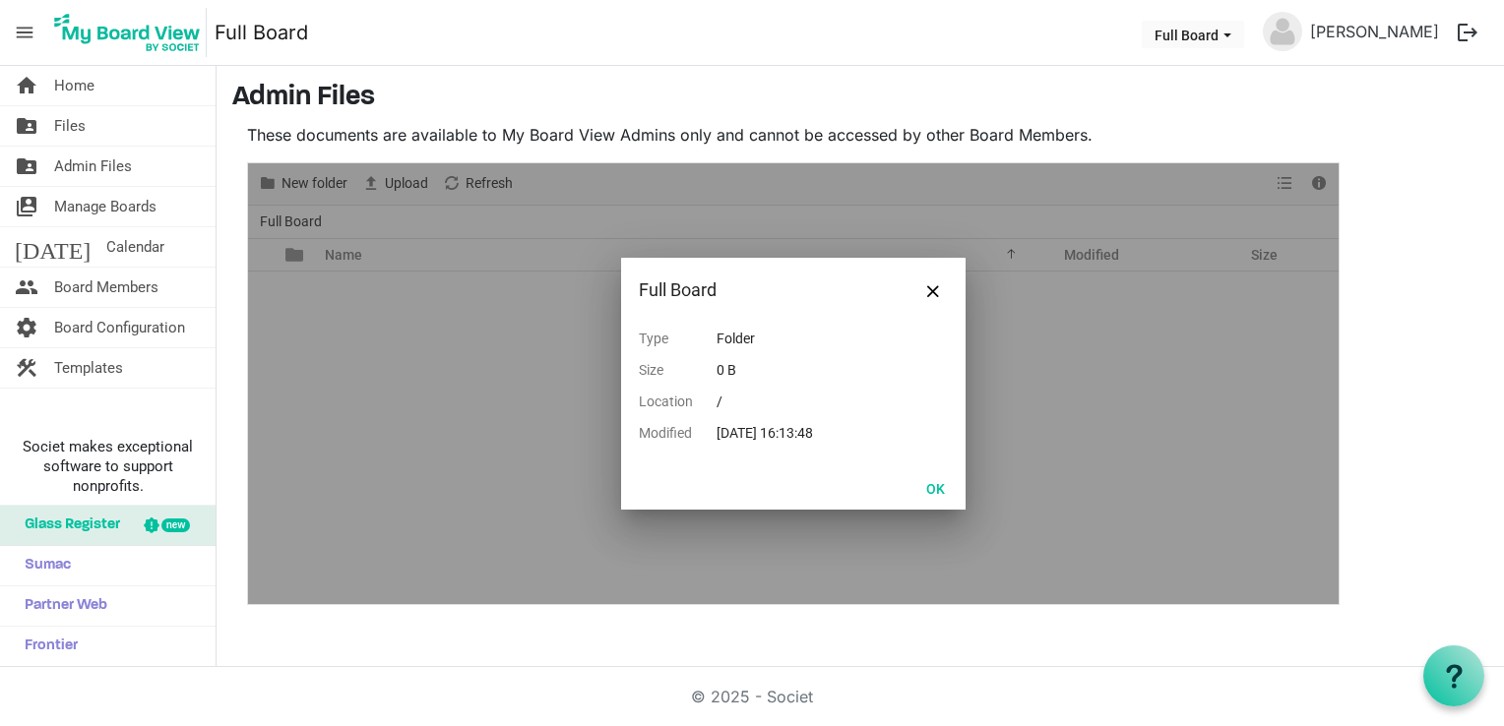
click at [1465, 654] on div at bounding box center [1453, 676] width 61 height 61
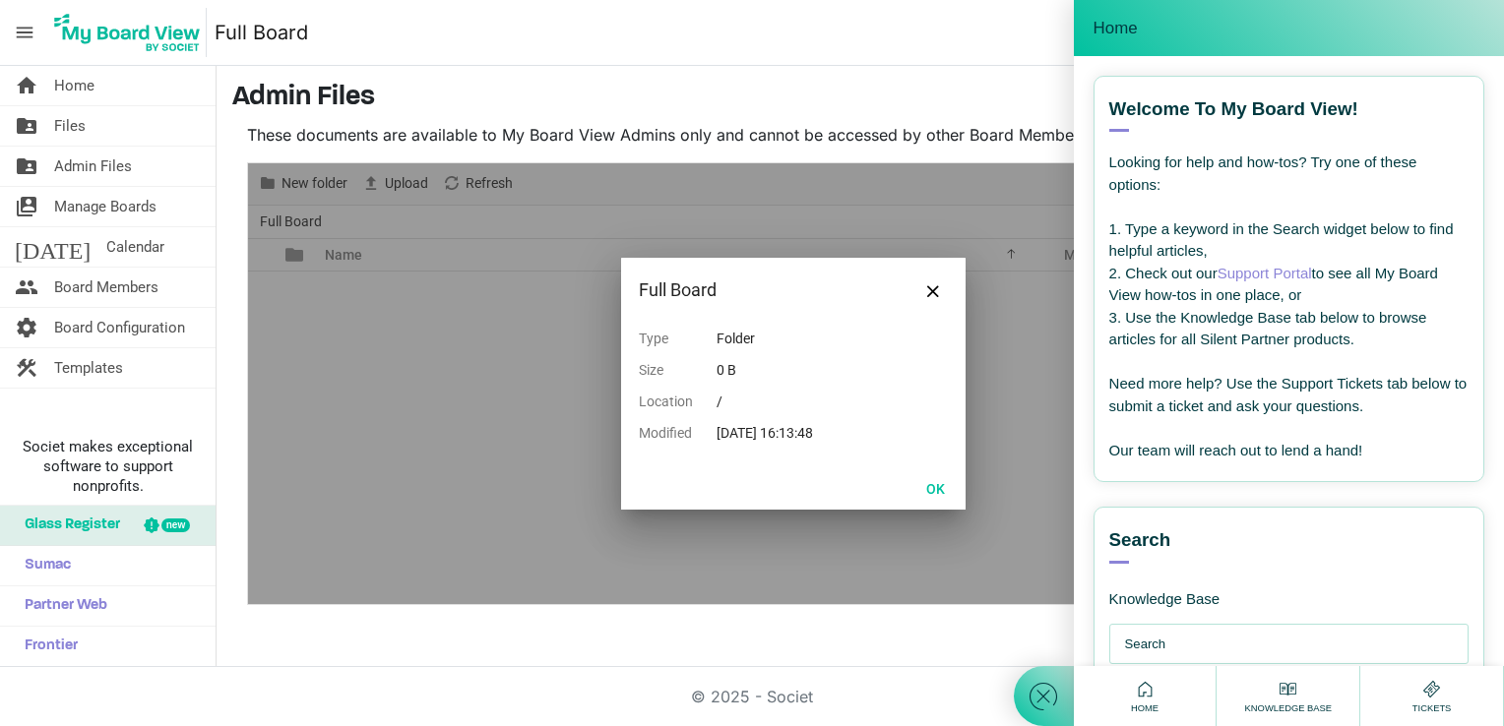
scroll to position [220, 0]
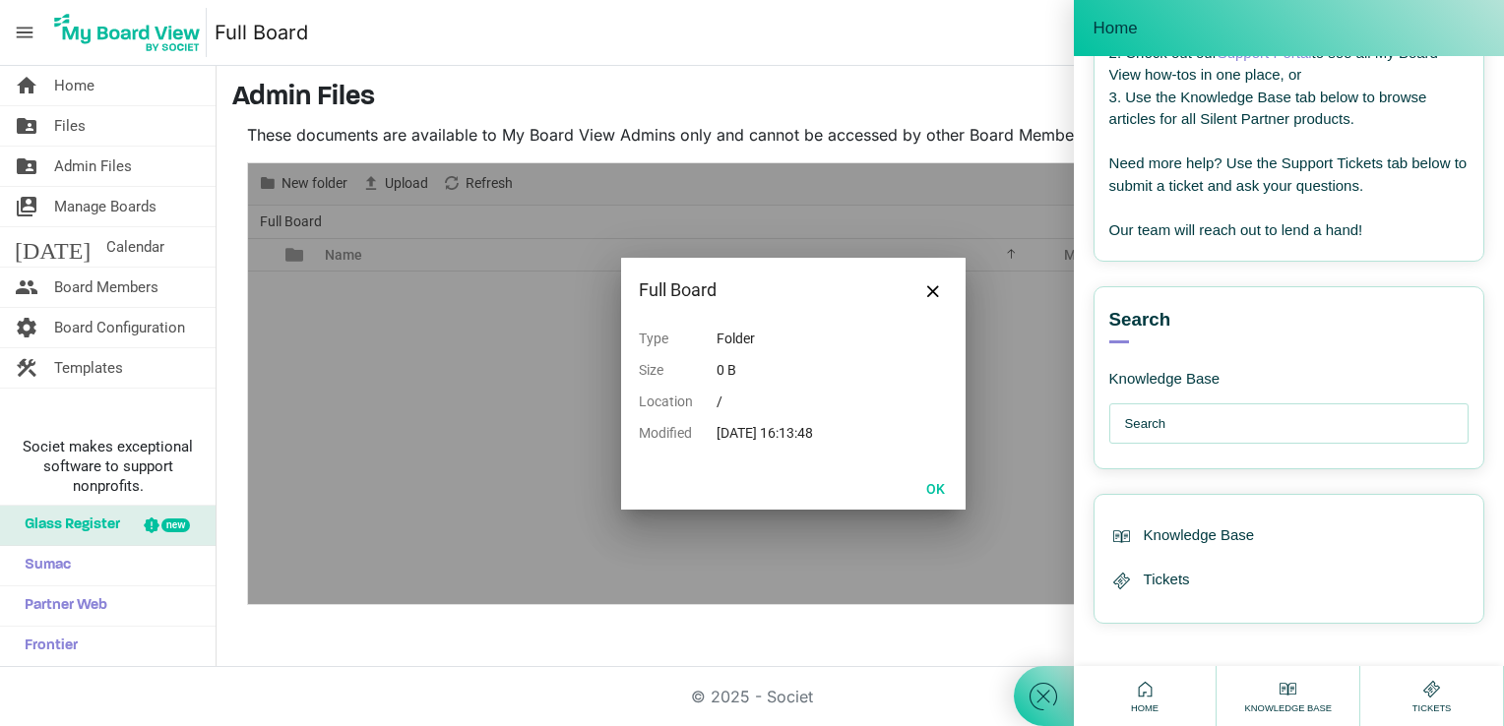
click at [1167, 411] on input "text" at bounding box center [1294, 424] width 338 height 39
type input "can i add a board admin"
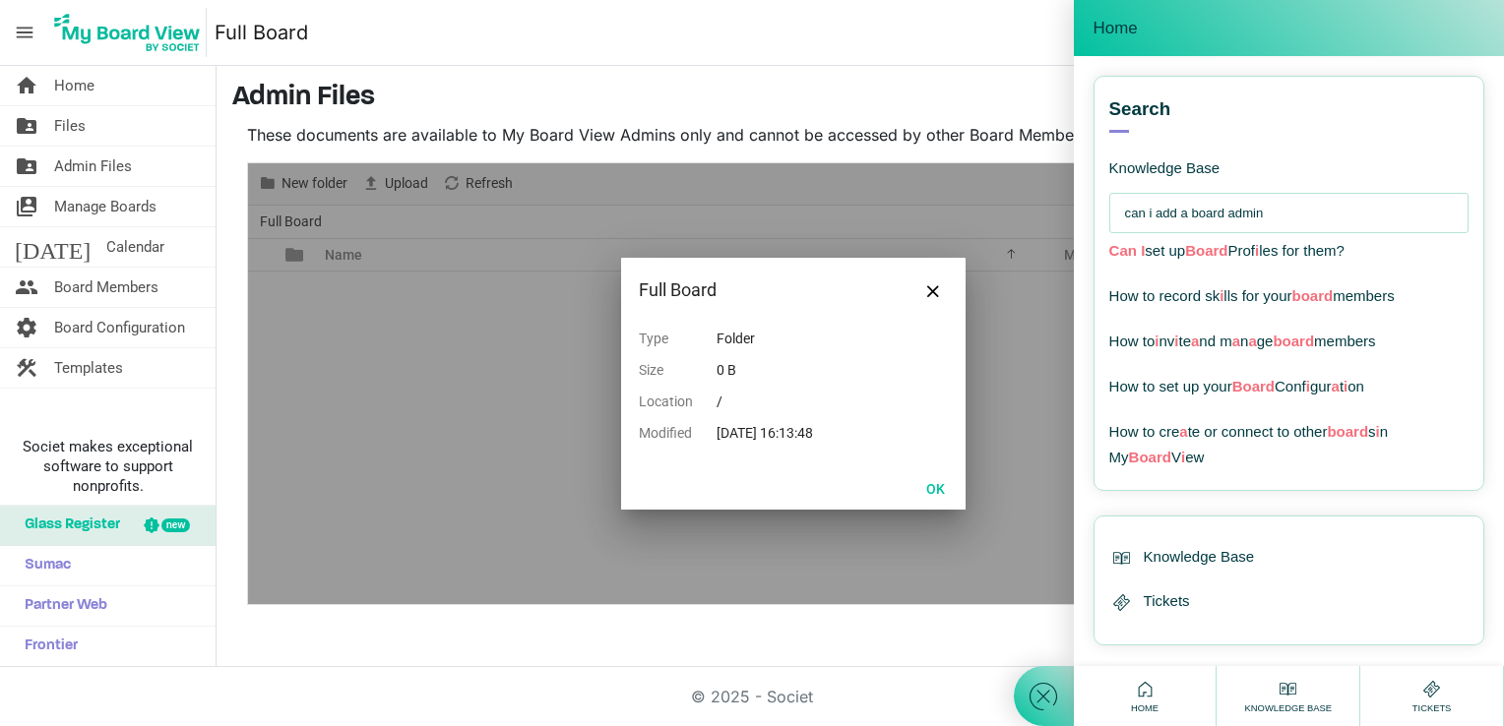
scroll to position [449, 0]
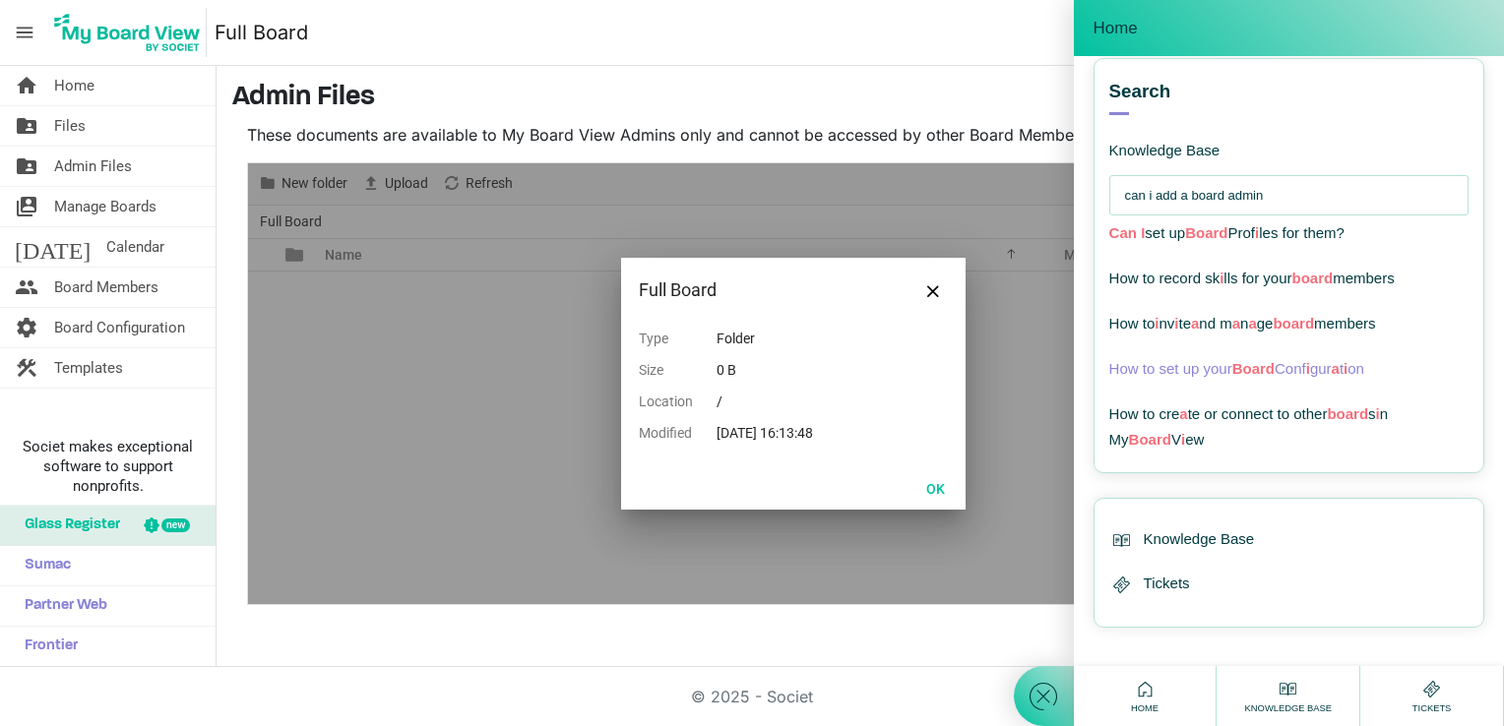
click at [1280, 372] on span "How to set up your Board Conf i gur a t i on" at bounding box center [1236, 368] width 255 height 17
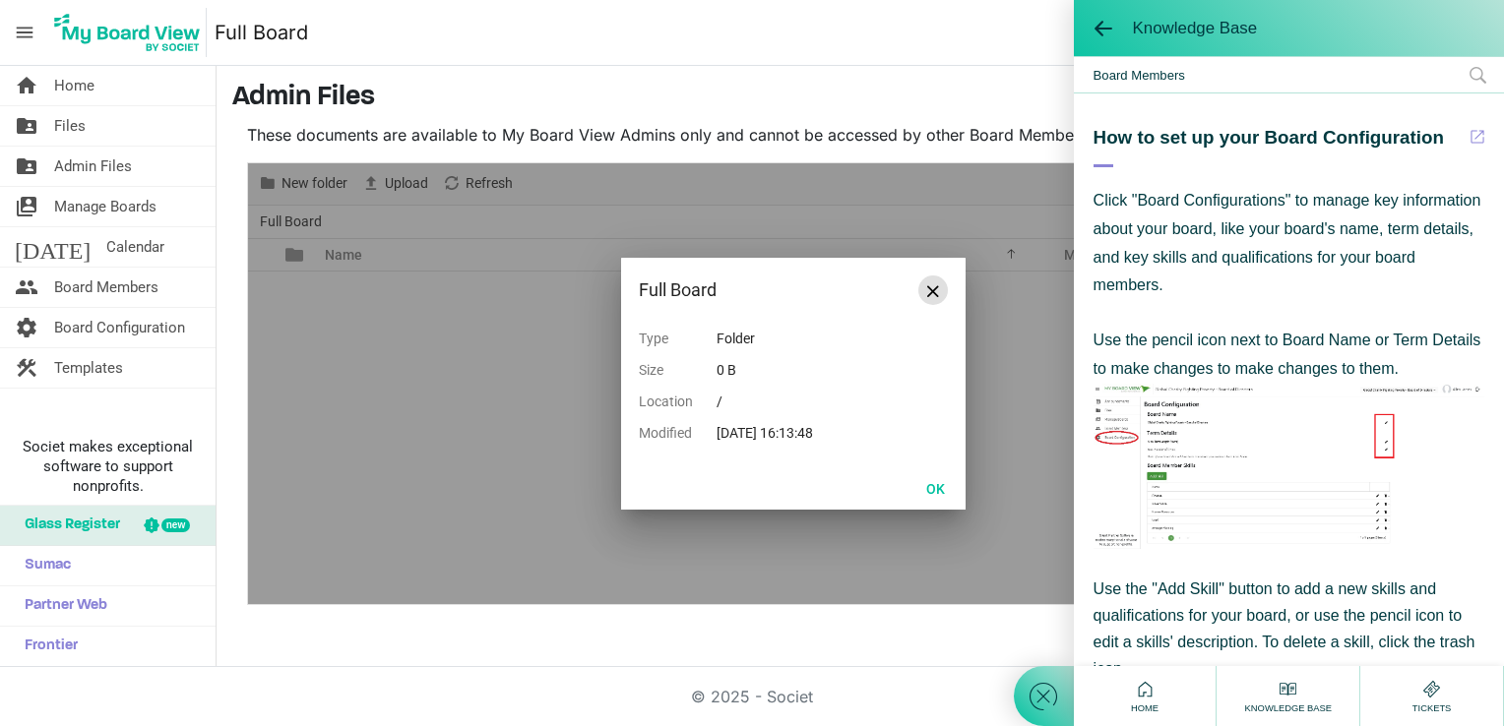
click at [929, 293] on span "Close" at bounding box center [933, 291] width 12 height 12
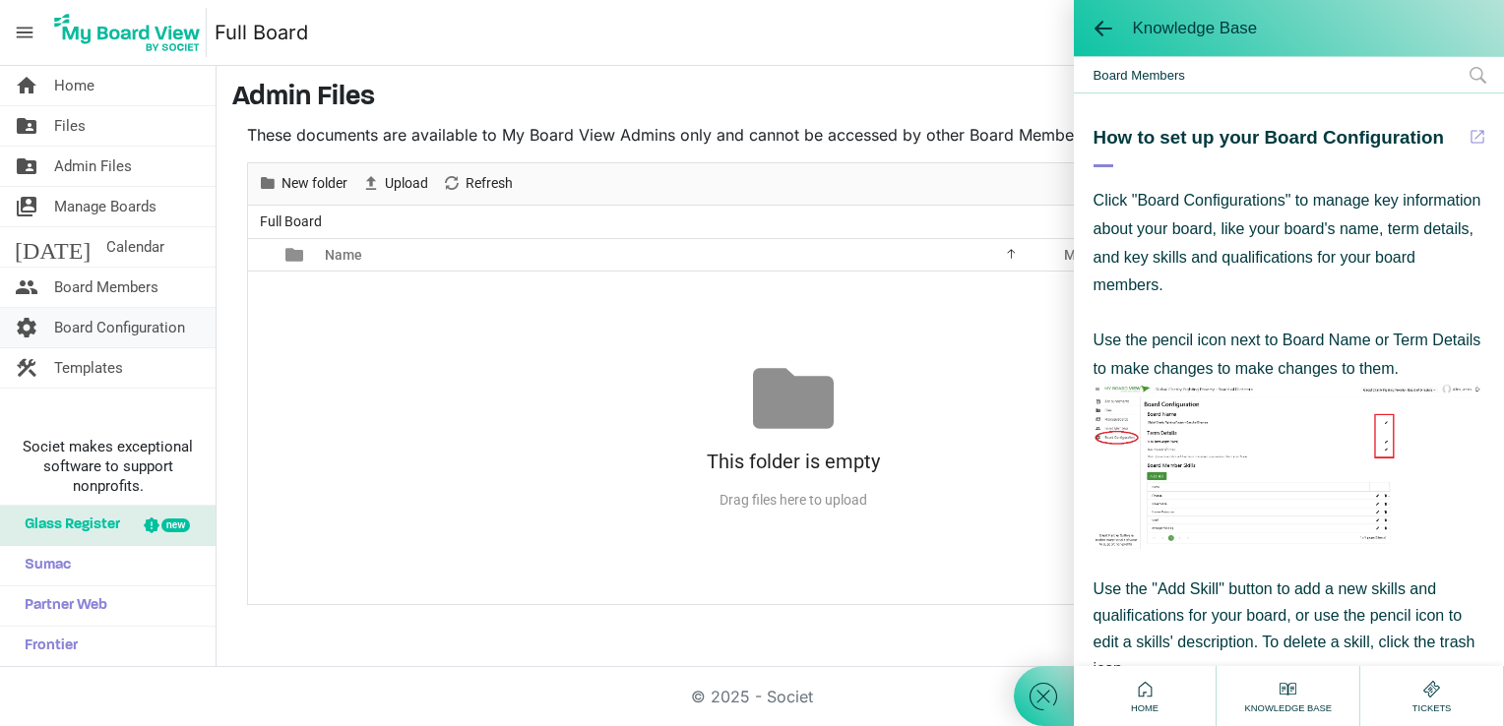
click at [134, 328] on span "Board Configuration" at bounding box center [119, 327] width 131 height 39
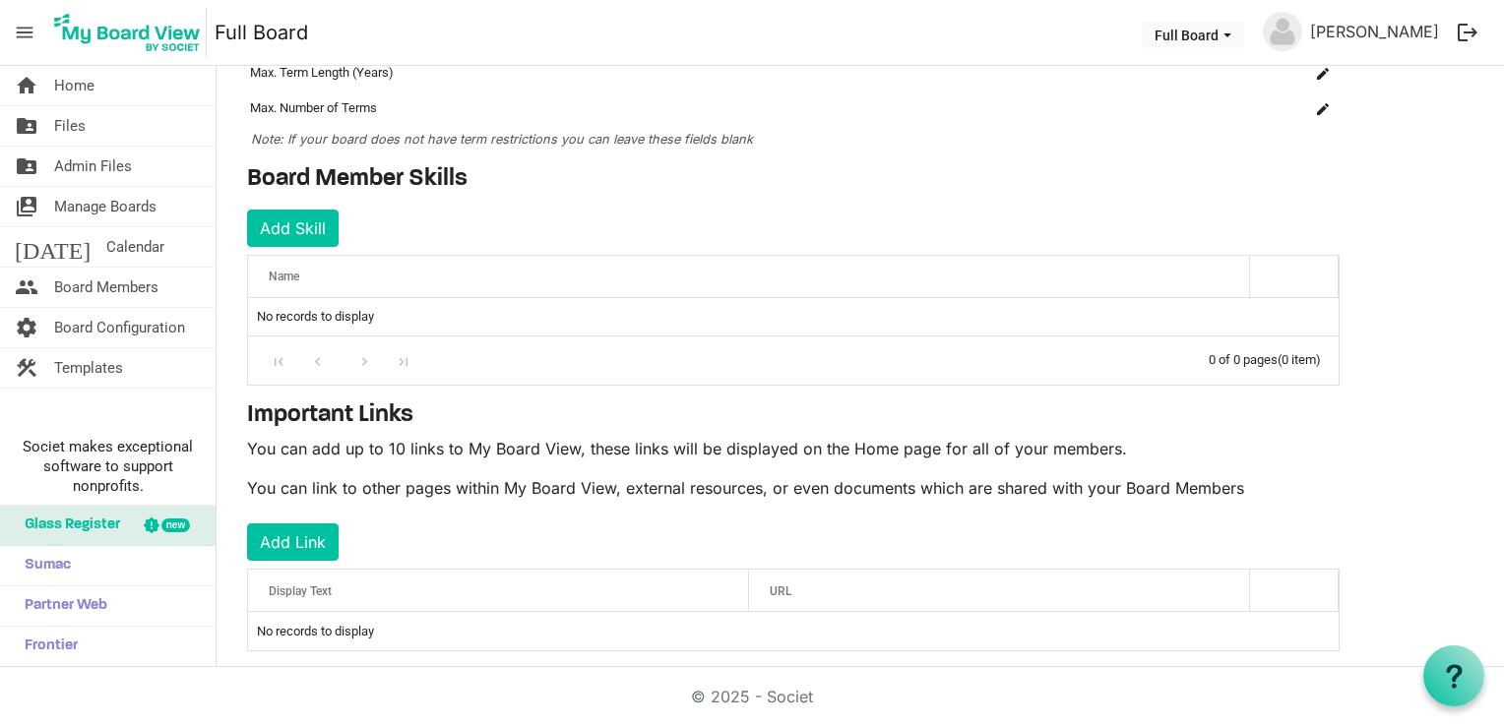
scroll to position [224, 0]
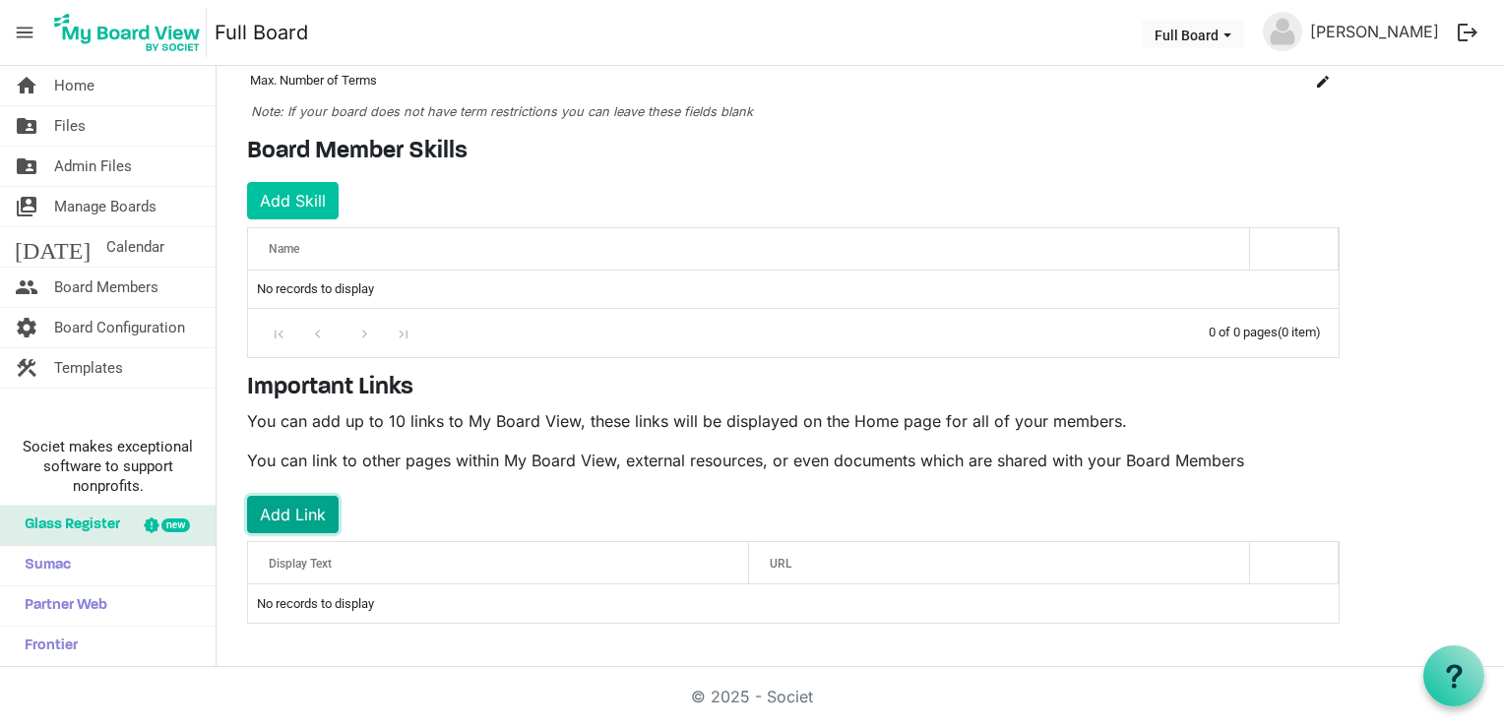
click at [299, 510] on button "Add Link" at bounding box center [293, 514] width 92 height 37
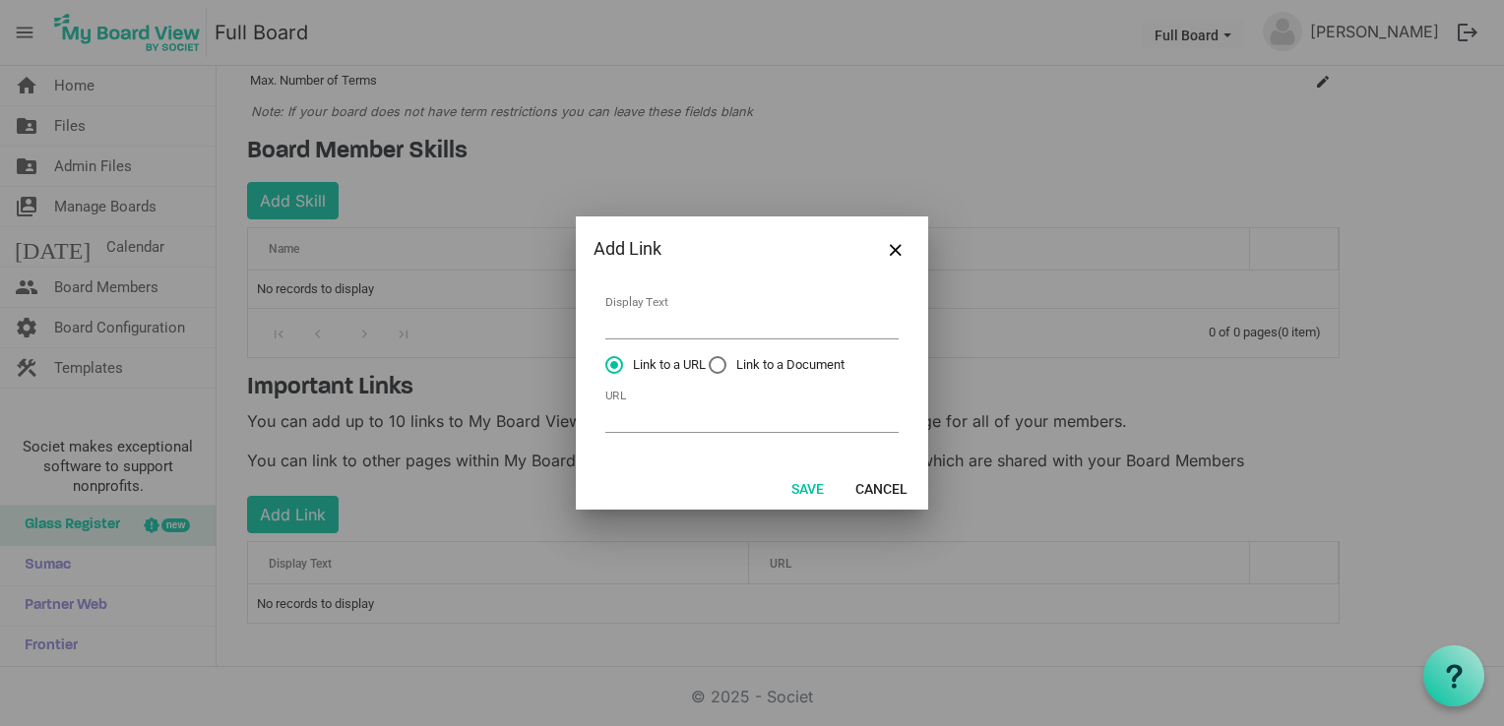
click at [889, 505] on div "Save Cancel" at bounding box center [752, 488] width 352 height 43
click at [902, 488] on button "Cancel" at bounding box center [882, 488] width 78 height 28
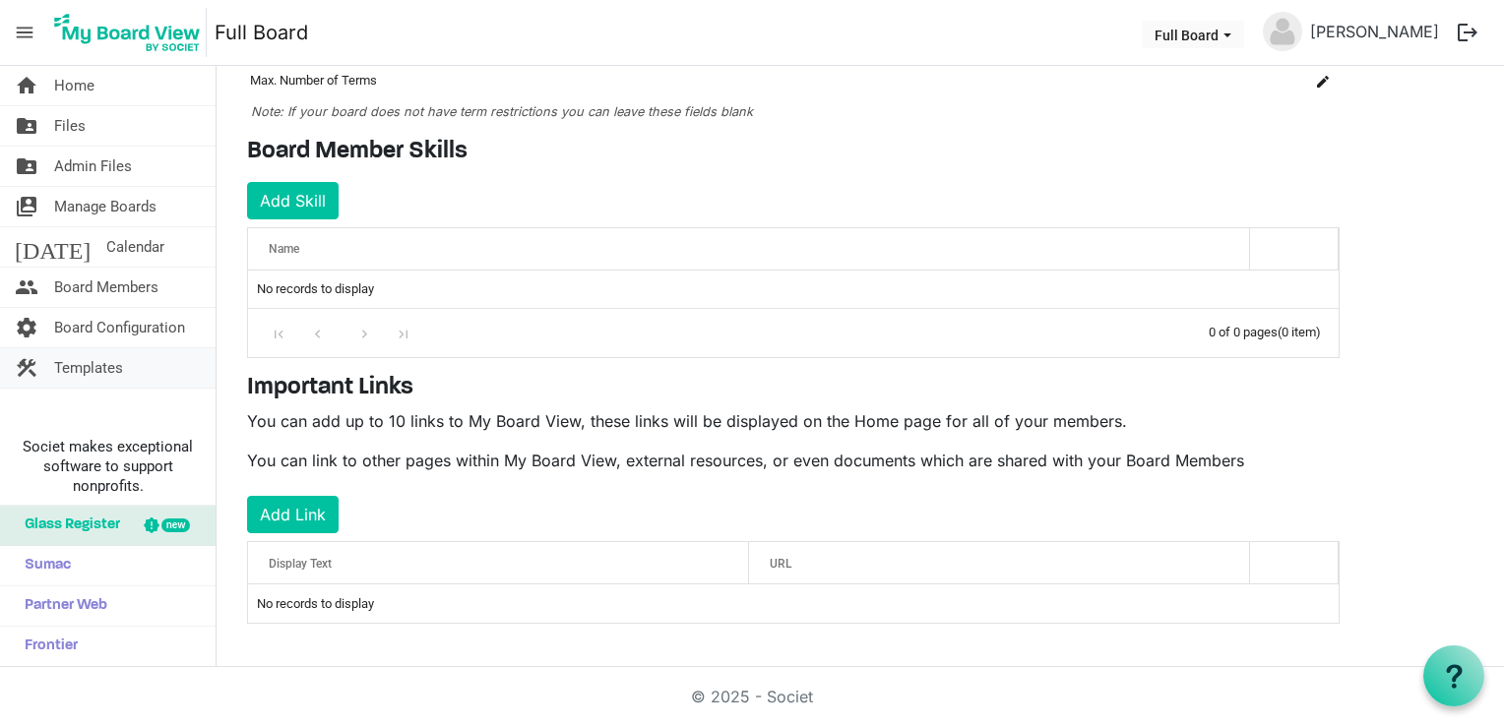
click at [77, 364] on span "Templates" at bounding box center [88, 367] width 69 height 39
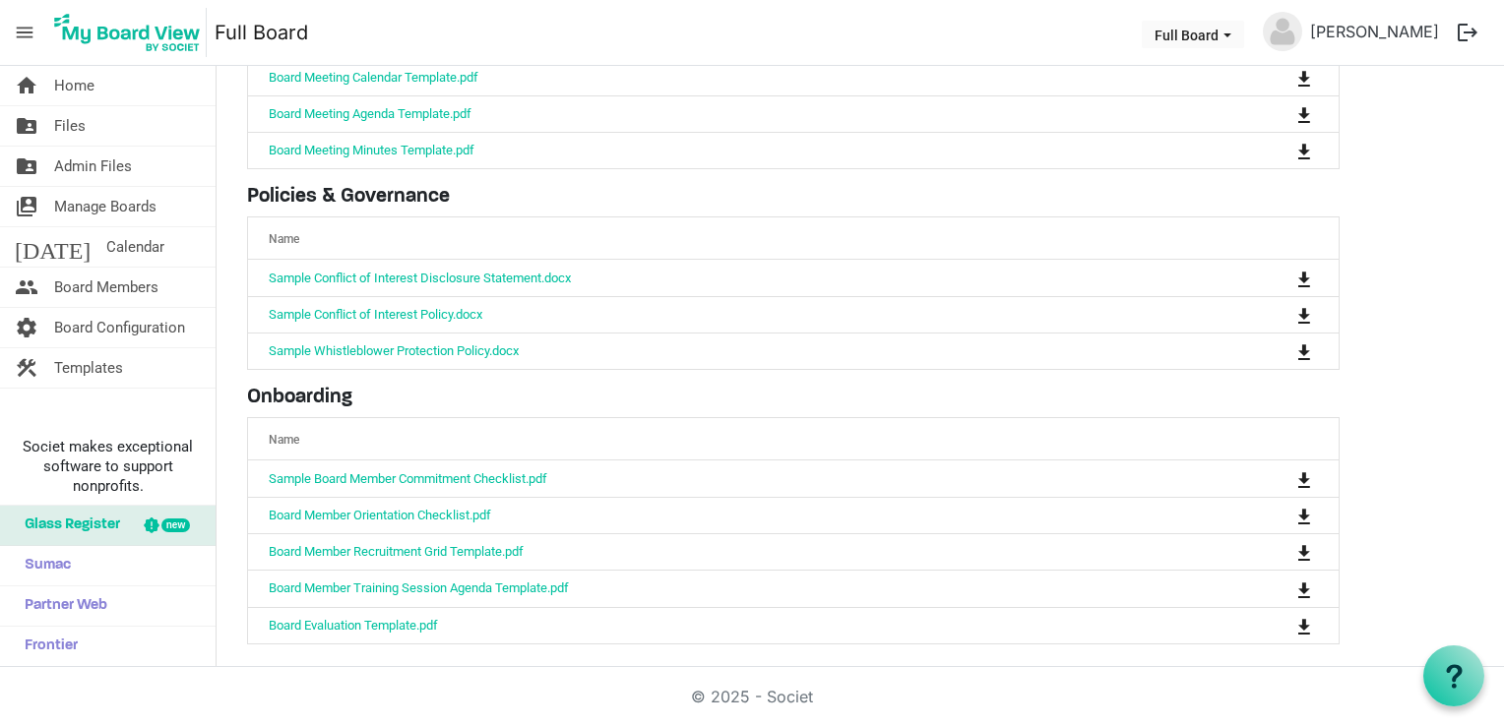
scroll to position [186, 0]
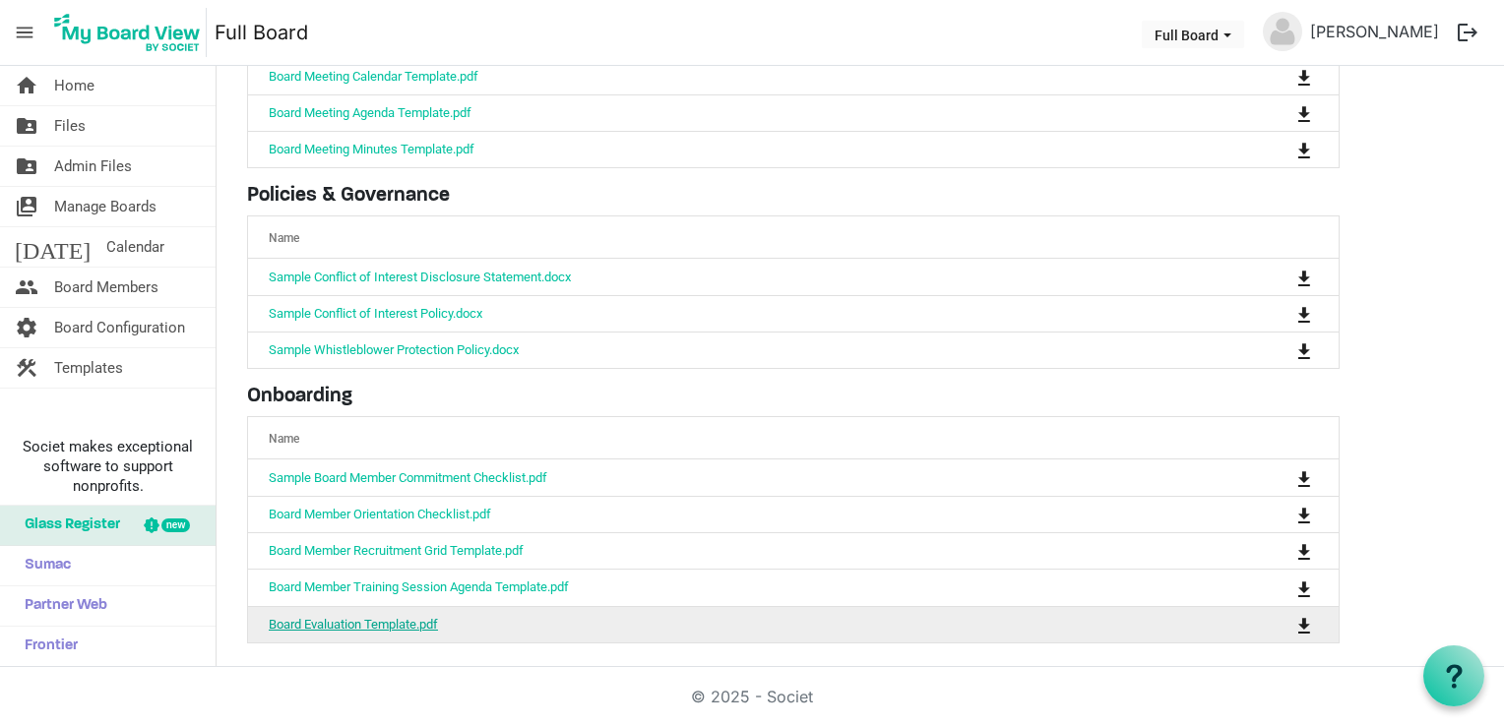
click at [417, 617] on link "Board Evaluation Template.pdf" at bounding box center [353, 624] width 169 height 15
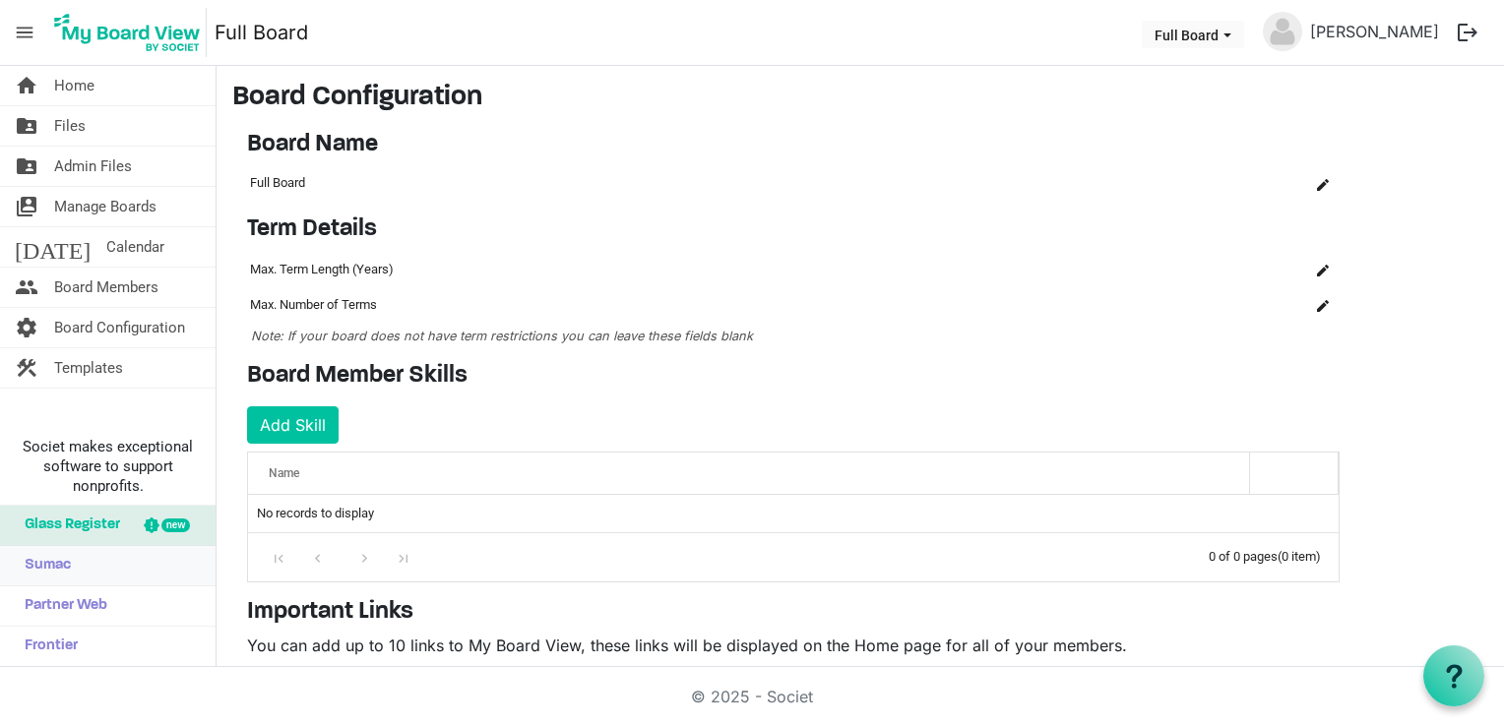
click at [48, 576] on span "Sumac" at bounding box center [43, 565] width 56 height 39
click at [80, 203] on span "Manage Boards" at bounding box center [105, 206] width 102 height 39
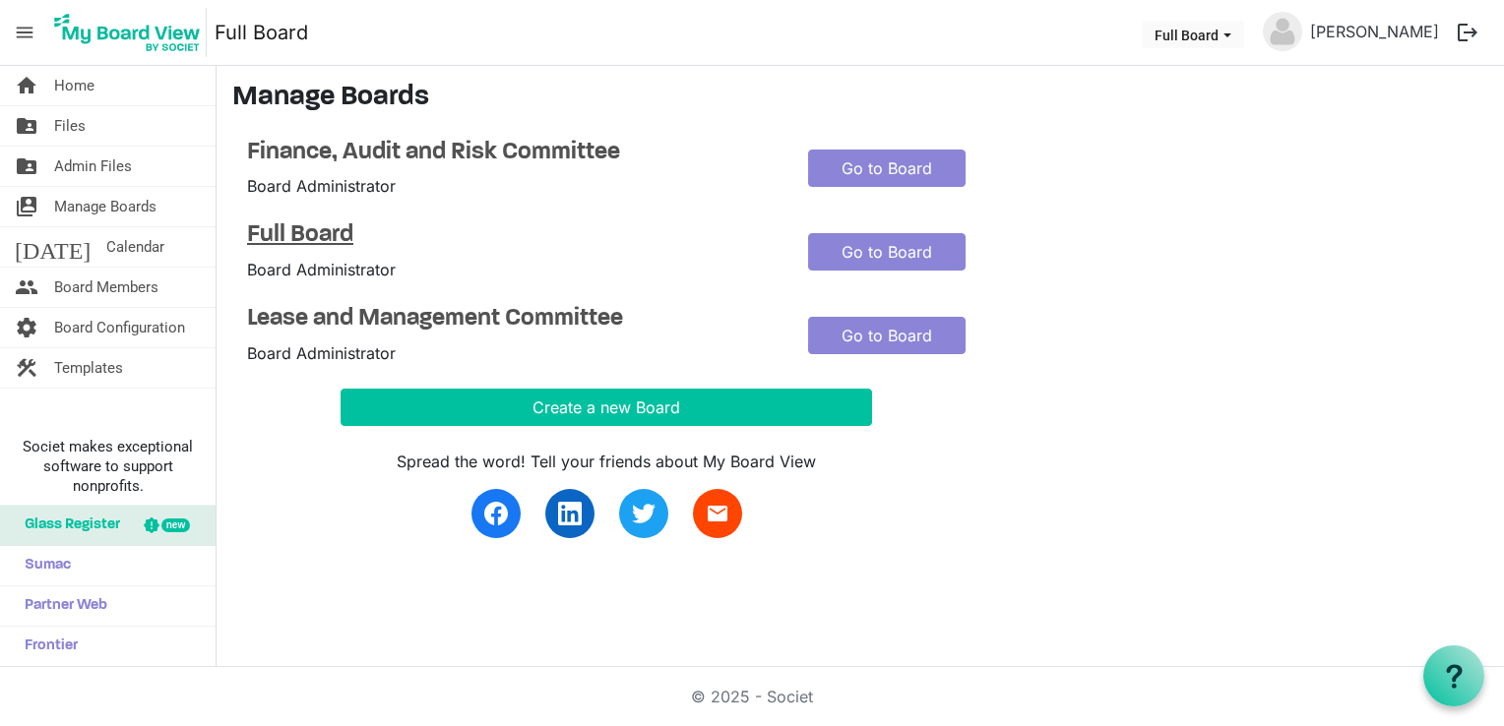
click at [323, 234] on h4 "Full Board" at bounding box center [512, 235] width 531 height 29
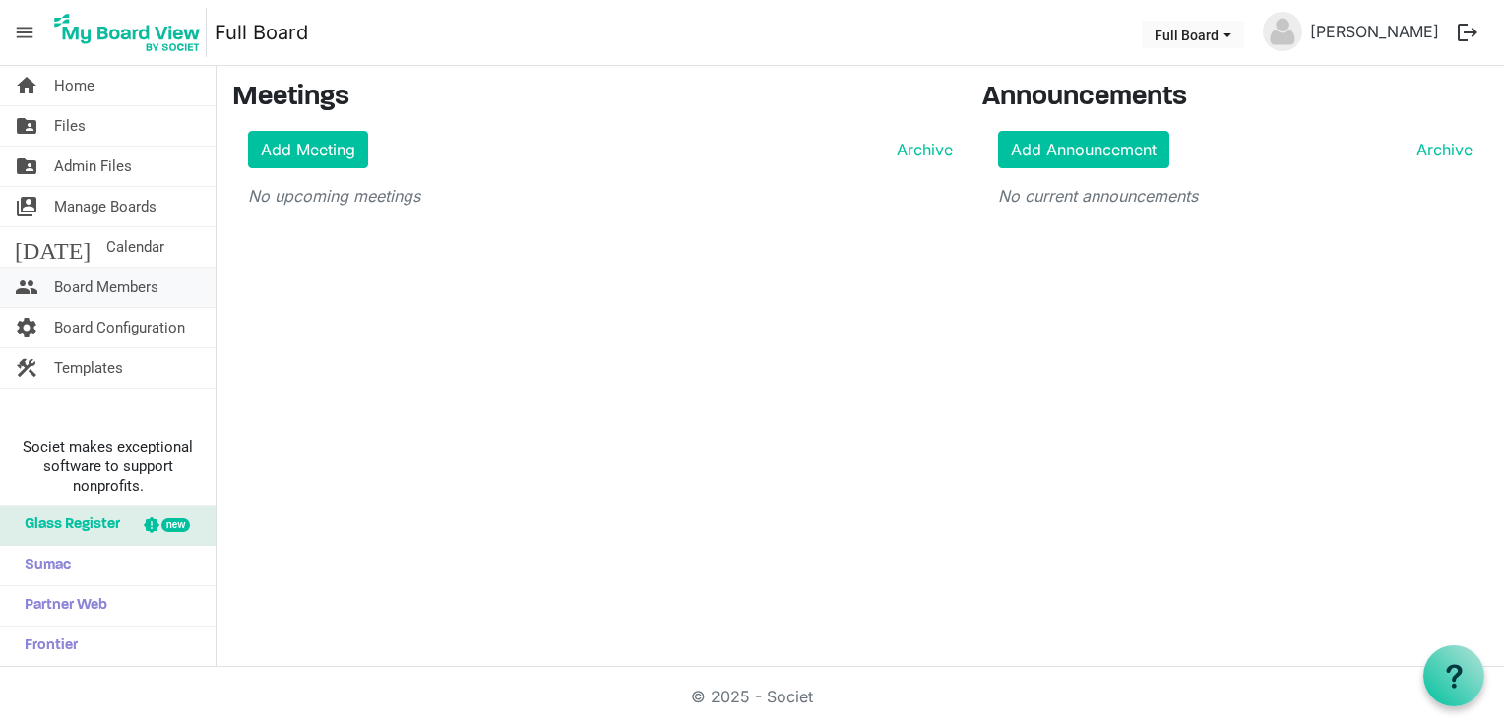
click at [67, 292] on span "Board Members" at bounding box center [106, 287] width 104 height 39
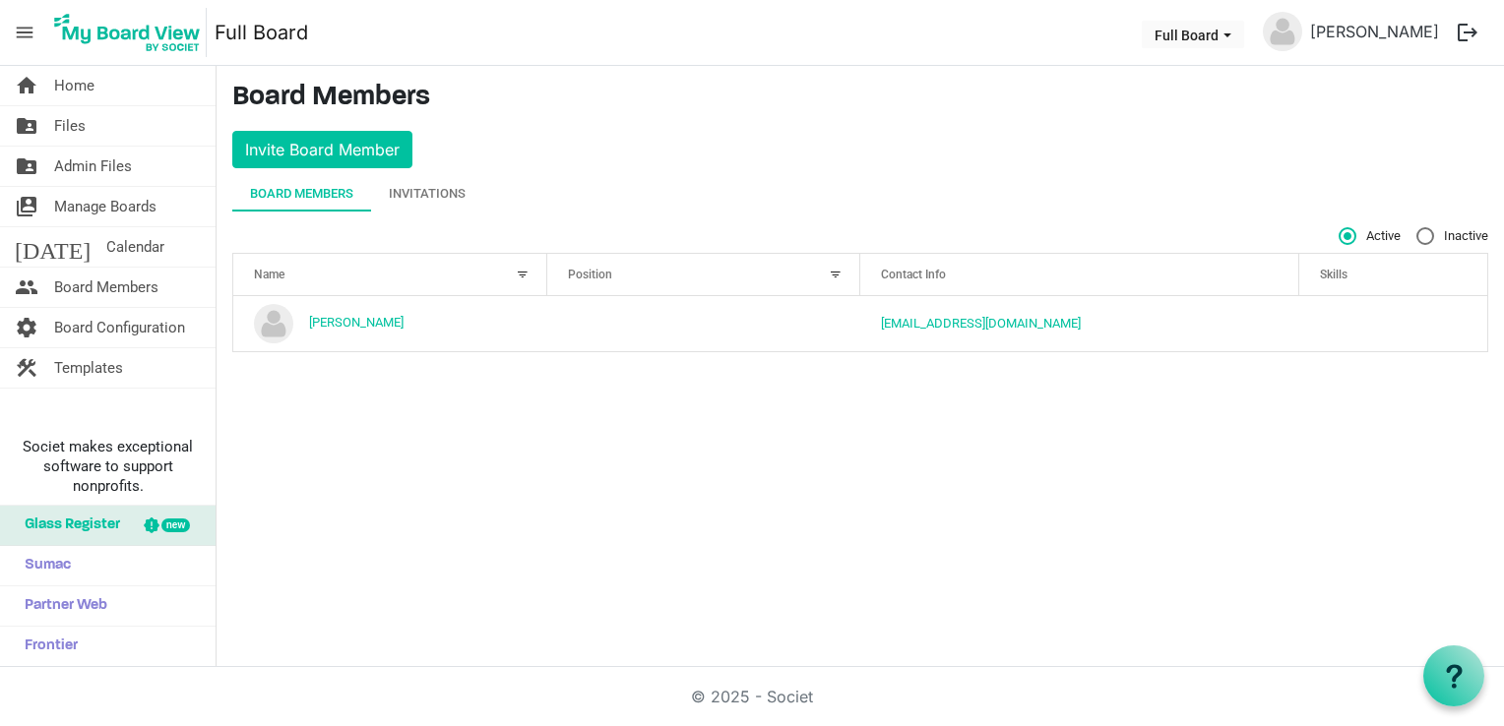
click at [423, 171] on main "Board Members Invite Board Member Board Members Invitations Active Inactive Nam…" at bounding box center [860, 225] width 1287 height 318
click at [424, 188] on div "Invitations" at bounding box center [427, 194] width 77 height 20
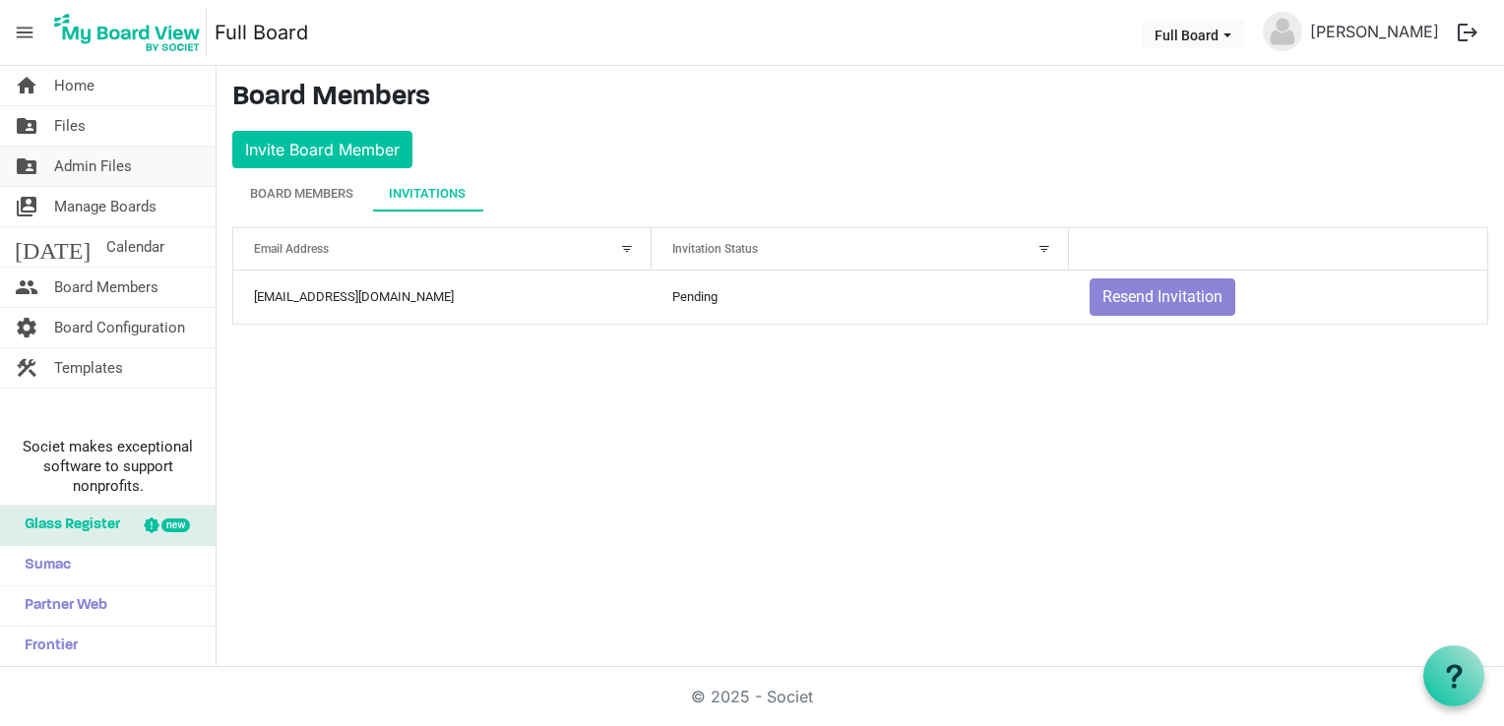
click at [103, 156] on span "Admin Files" at bounding box center [93, 166] width 78 height 39
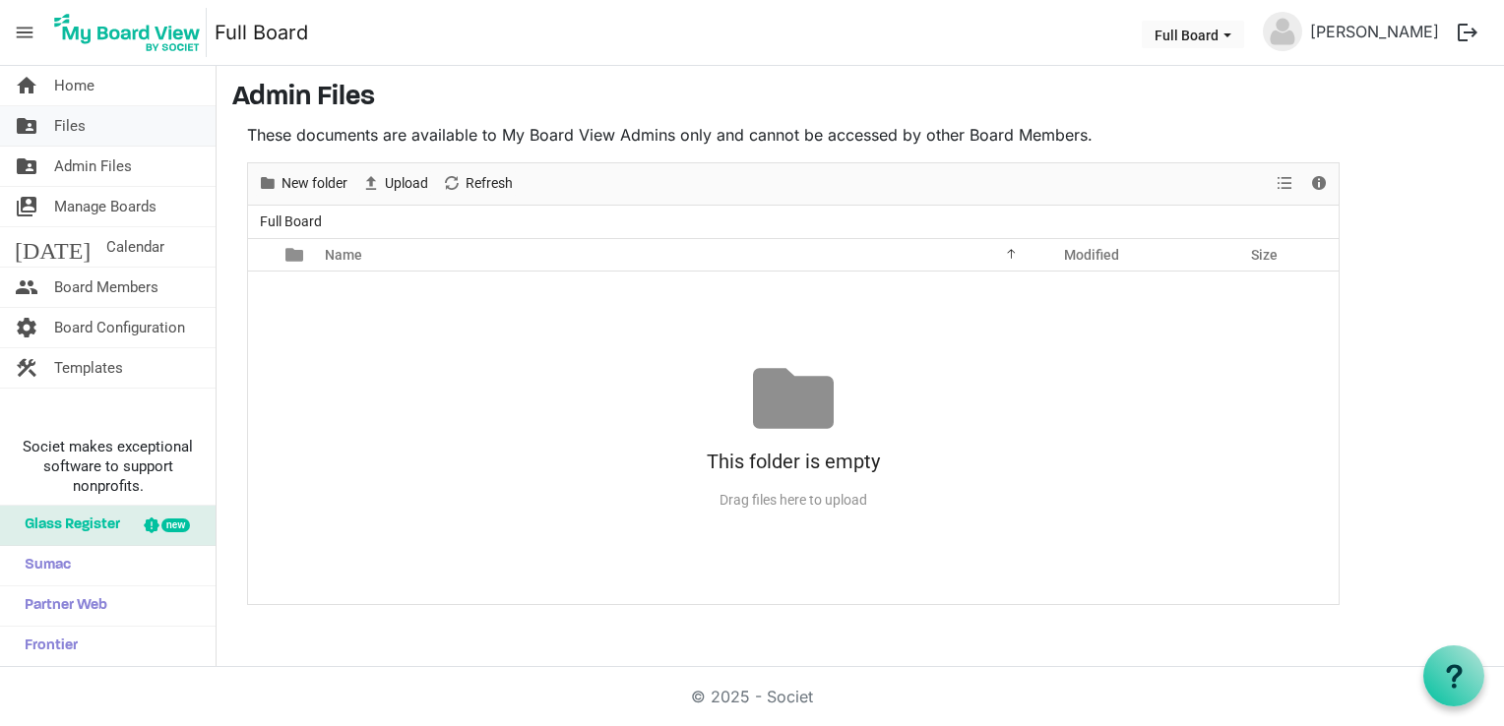
click at [66, 129] on span "Files" at bounding box center [69, 125] width 31 height 39
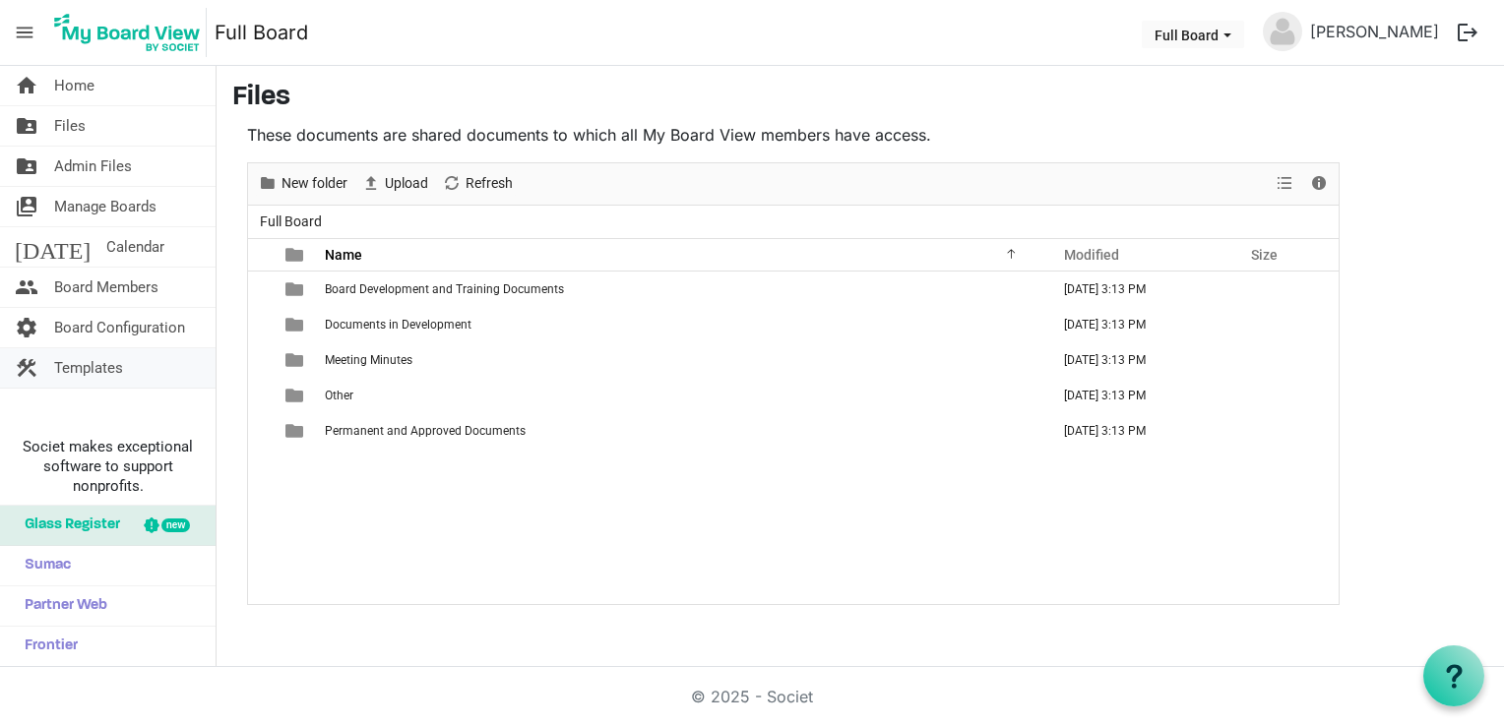
click at [98, 375] on span "Templates" at bounding box center [88, 367] width 69 height 39
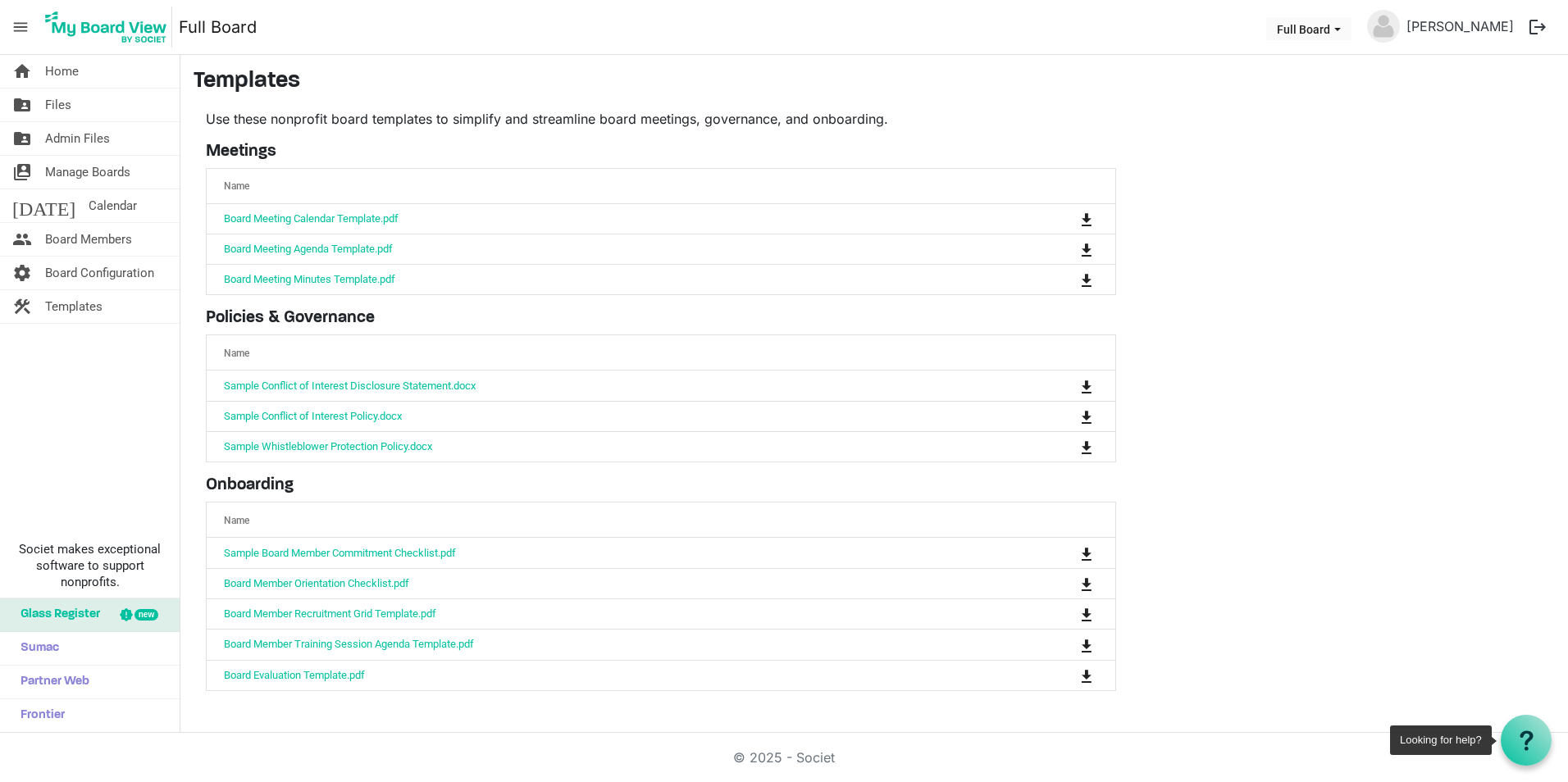
click at [1252, 604] on div at bounding box center [1526, 740] width 51 height 51
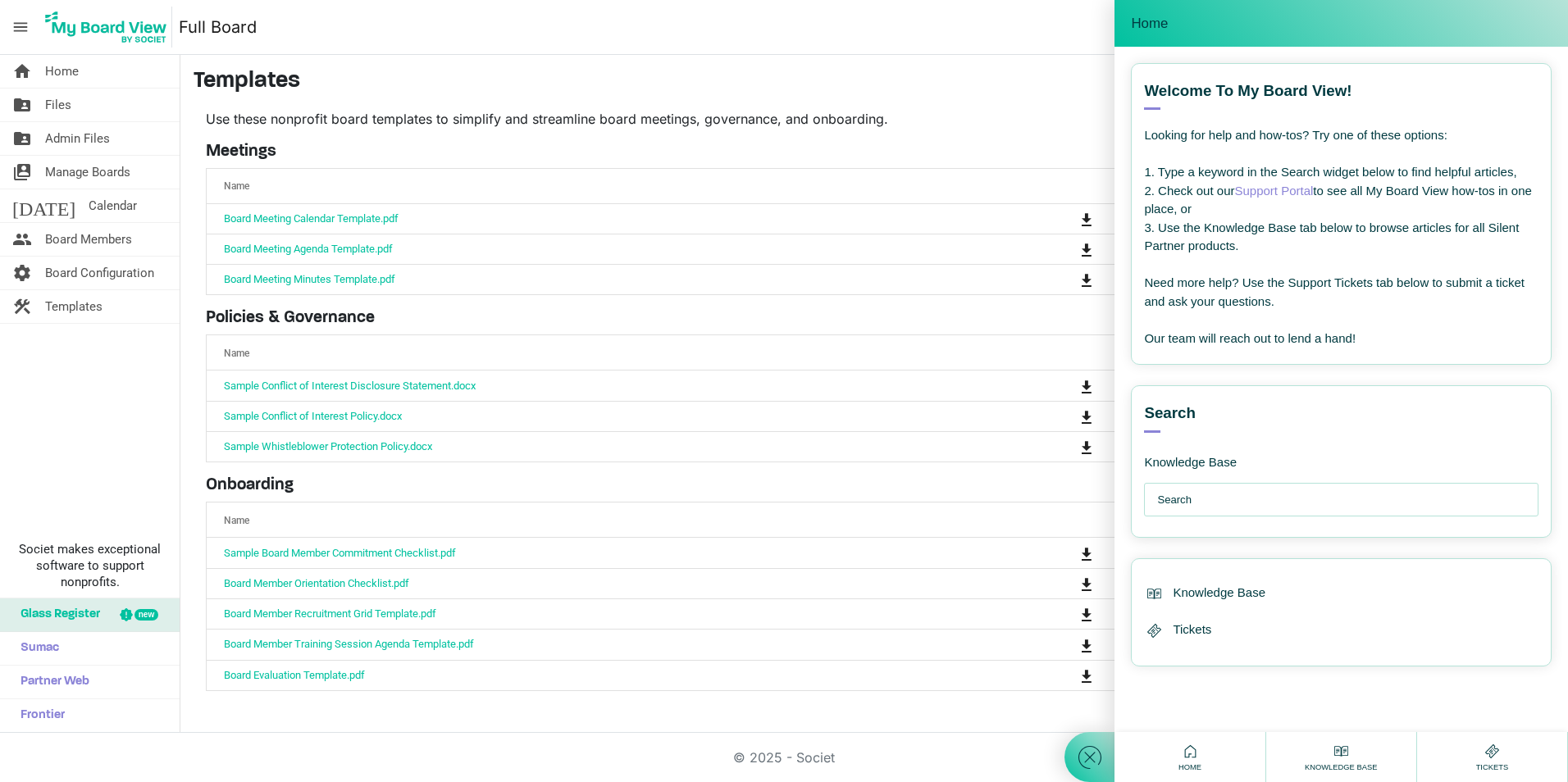
click at [1252, 504] on input "text" at bounding box center [1346, 500] width 377 height 32
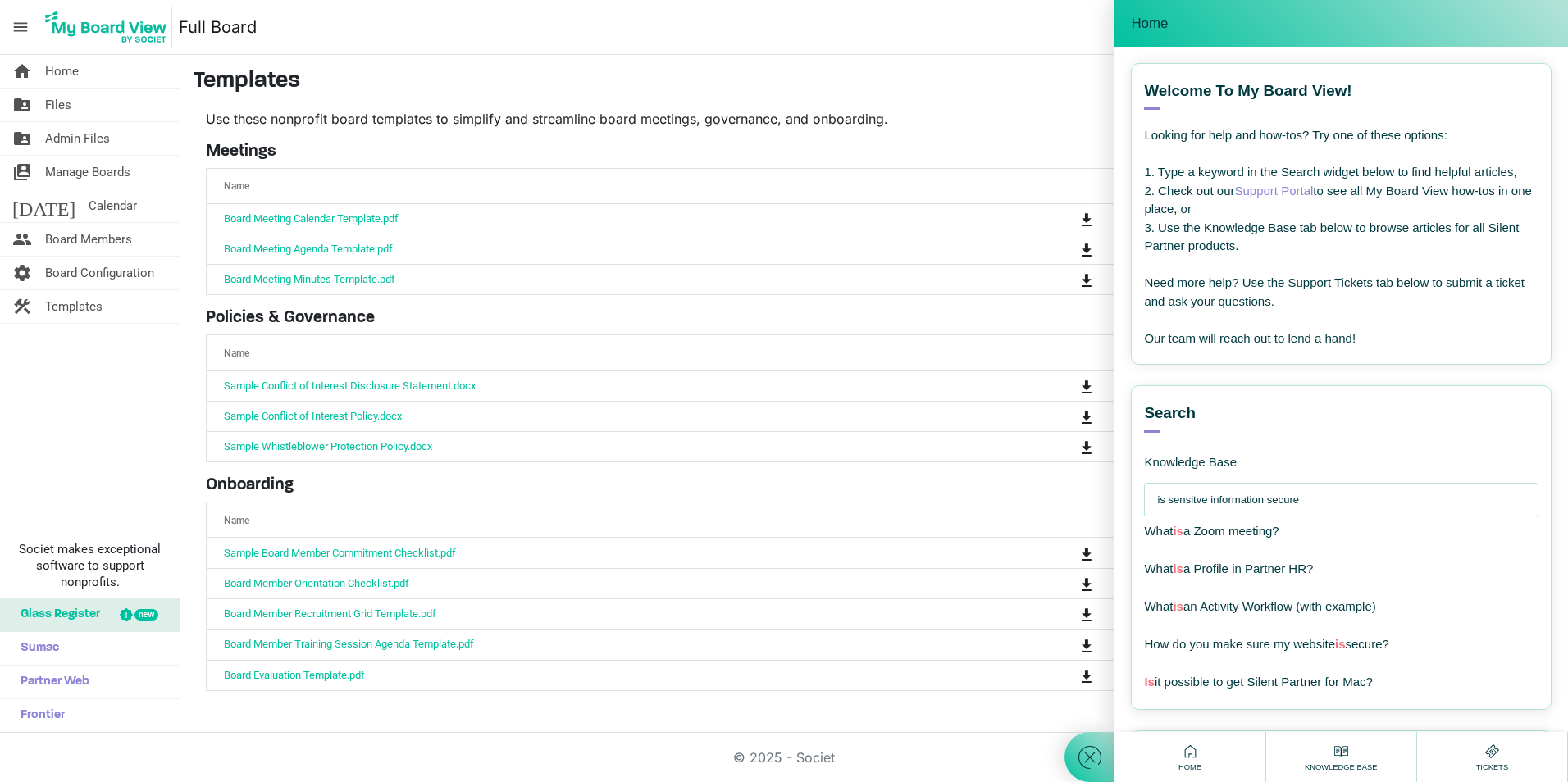
type input "is sensitve information secure"
click at [1252, 527] on span "How do you make sure my website is secure ?" at bounding box center [1269, 530] width 251 height 14
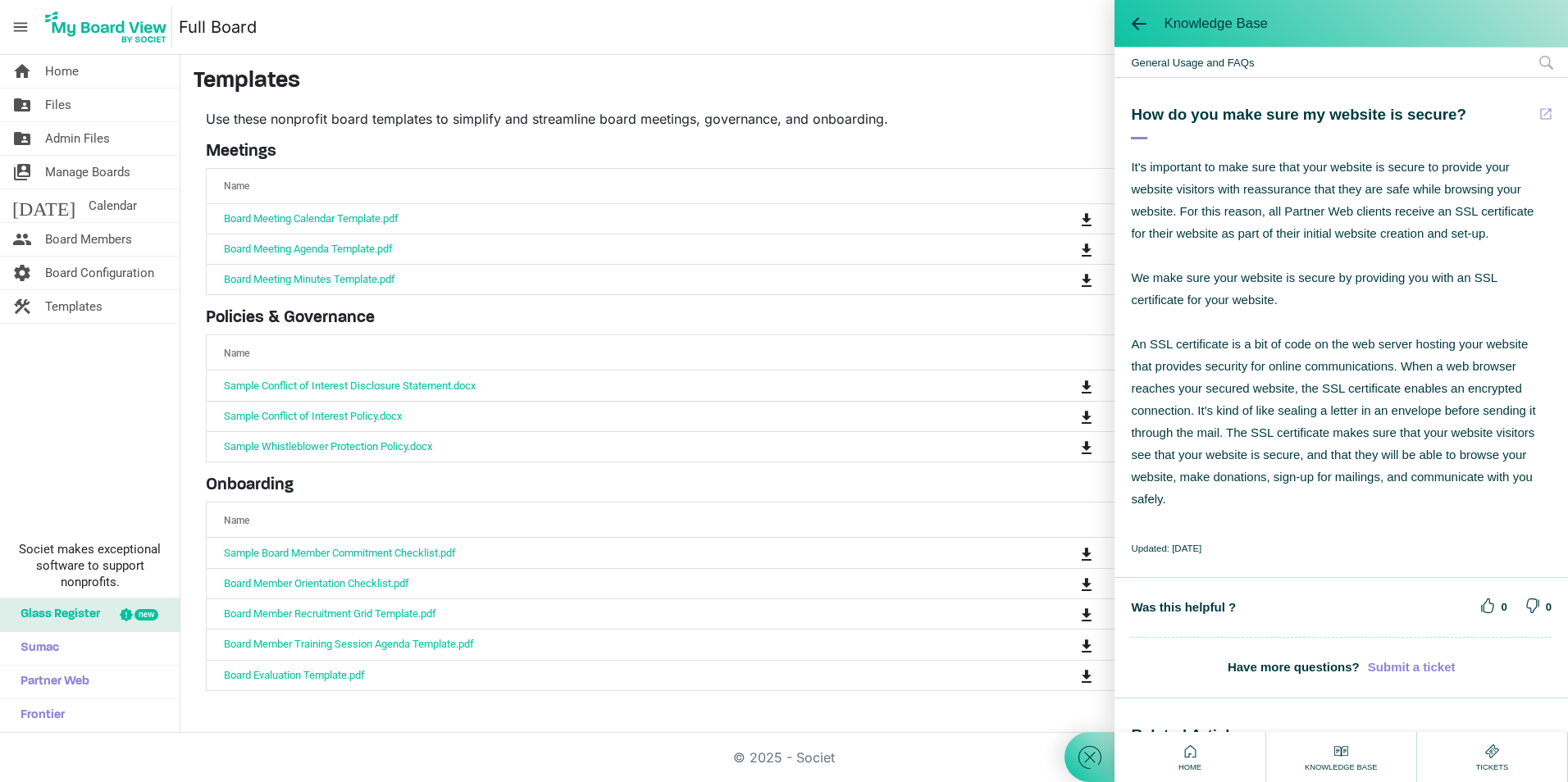
click at [1252, 604] on b "Submit a ticket" at bounding box center [1411, 667] width 87 height 19
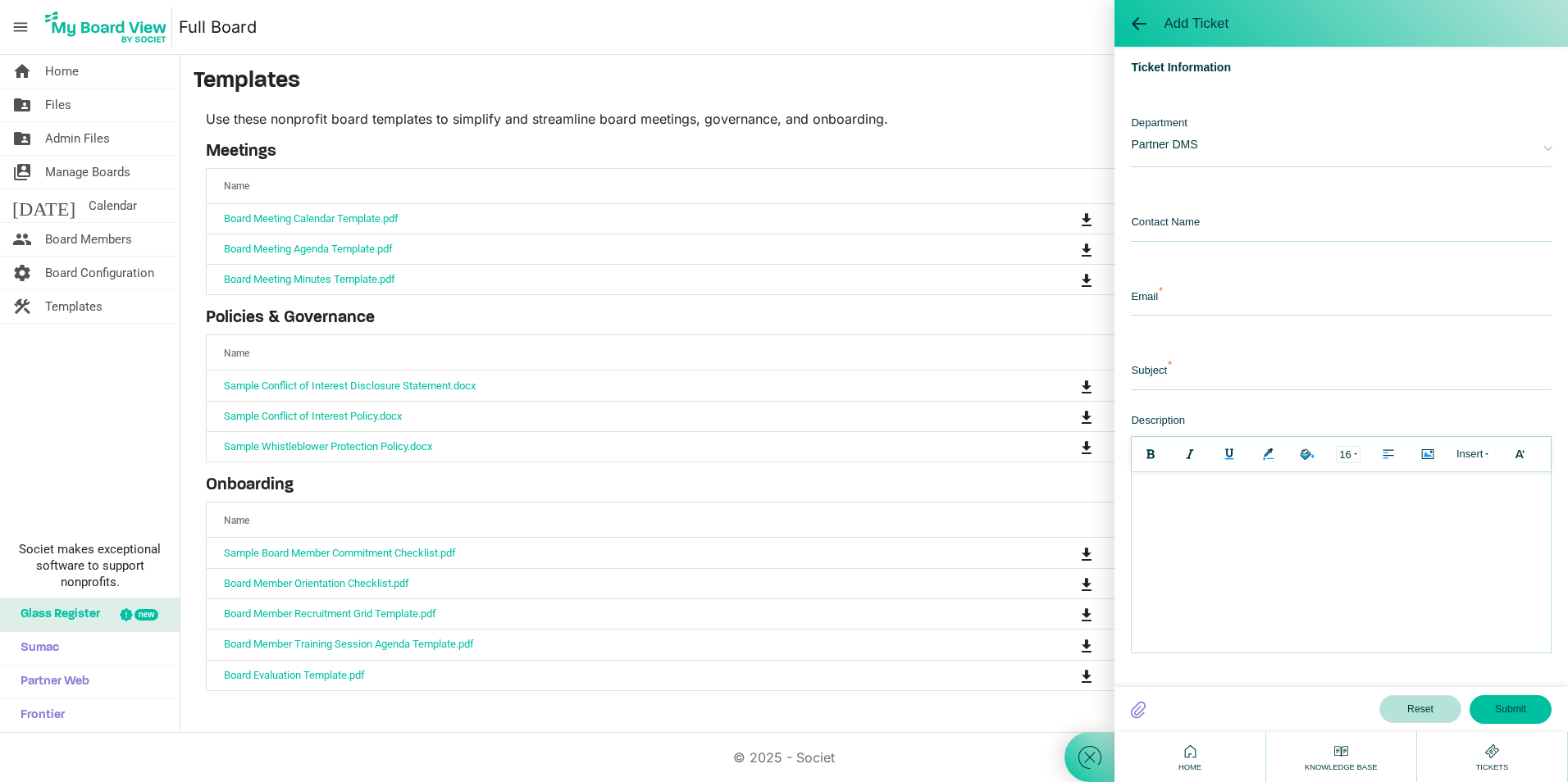
click at [1252, 604] on span "Knowledge Base" at bounding box center [1341, 767] width 80 height 12
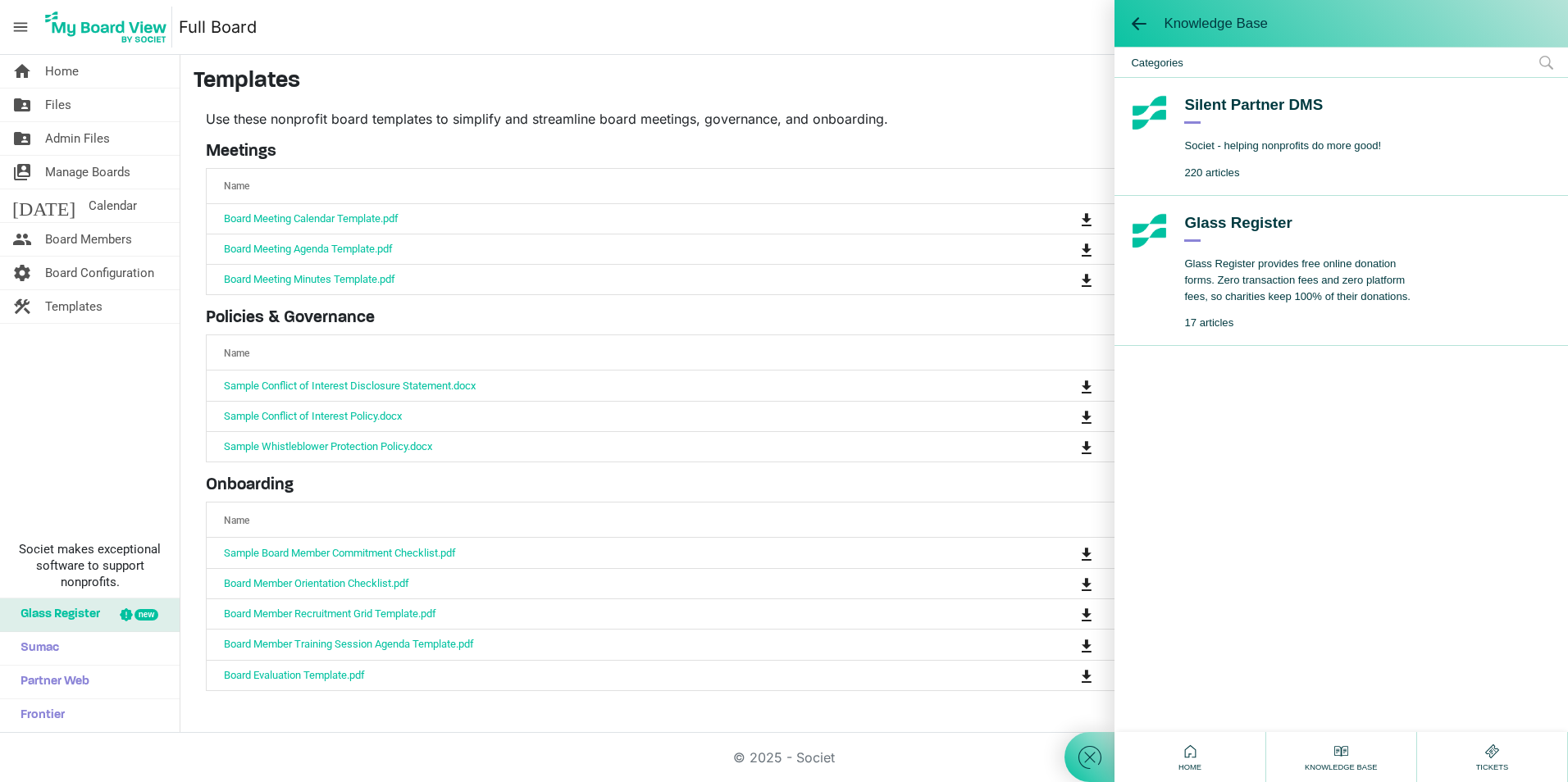
click at [1240, 102] on div "Silent Partner DMS" at bounding box center [1282, 108] width 197 height 29
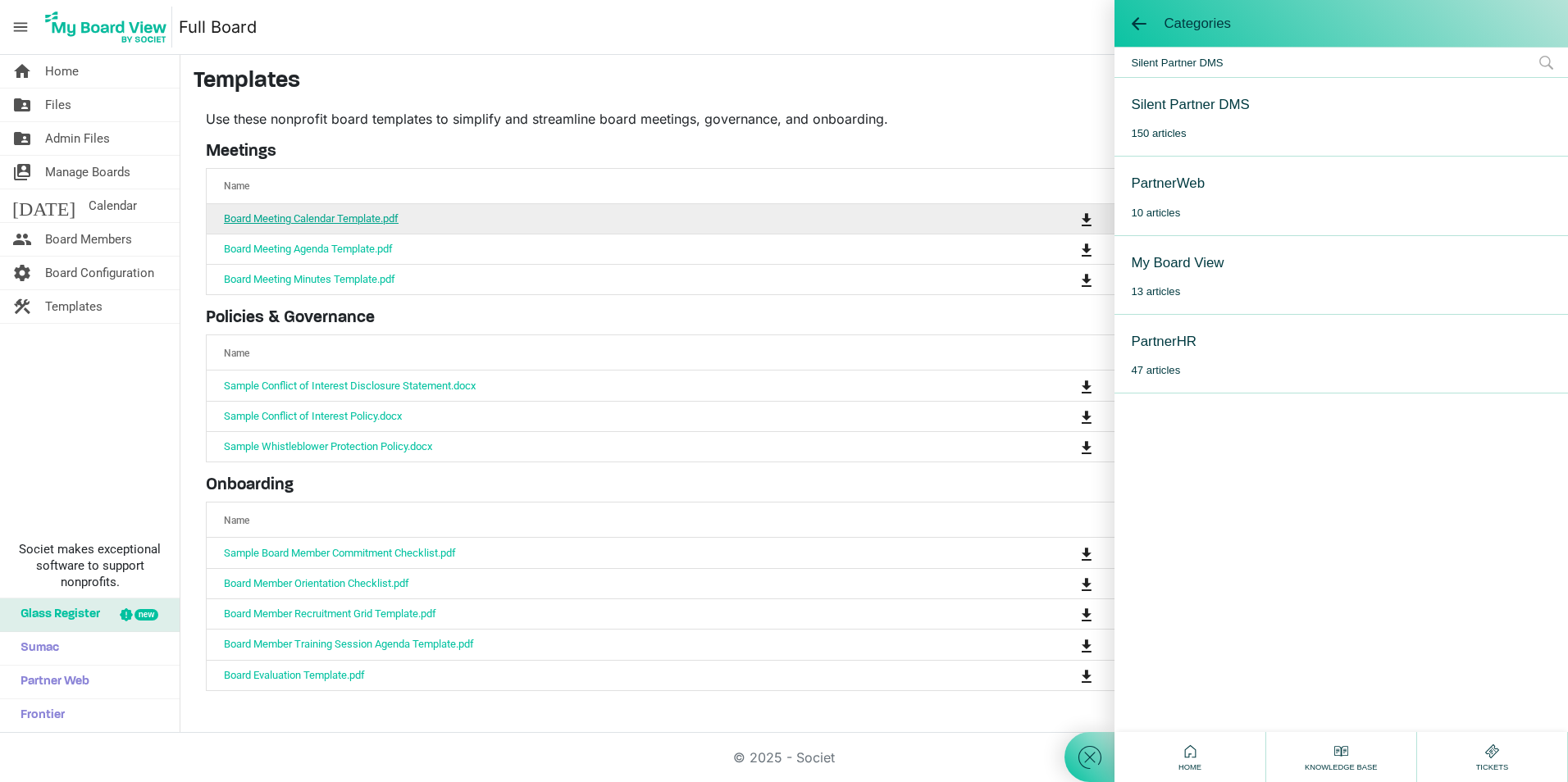
click at [362, 212] on link "Board Meeting Calendar Template.pdf" at bounding box center [312, 218] width 175 height 12
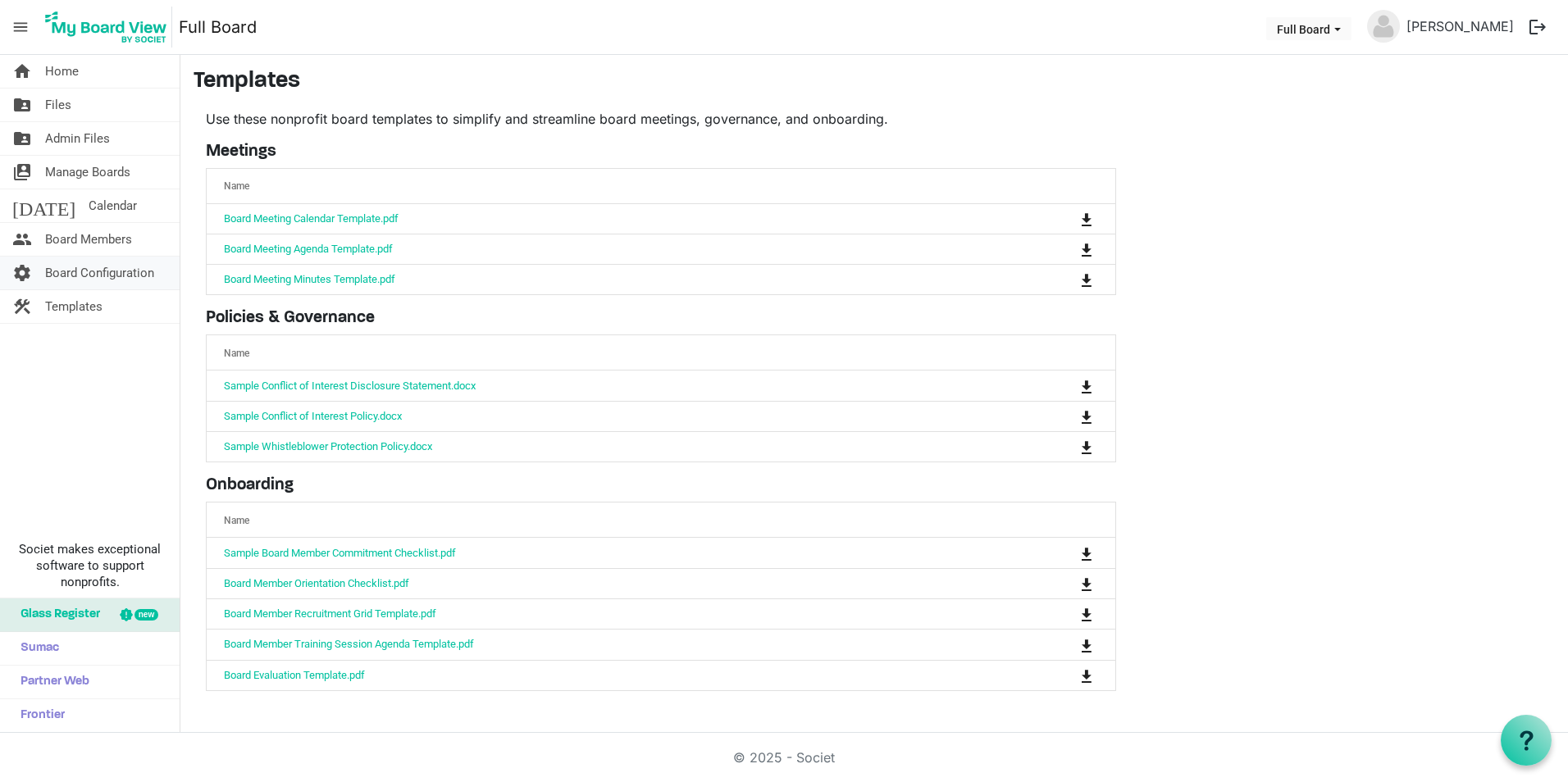
click at [74, 266] on span "Board Configuration" at bounding box center [99, 272] width 109 height 32
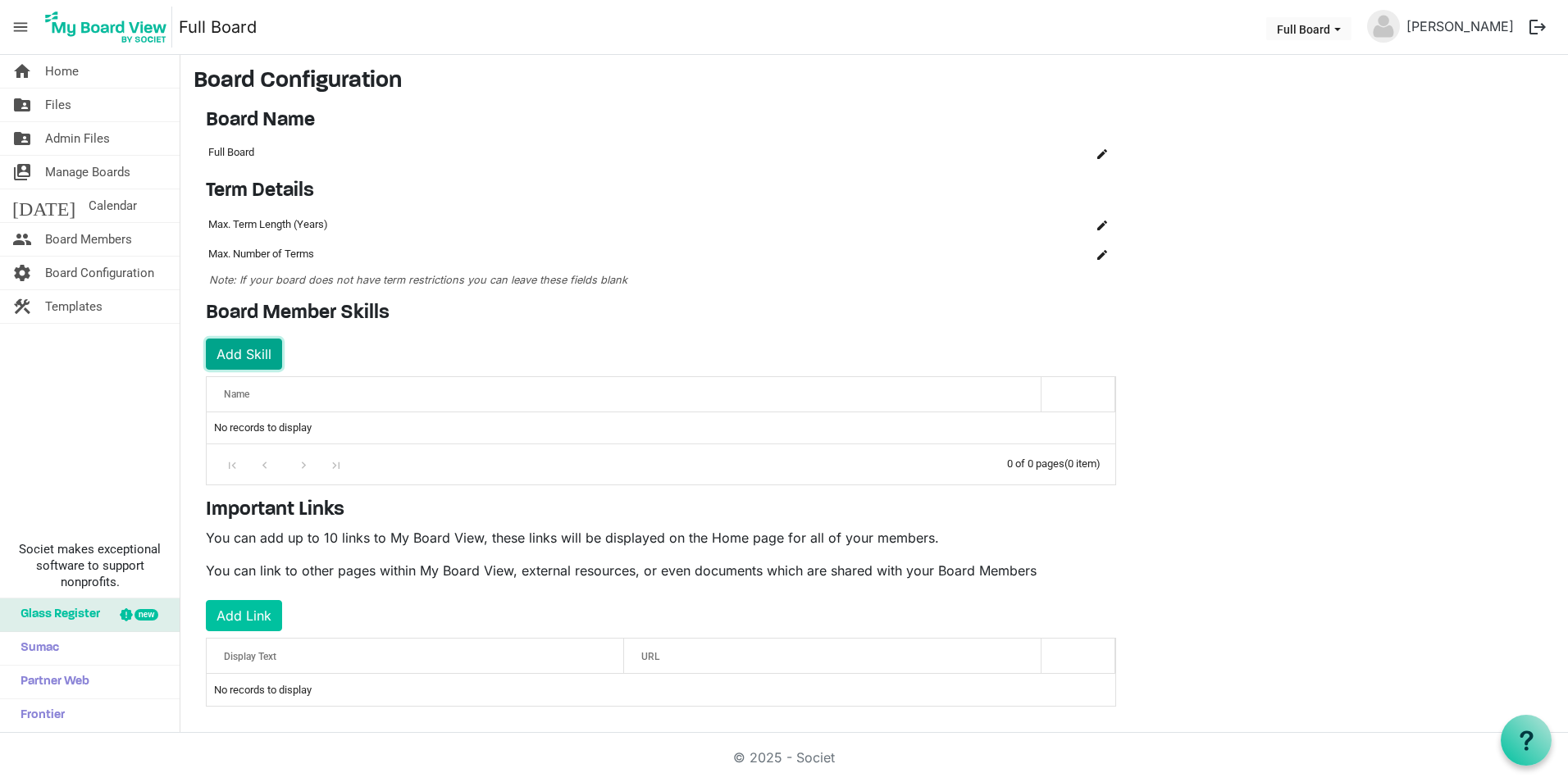
click at [252, 352] on button "Add Skill" at bounding box center [244, 353] width 77 height 31
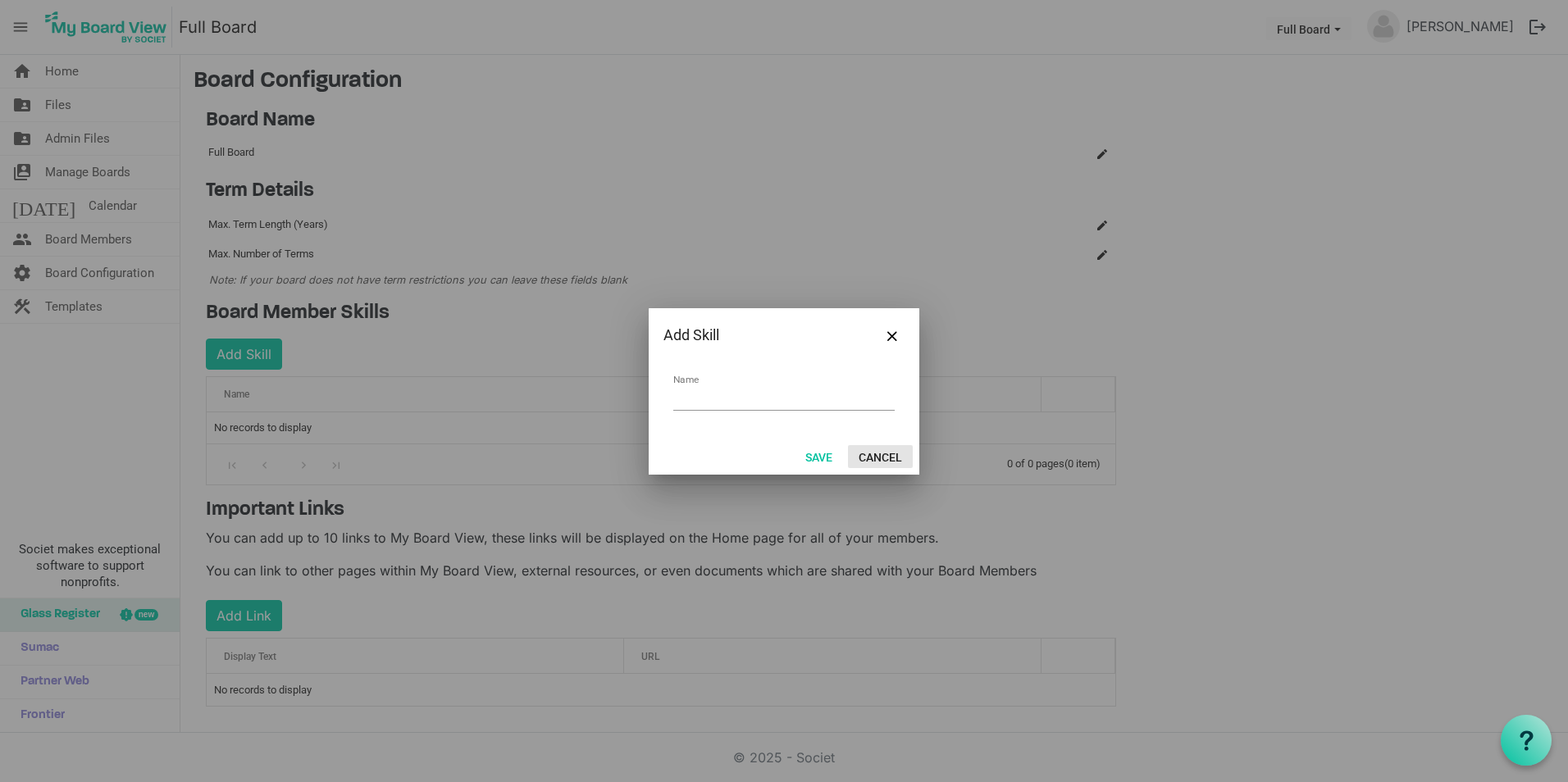
click at [887, 456] on button "Cancel" at bounding box center [881, 456] width 65 height 23
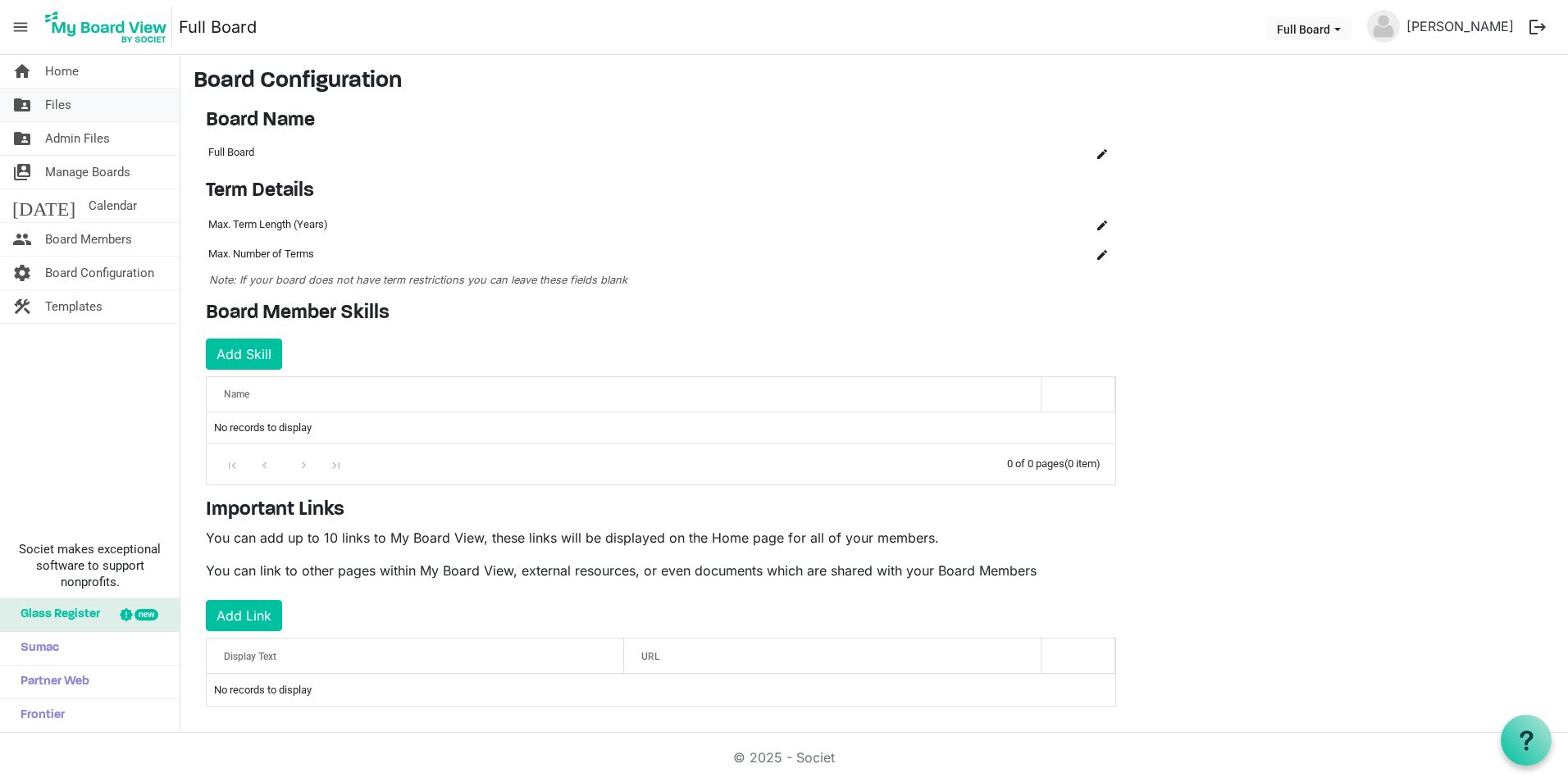
click at [42, 109] on link "folder_shared Files" at bounding box center [90, 104] width 180 height 32
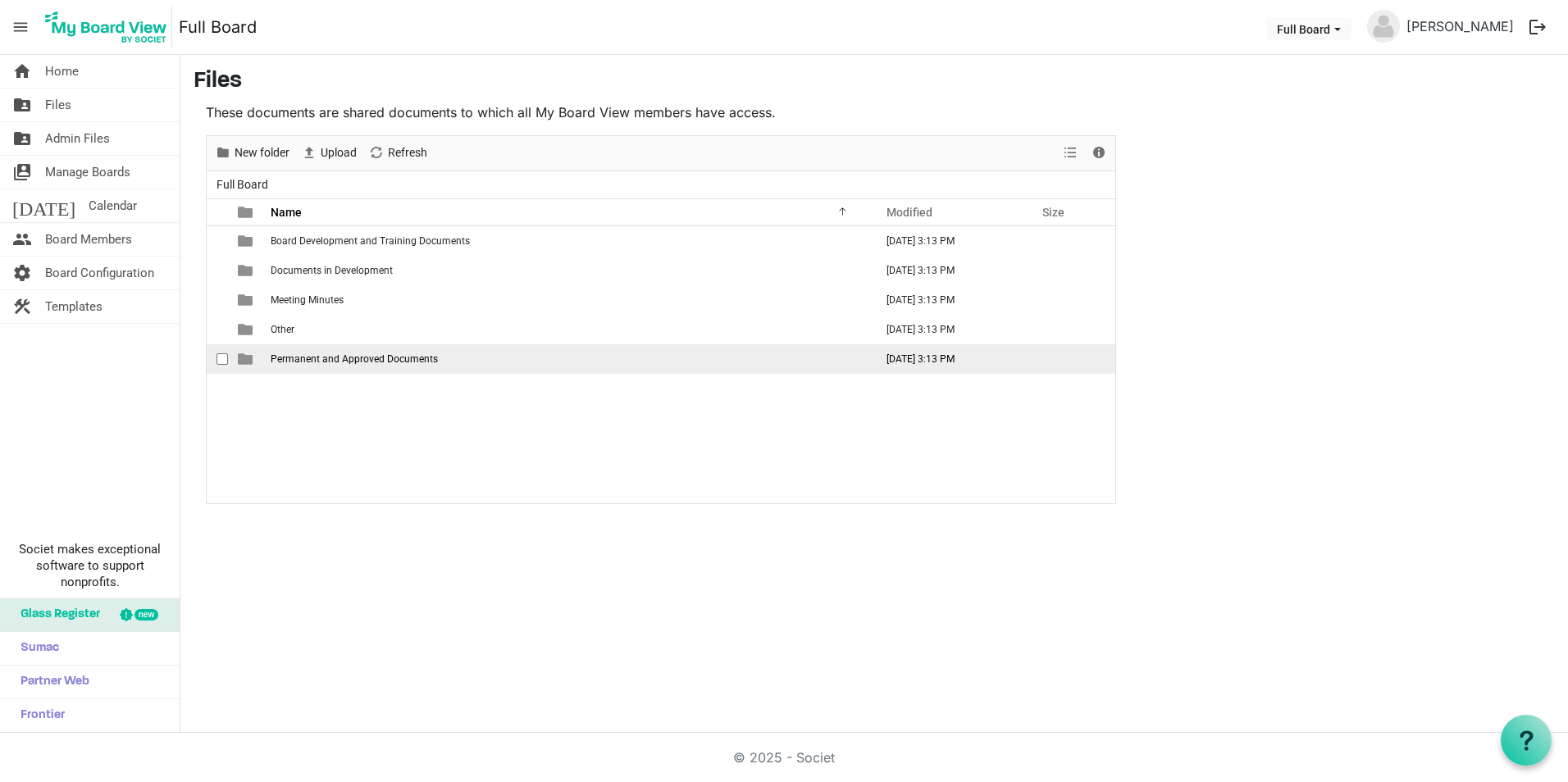
click at [344, 362] on span "Permanent and Approved Documents" at bounding box center [354, 359] width 167 height 12
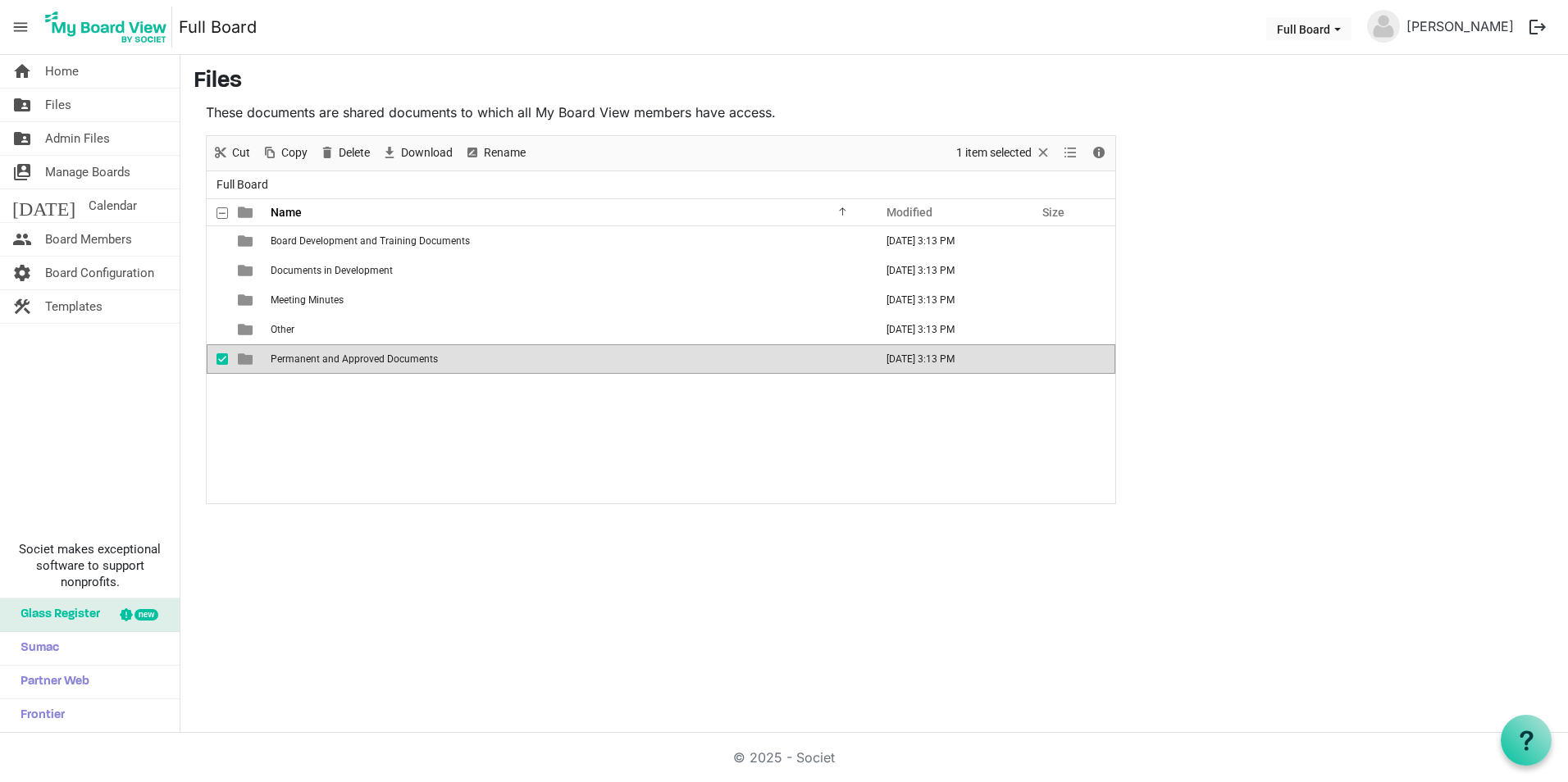
click at [344, 362] on span "Permanent and Approved Documents" at bounding box center [354, 359] width 167 height 12
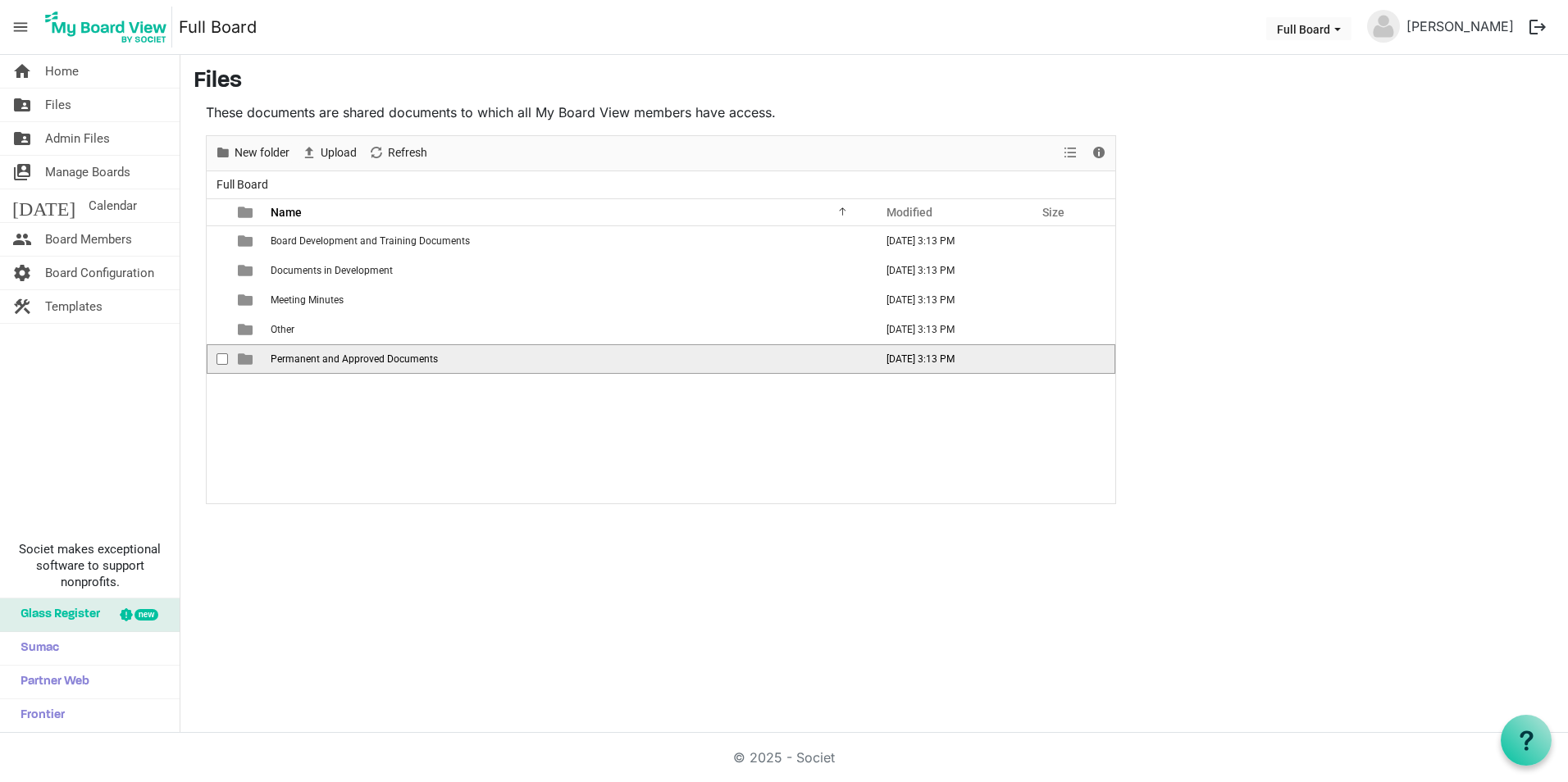
click at [344, 362] on span "Permanent and Approved Documents" at bounding box center [354, 359] width 167 height 12
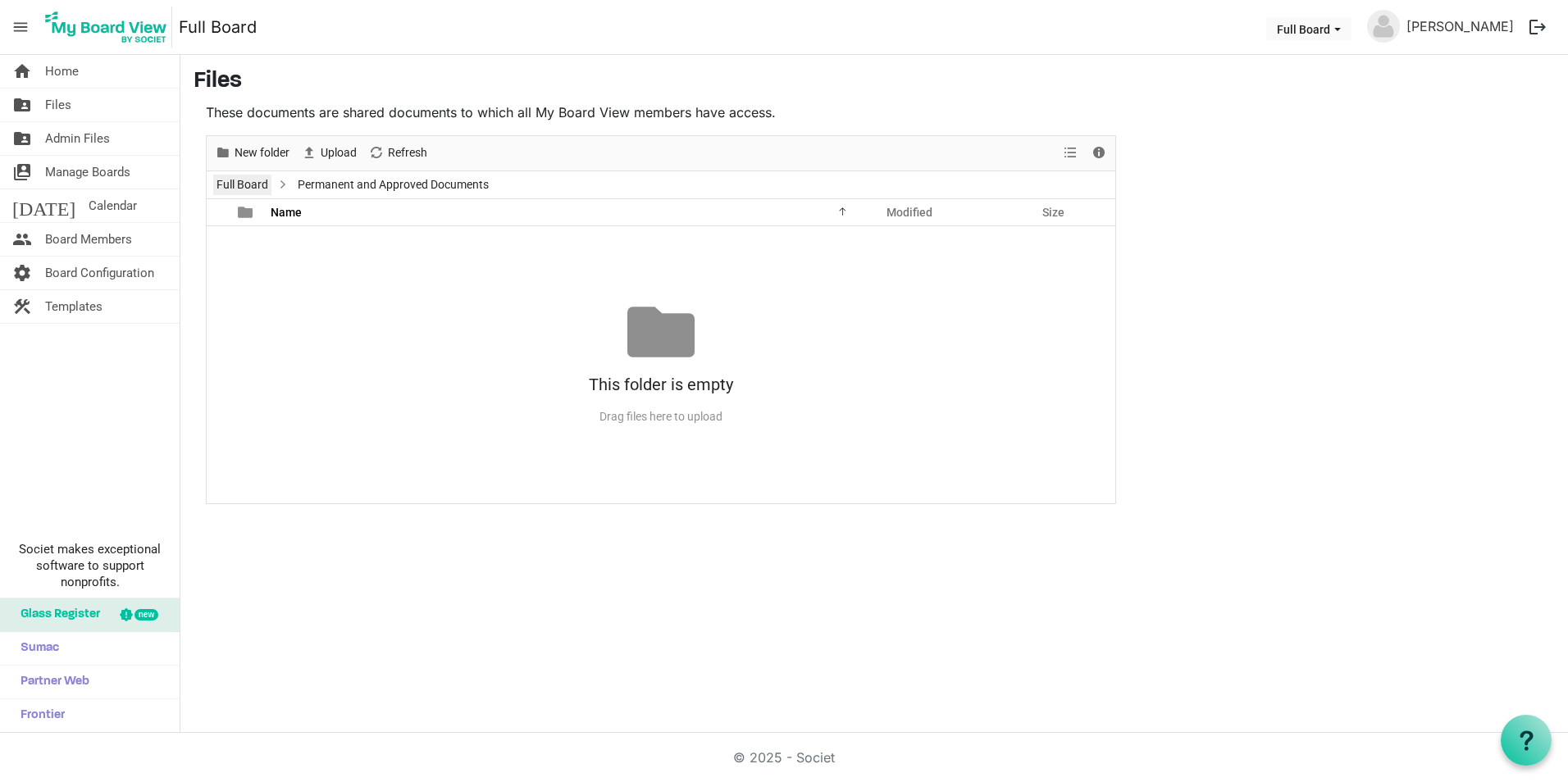
click at [254, 182] on link "Full Board" at bounding box center [242, 185] width 58 height 21
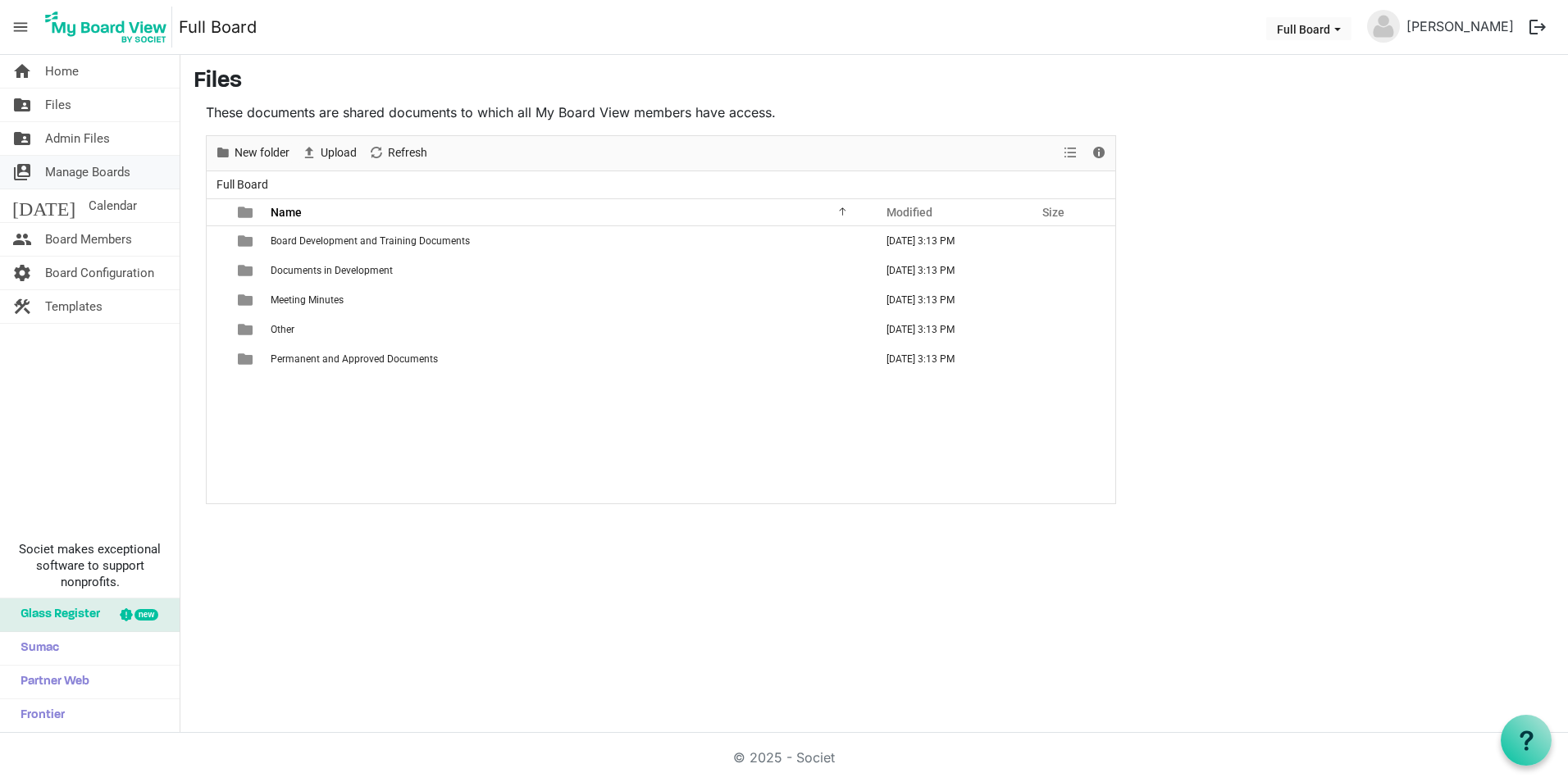
click at [104, 174] on span "Manage Boards" at bounding box center [87, 172] width 85 height 32
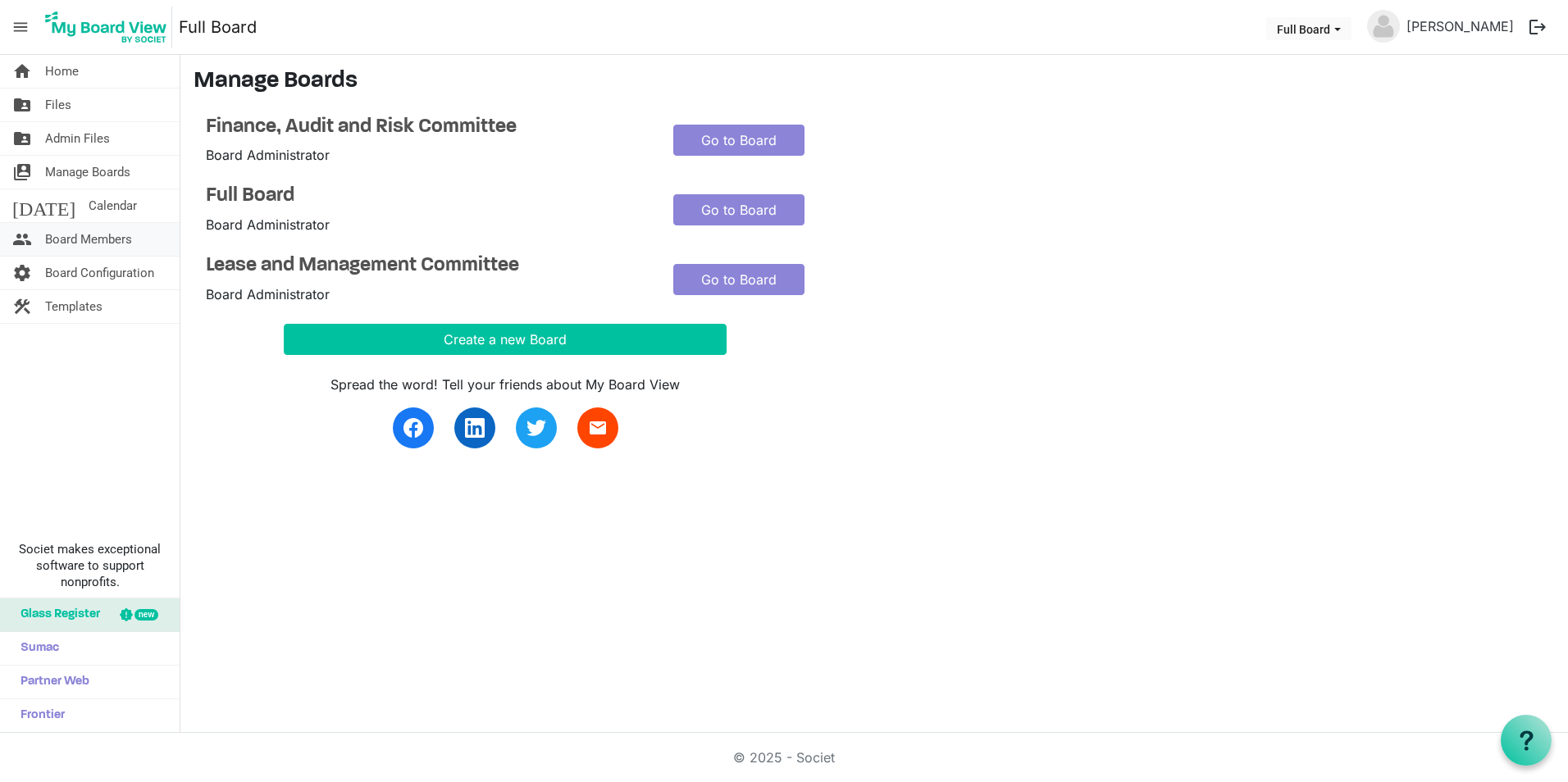
click at [102, 247] on span "Board Members" at bounding box center [88, 239] width 87 height 32
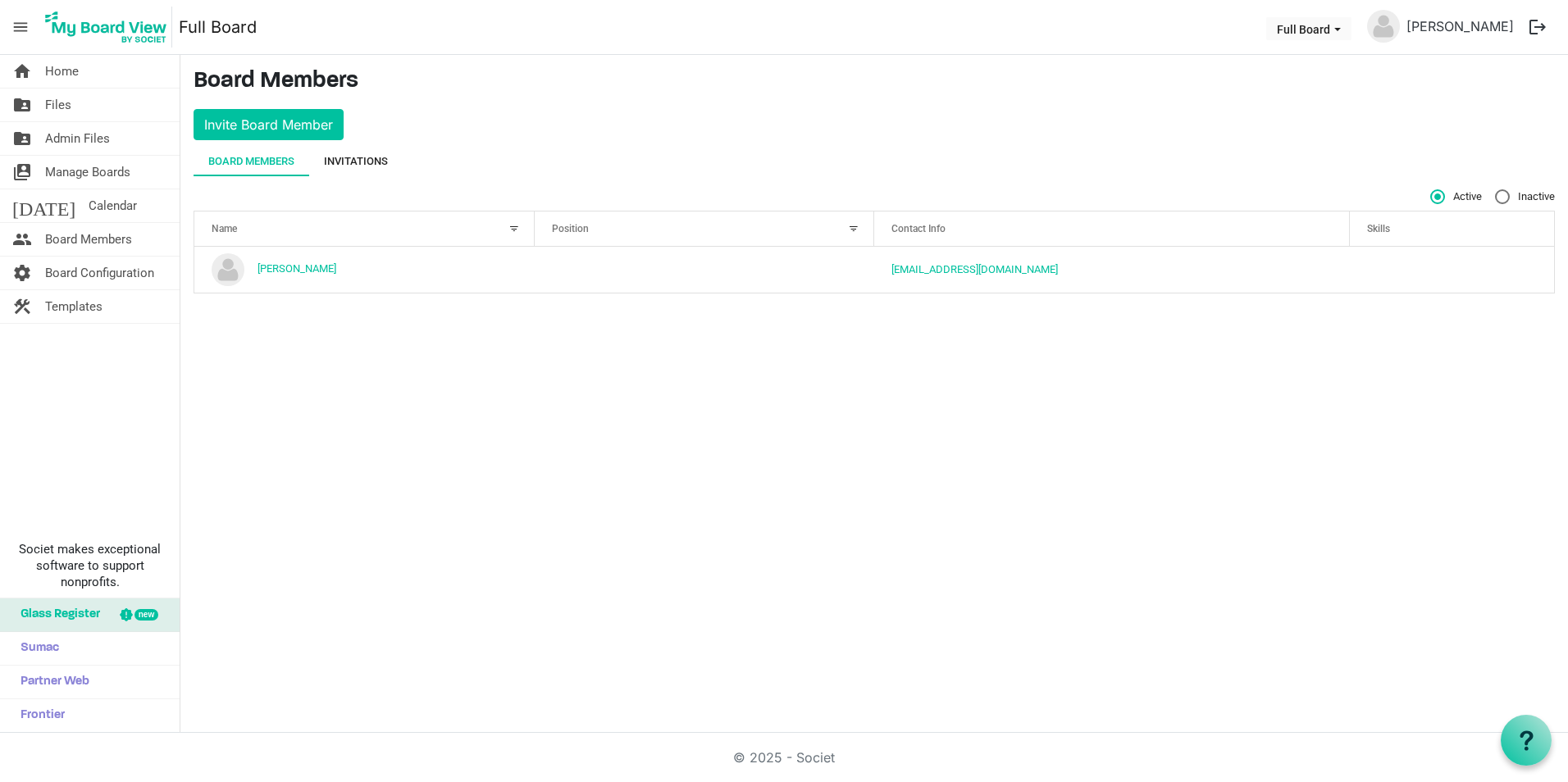
click at [367, 167] on div "Invitations" at bounding box center [356, 162] width 64 height 17
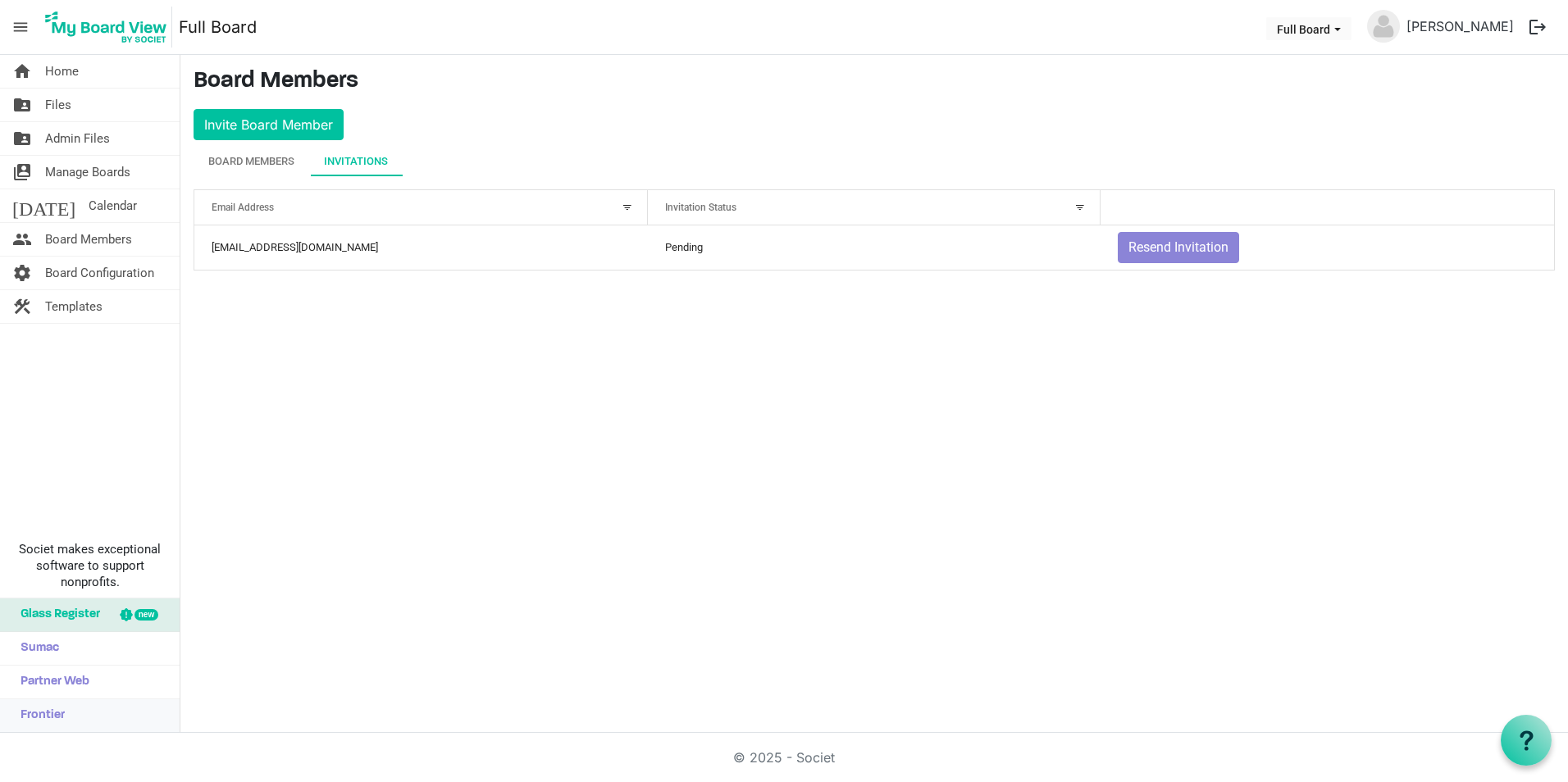
click at [36, 715] on span "Frontier" at bounding box center [38, 715] width 52 height 32
click at [102, 173] on span "Manage Boards" at bounding box center [87, 172] width 85 height 32
